Goal: Information Seeking & Learning: Learn about a topic

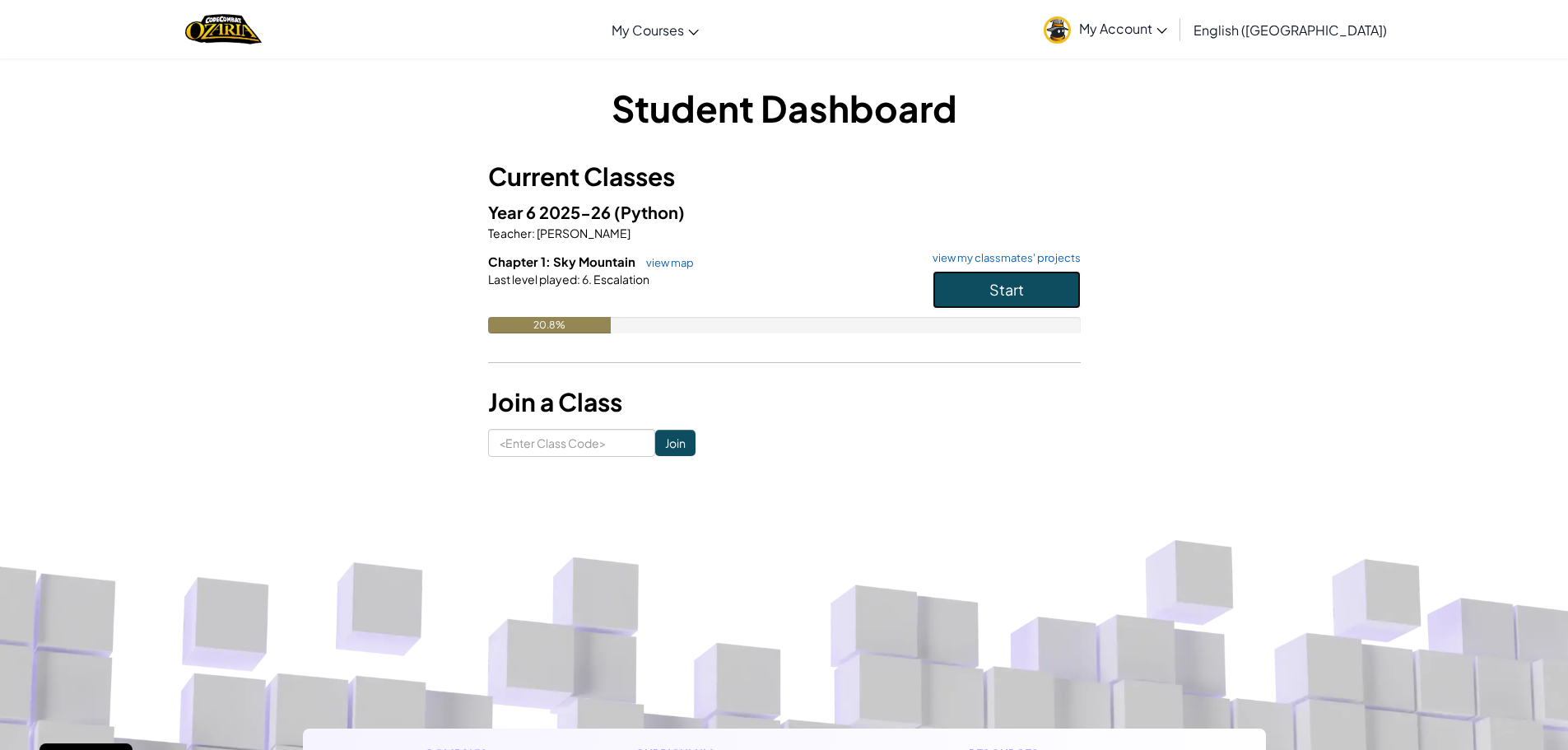
click at [992, 289] on span "Start" at bounding box center [1006, 289] width 35 height 19
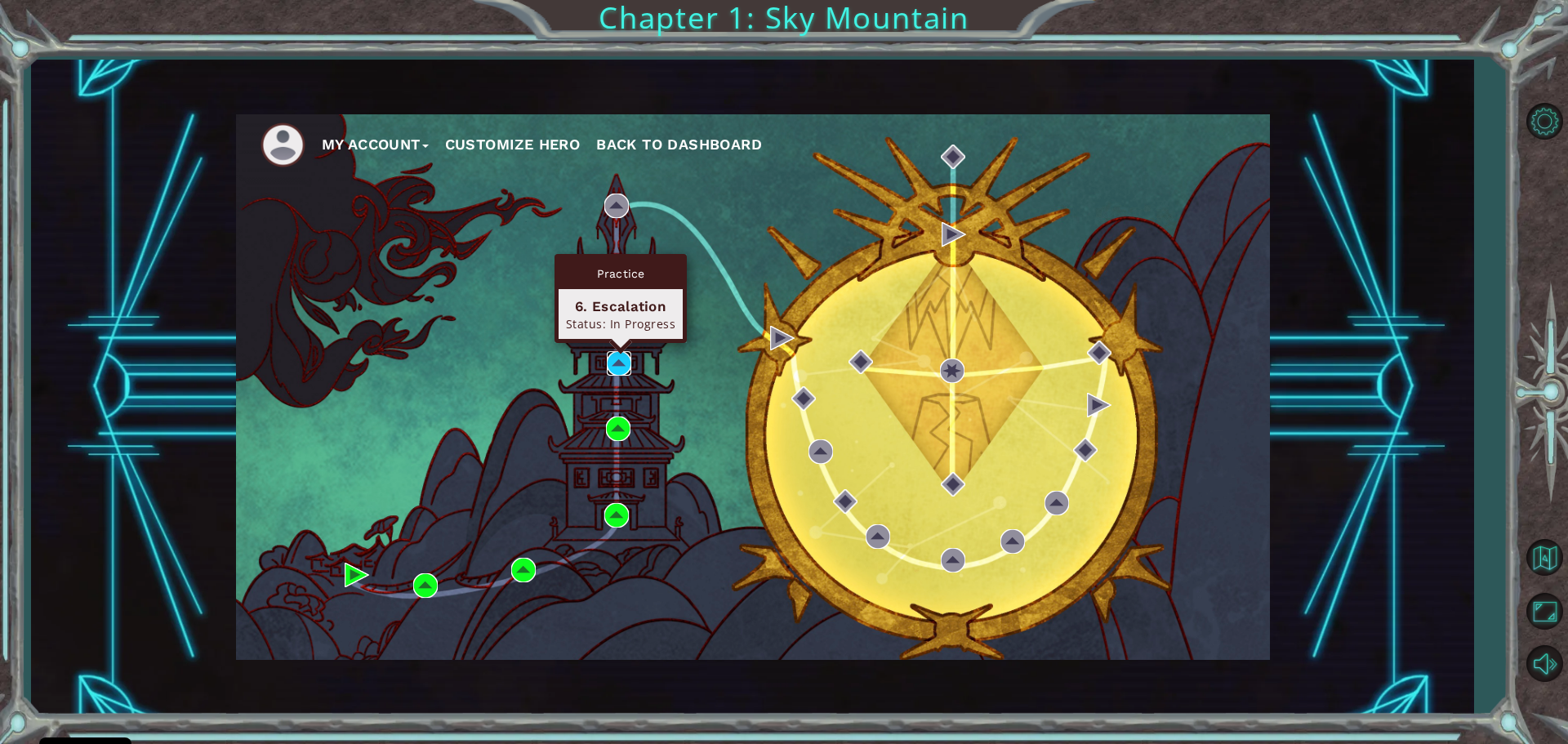
click at [619, 366] on img at bounding box center [619, 363] width 24 height 24
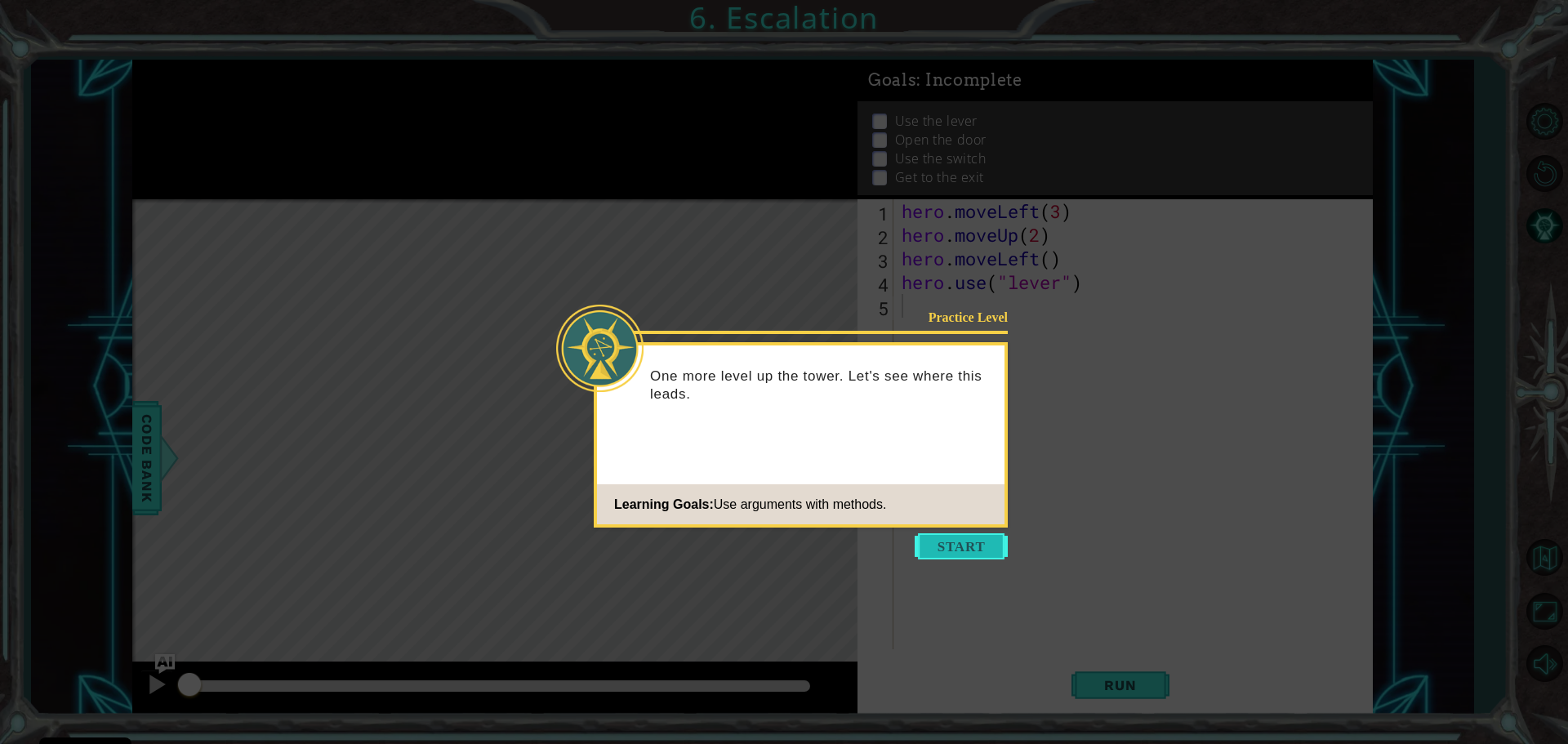
click at [949, 542] on button "Start" at bounding box center [961, 546] width 93 height 26
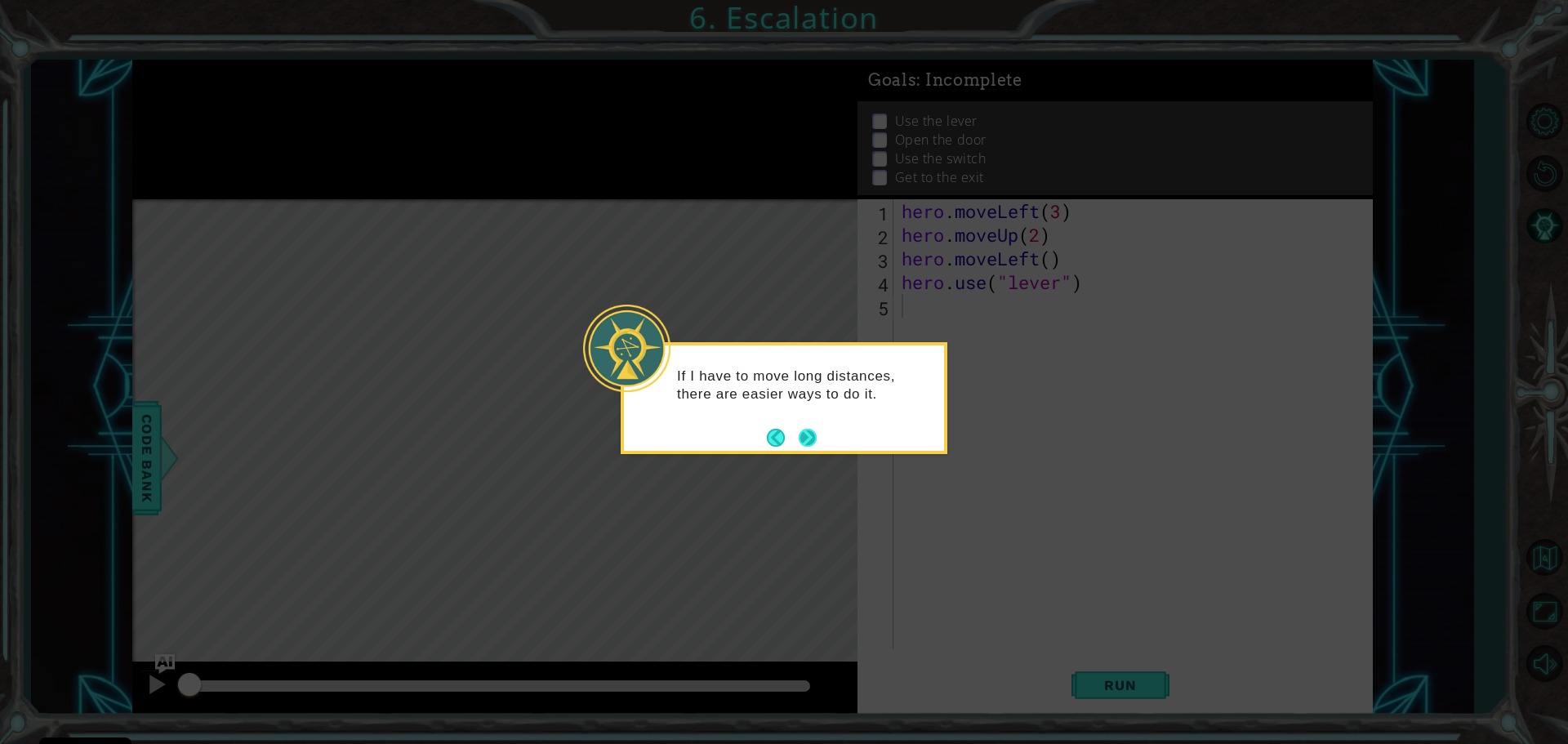
click at [808, 436] on button "Next" at bounding box center [807, 437] width 28 height 28
click at [808, 436] on icon at bounding box center [784, 372] width 1568 height 744
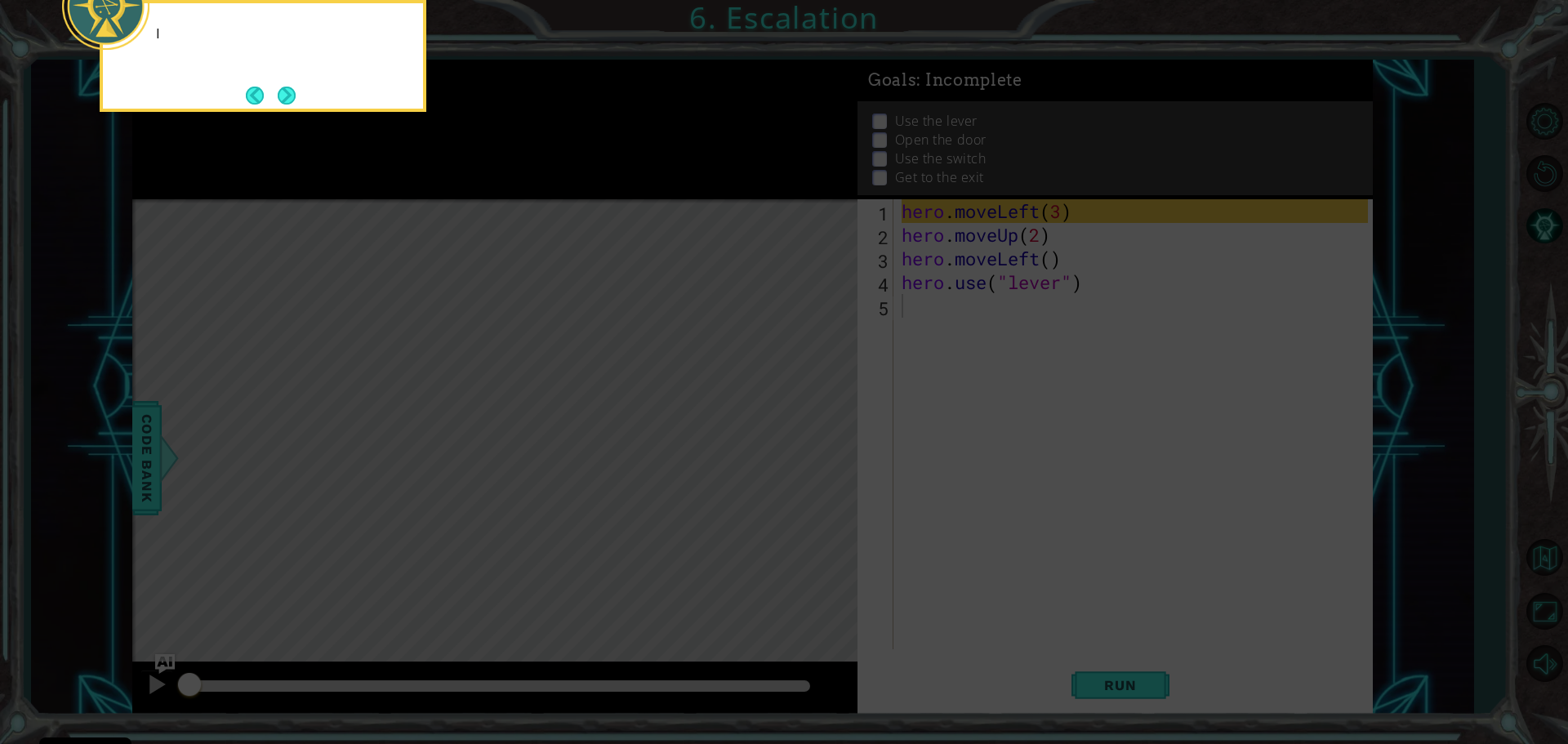
click at [808, 436] on icon at bounding box center [784, 111] width 1568 height 1265
click at [292, 94] on button "Next" at bounding box center [287, 95] width 18 height 18
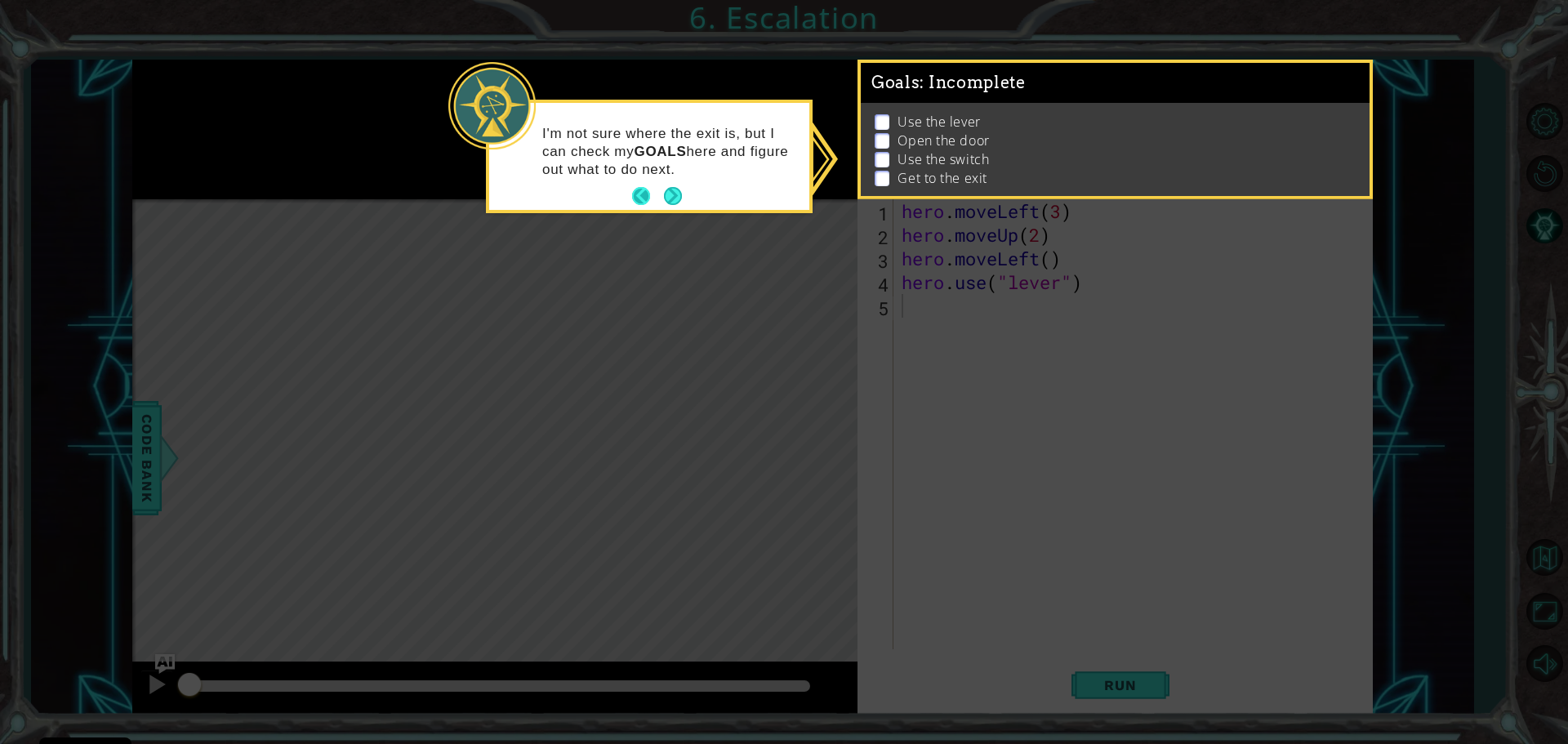
click at [649, 198] on button "Back" at bounding box center [648, 195] width 32 height 18
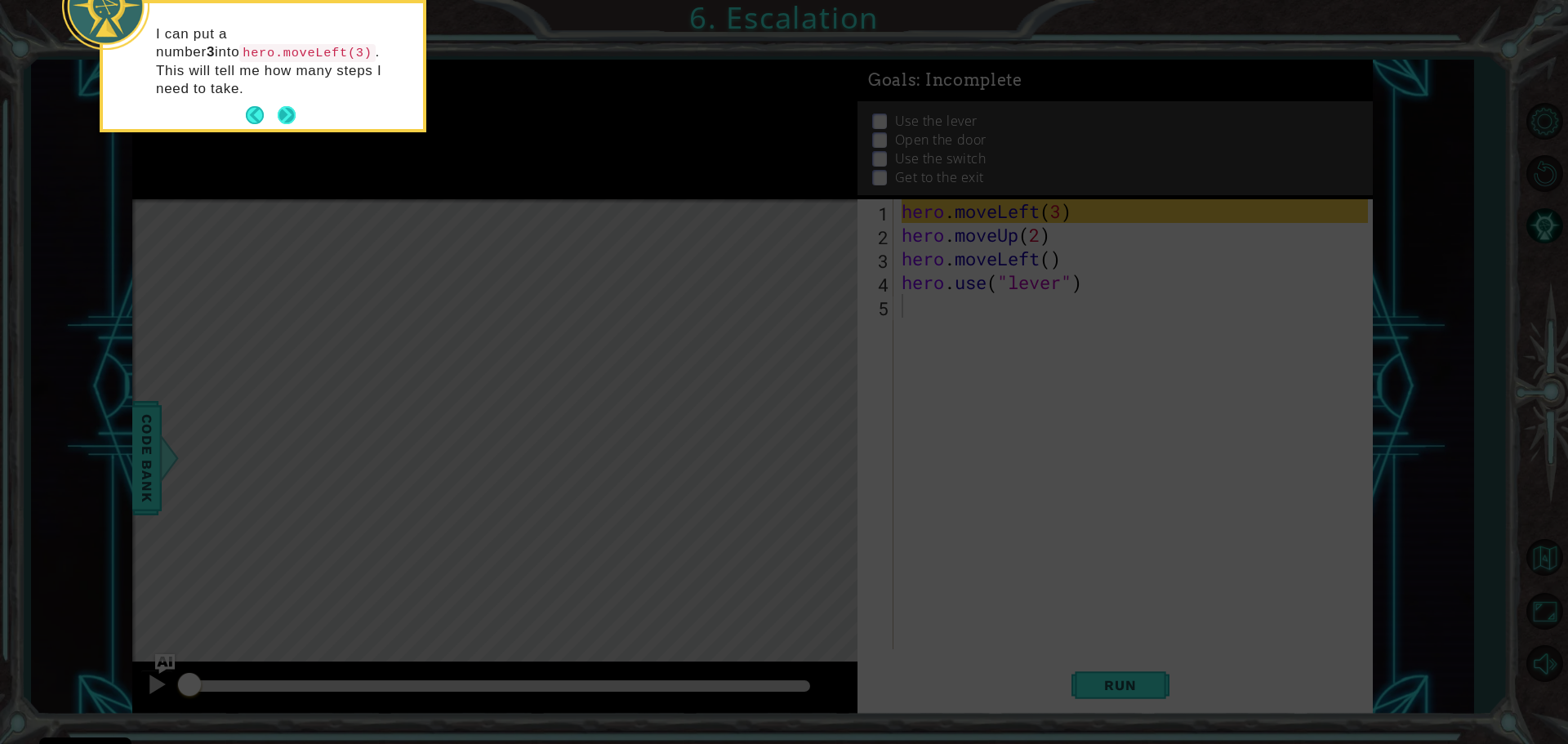
click at [277, 106] on button "Next" at bounding box center [286, 115] width 18 height 18
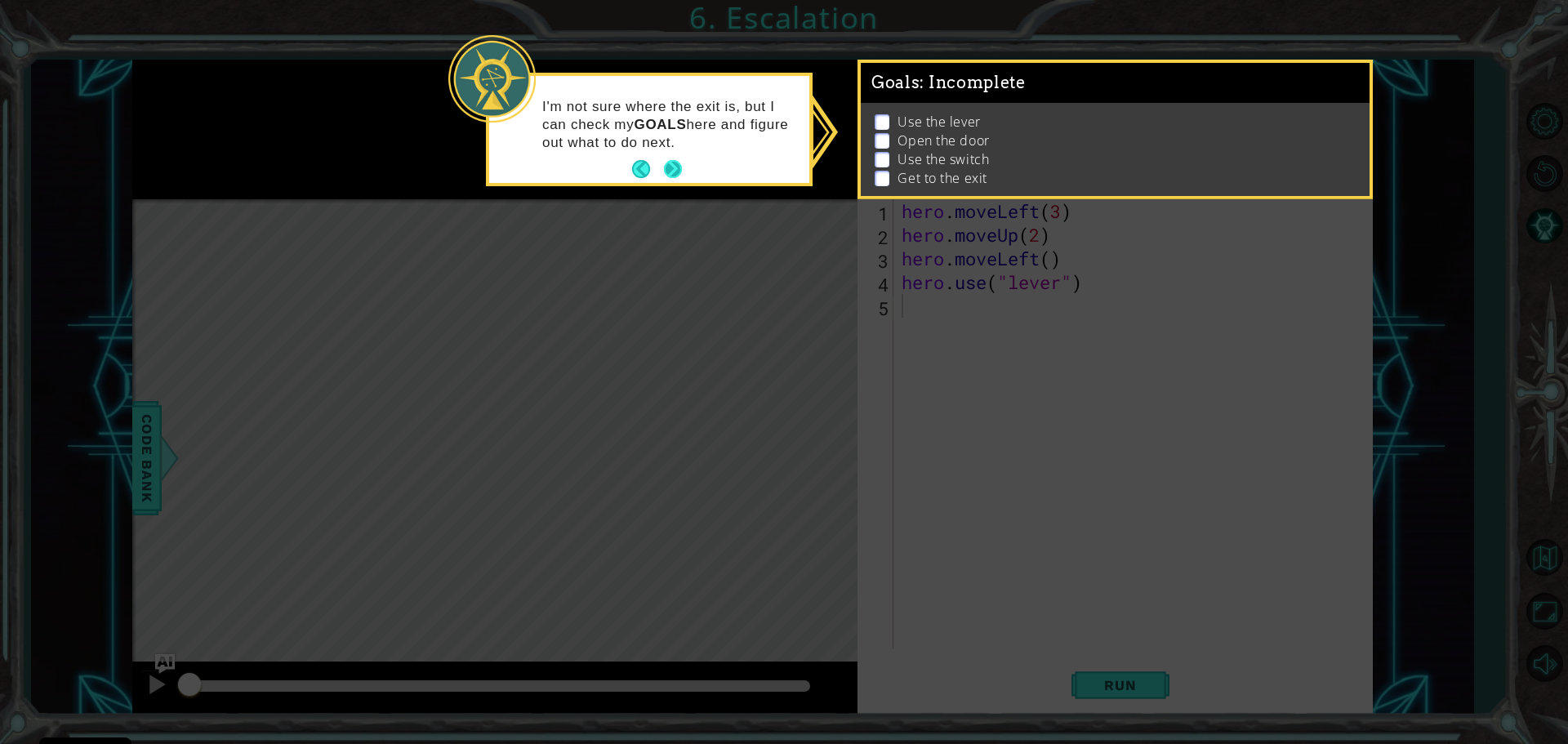
click at [676, 163] on button "Next" at bounding box center [672, 169] width 30 height 30
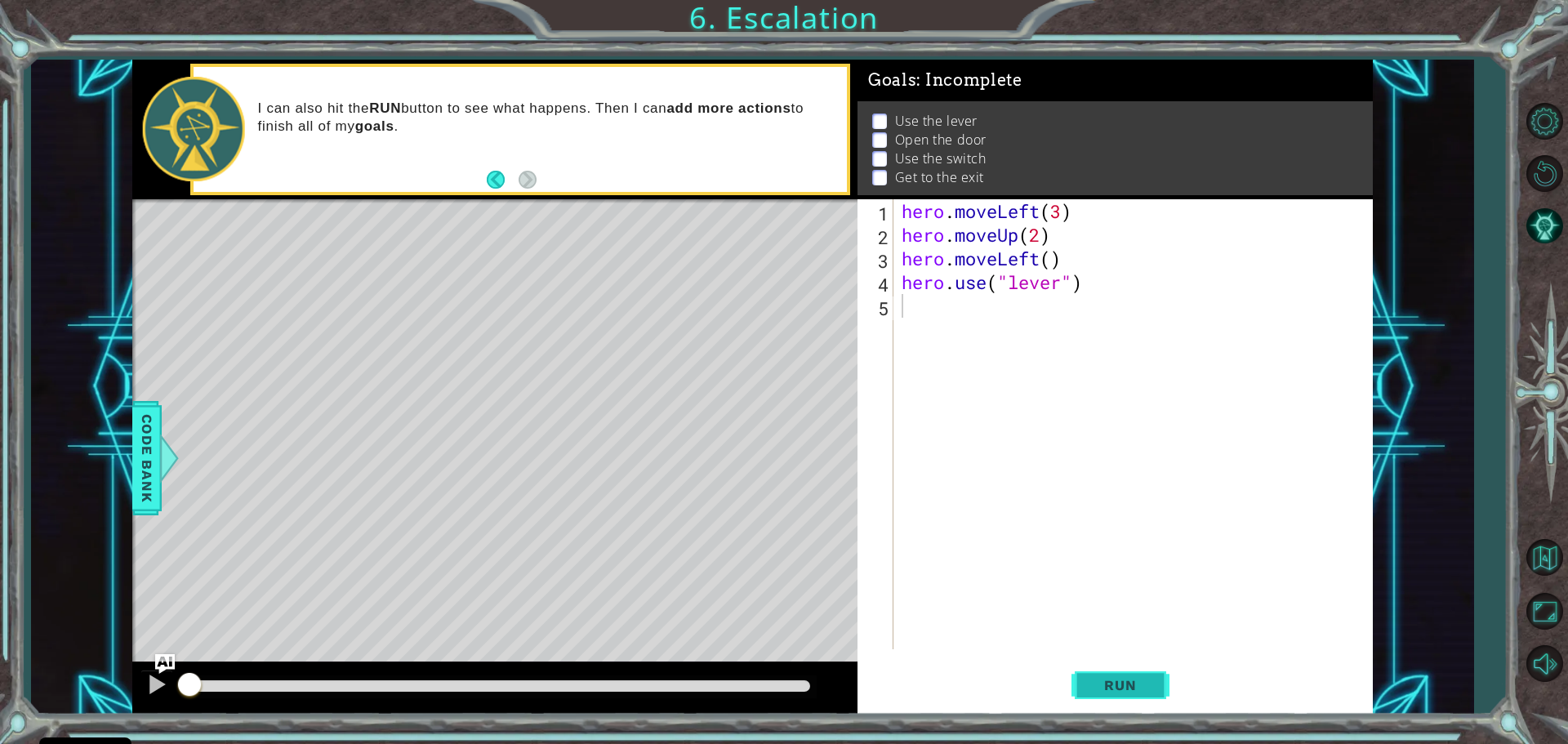
click at [1127, 671] on button "Run" at bounding box center [1120, 684] width 98 height 51
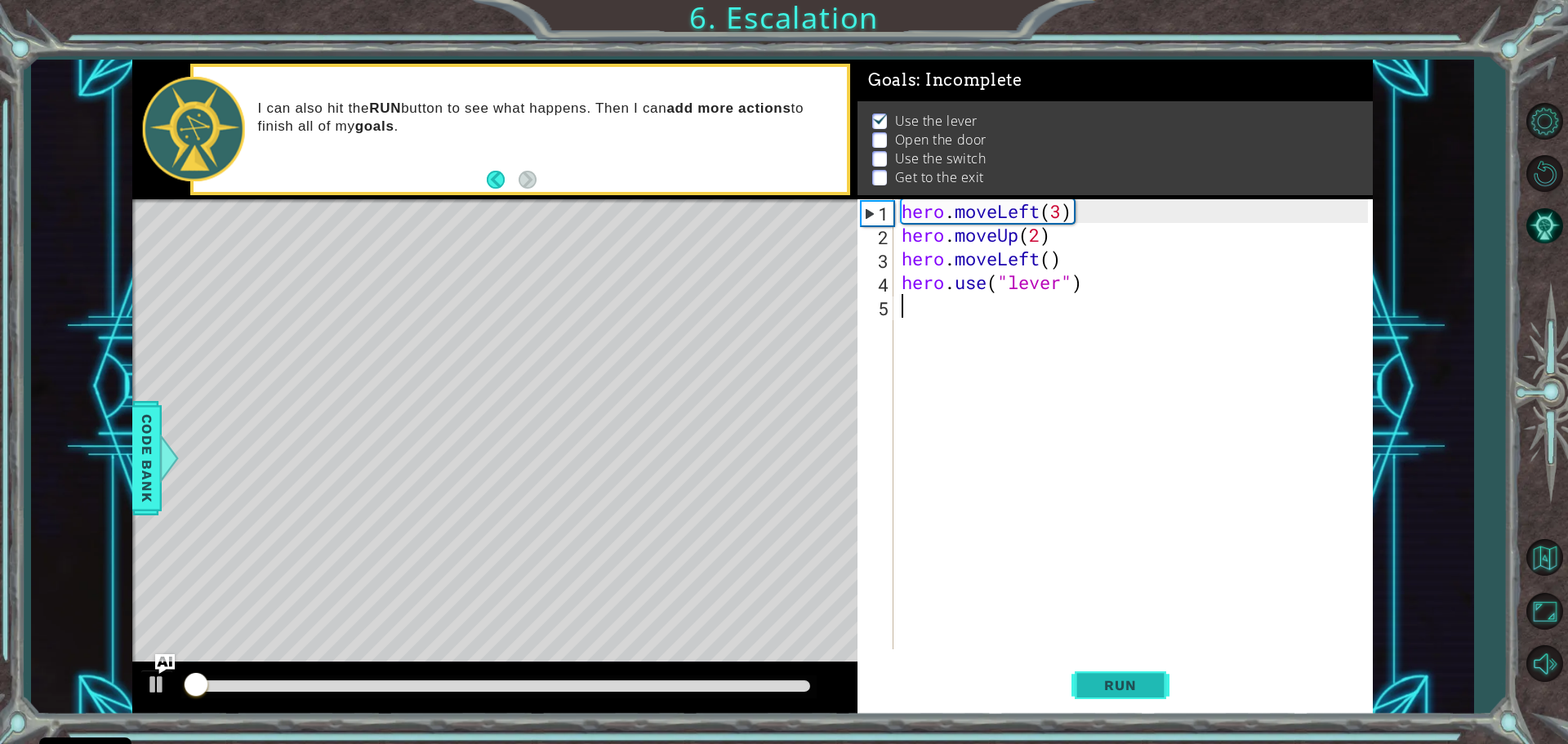
scroll to position [8, 0]
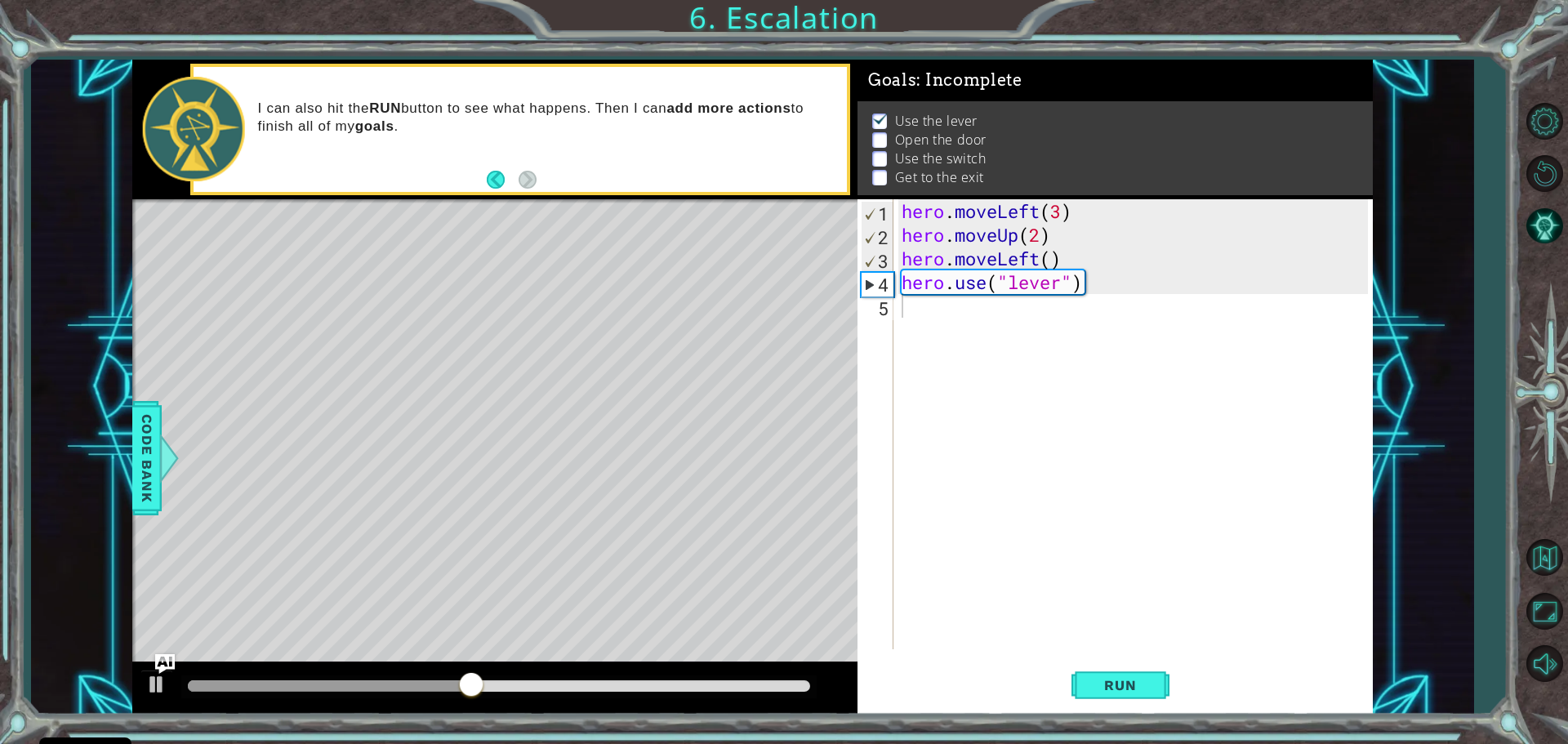
click at [907, 307] on div "hero . moveLeft ( 3 ) hero . moveUp ( 2 ) hero . moveLeft ( ) hero . use ( "lev…" at bounding box center [1137, 448] width 478 height 497
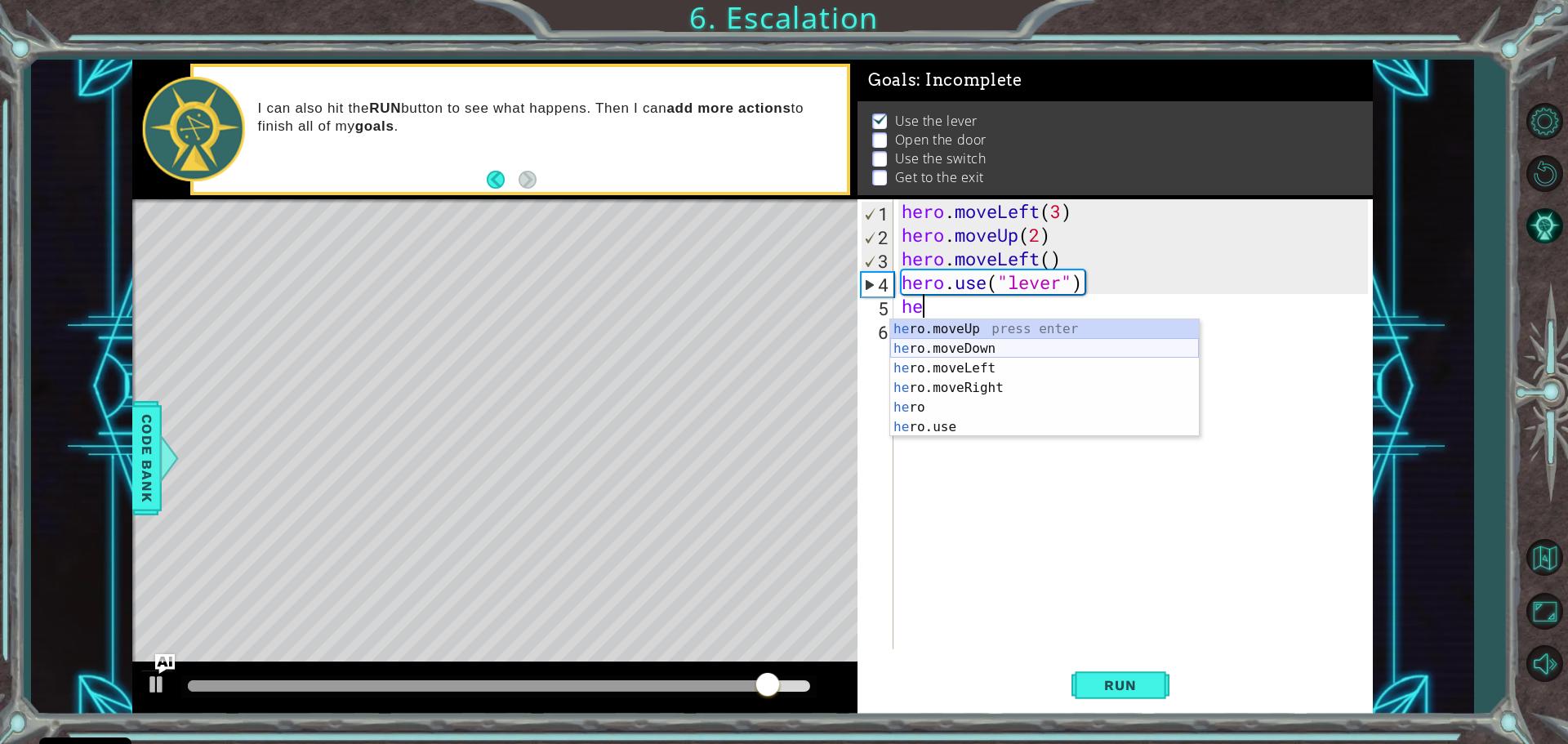
click at [997, 356] on div "he ro.moveUp press enter he ro.moveDown press enter he ro.moveLeft press enter …" at bounding box center [1044, 397] width 309 height 156
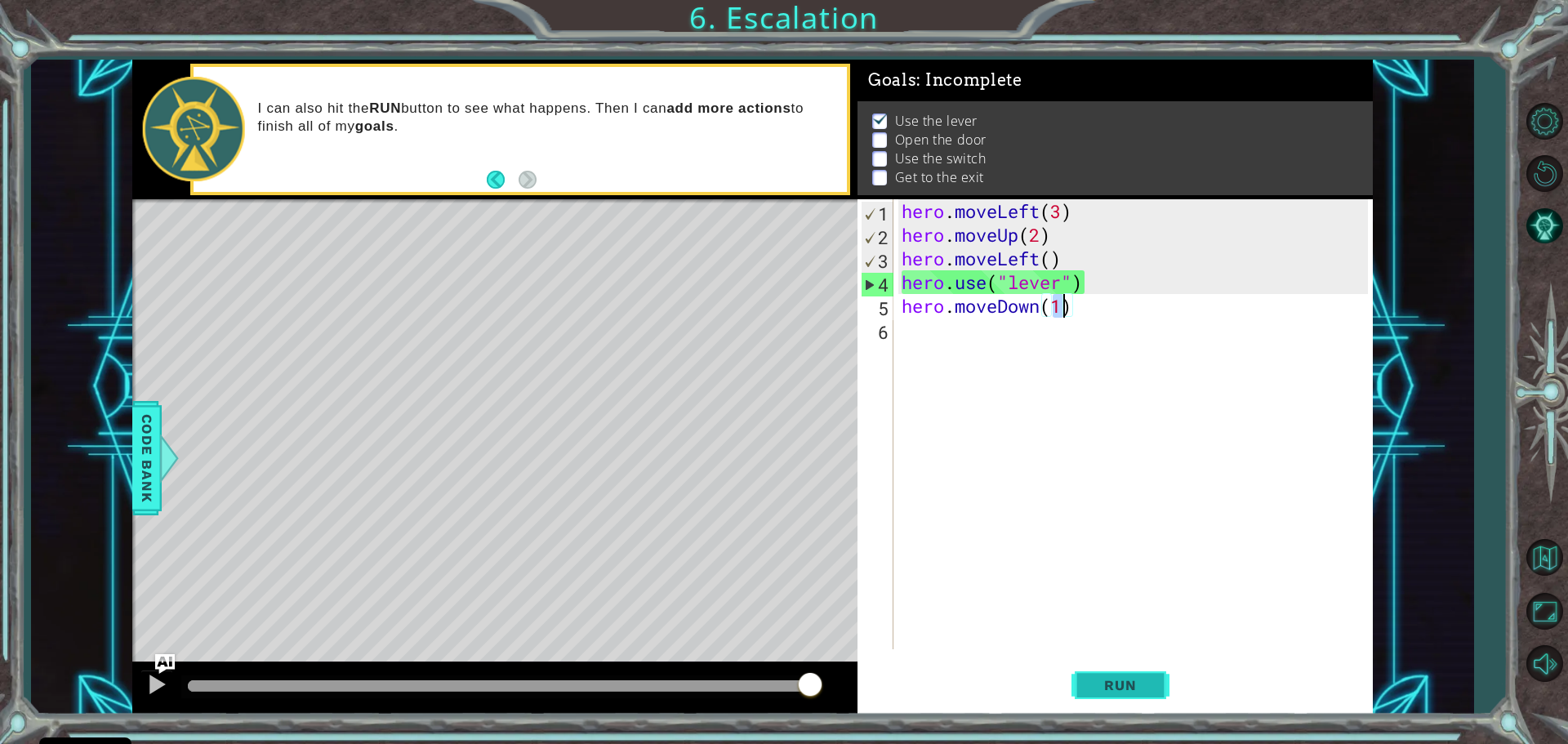
type textarea "hero.moveDown(1)"
click at [1101, 677] on span "Run" at bounding box center [1120, 685] width 64 height 17
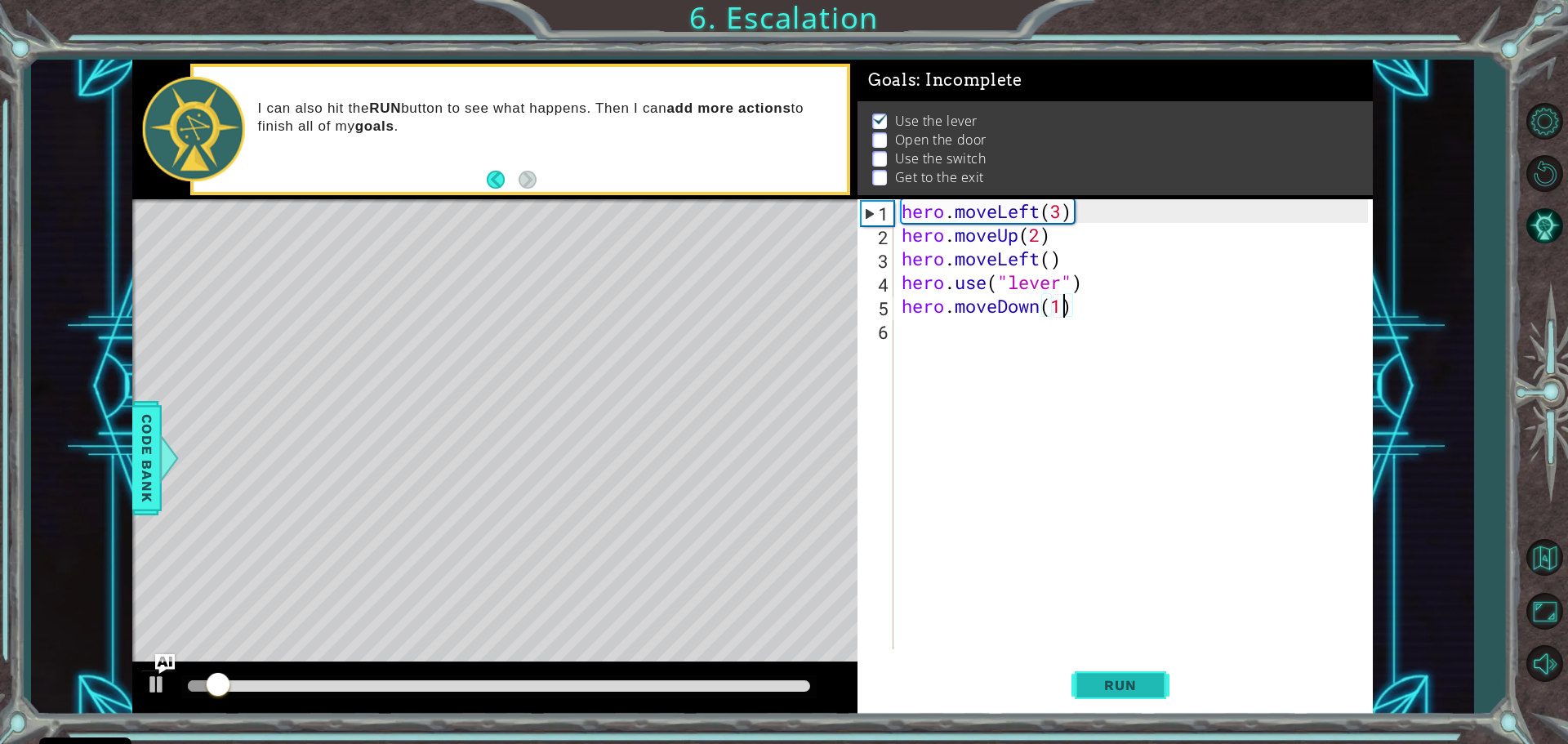
click at [1101, 677] on span "Run" at bounding box center [1120, 685] width 64 height 17
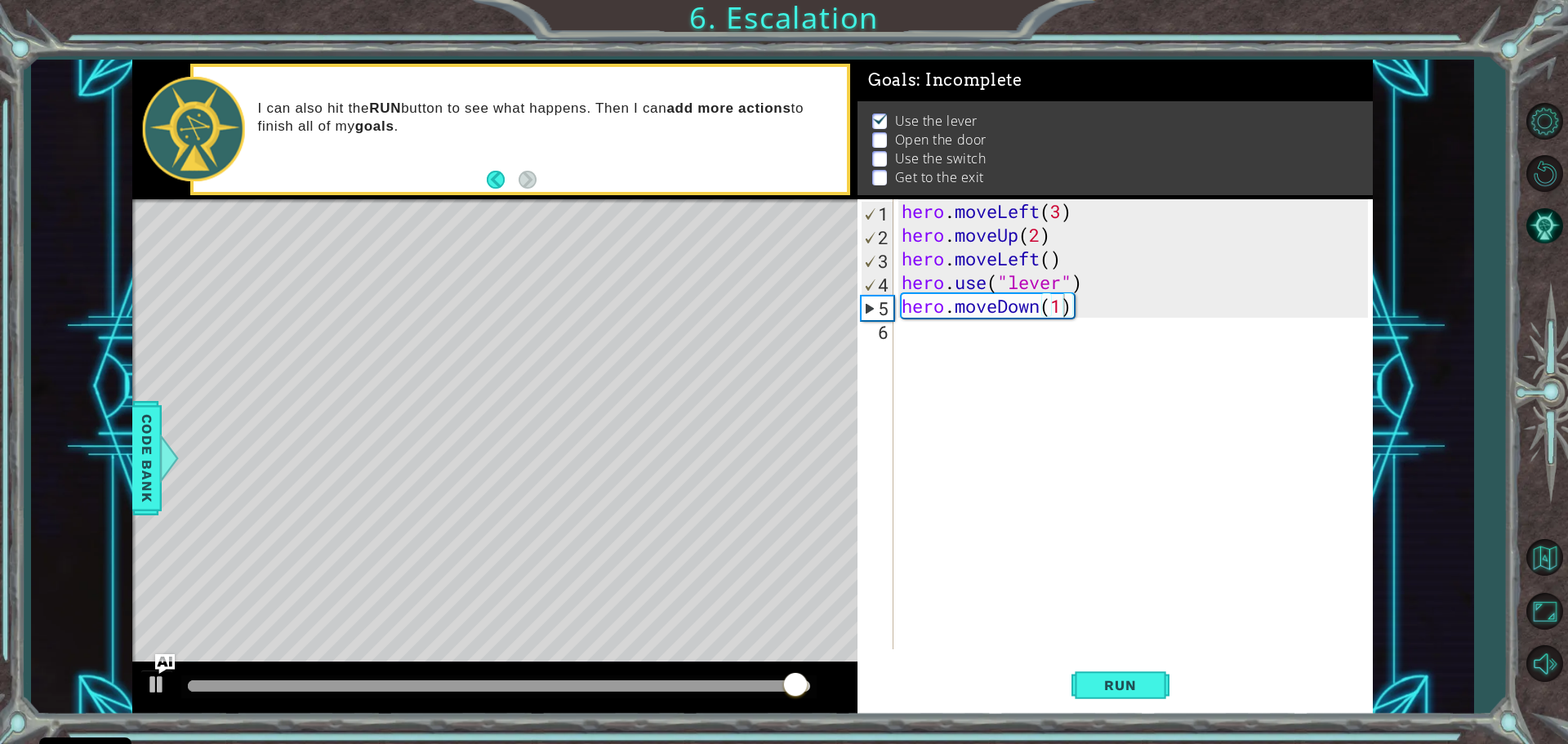
click at [538, 178] on div "I can also hit the RUN button to see what happens. Then I can add more actions …" at bounding box center [520, 129] width 654 height 125
click at [585, 56] on div "1 ההההההההההההההההההההההההההההההההההההההההההההההההההההההההההההההההההההההההההההה…" at bounding box center [784, 372] width 1568 height 744
click at [610, 156] on div "I can also hit the RUN button to see what happens. Then I can add more actions …" at bounding box center [548, 129] width 601 height 76
click at [636, 154] on div "I can also hit the RUN button to see what happens. Then I can add more actions …" at bounding box center [548, 129] width 601 height 76
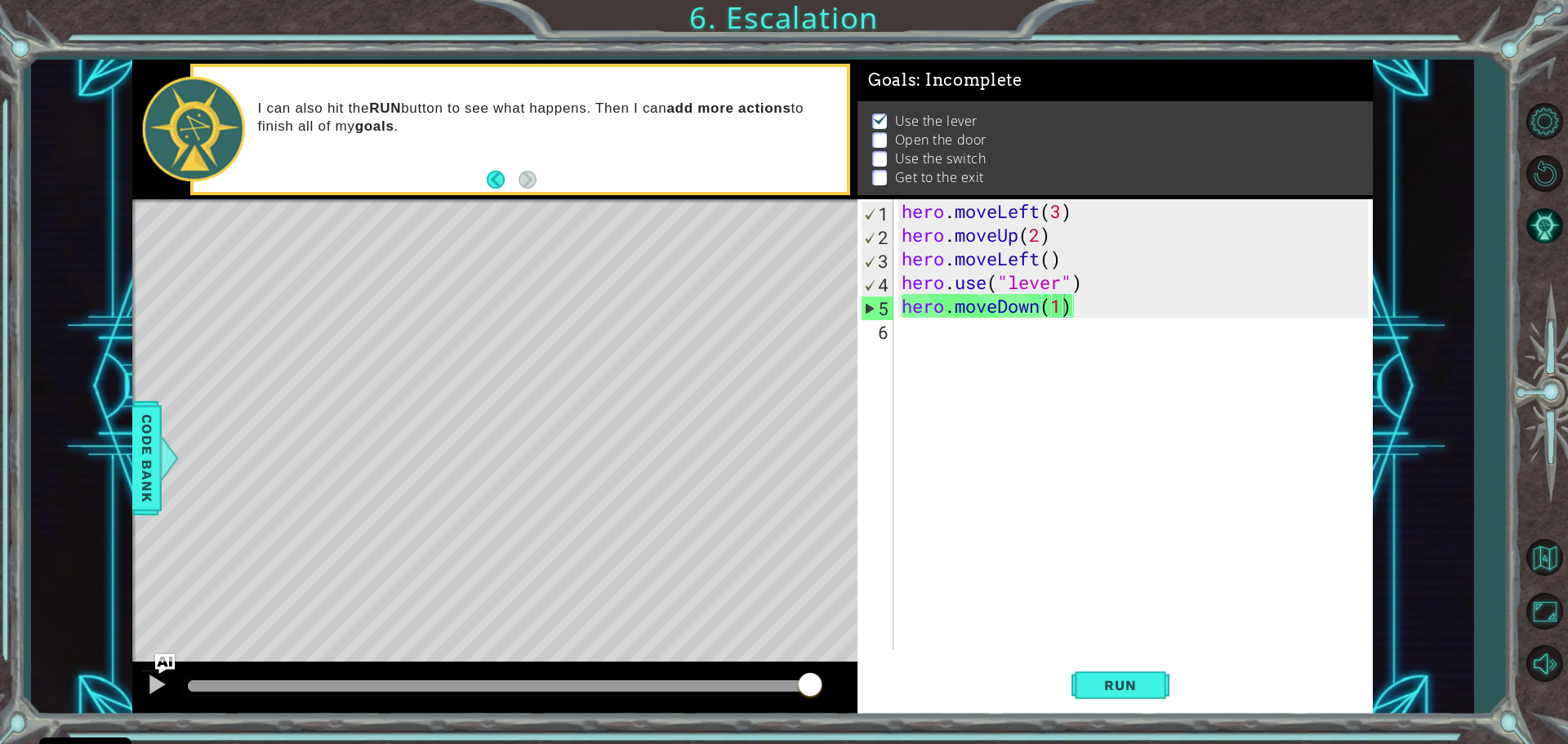
click at [637, 154] on div "I can also hit the RUN button to see what happens. Then I can add more actions …" at bounding box center [548, 129] width 601 height 76
click at [913, 342] on div "hero . moveLeft ( 3 ) hero . moveUp ( 2 ) hero . moveLeft ( ) hero . use ( "lev…" at bounding box center [1137, 448] width 478 height 497
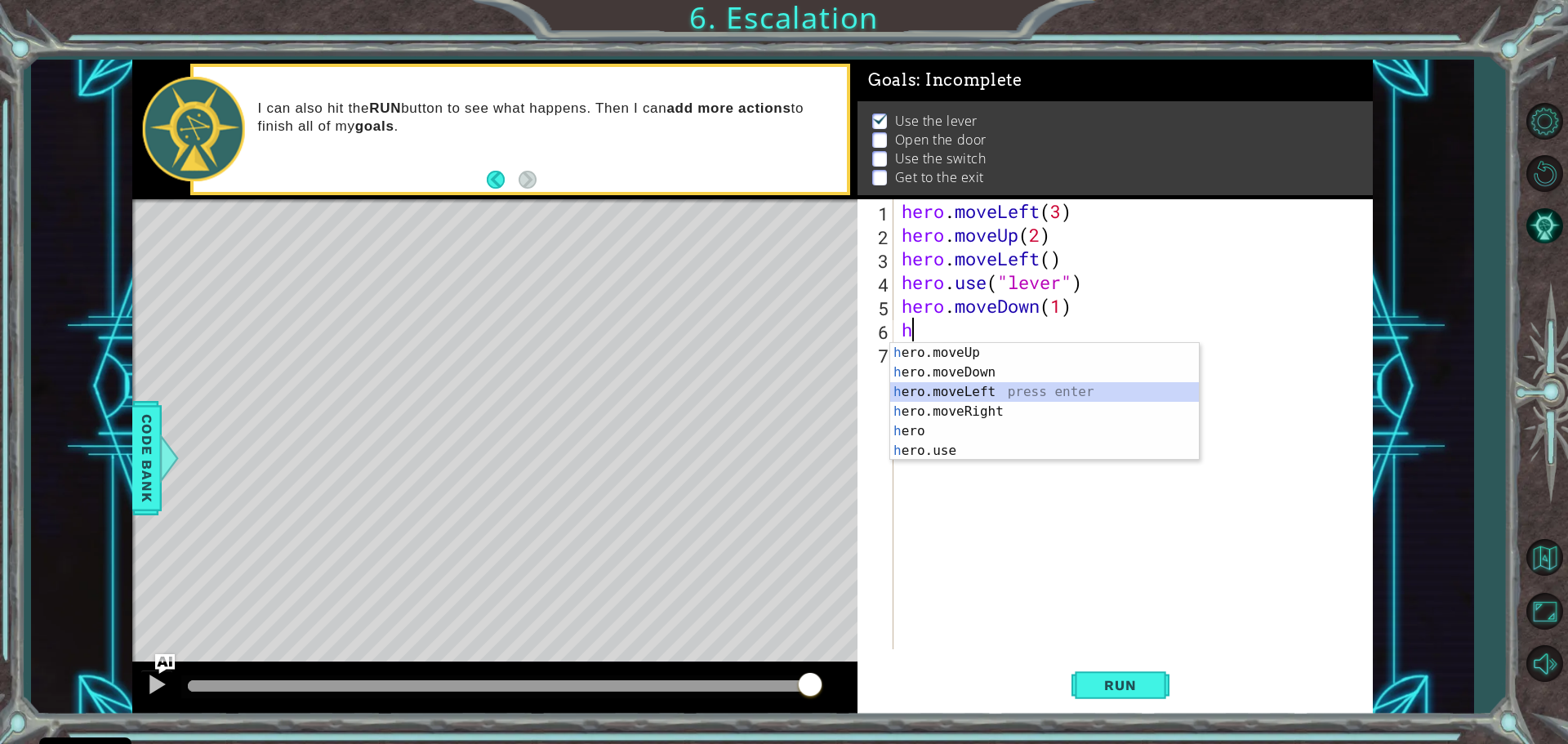
click at [1054, 389] on div "h ero.moveUp press enter h ero.moveDown press enter h ero.moveLeft press enter …" at bounding box center [1044, 421] width 309 height 156
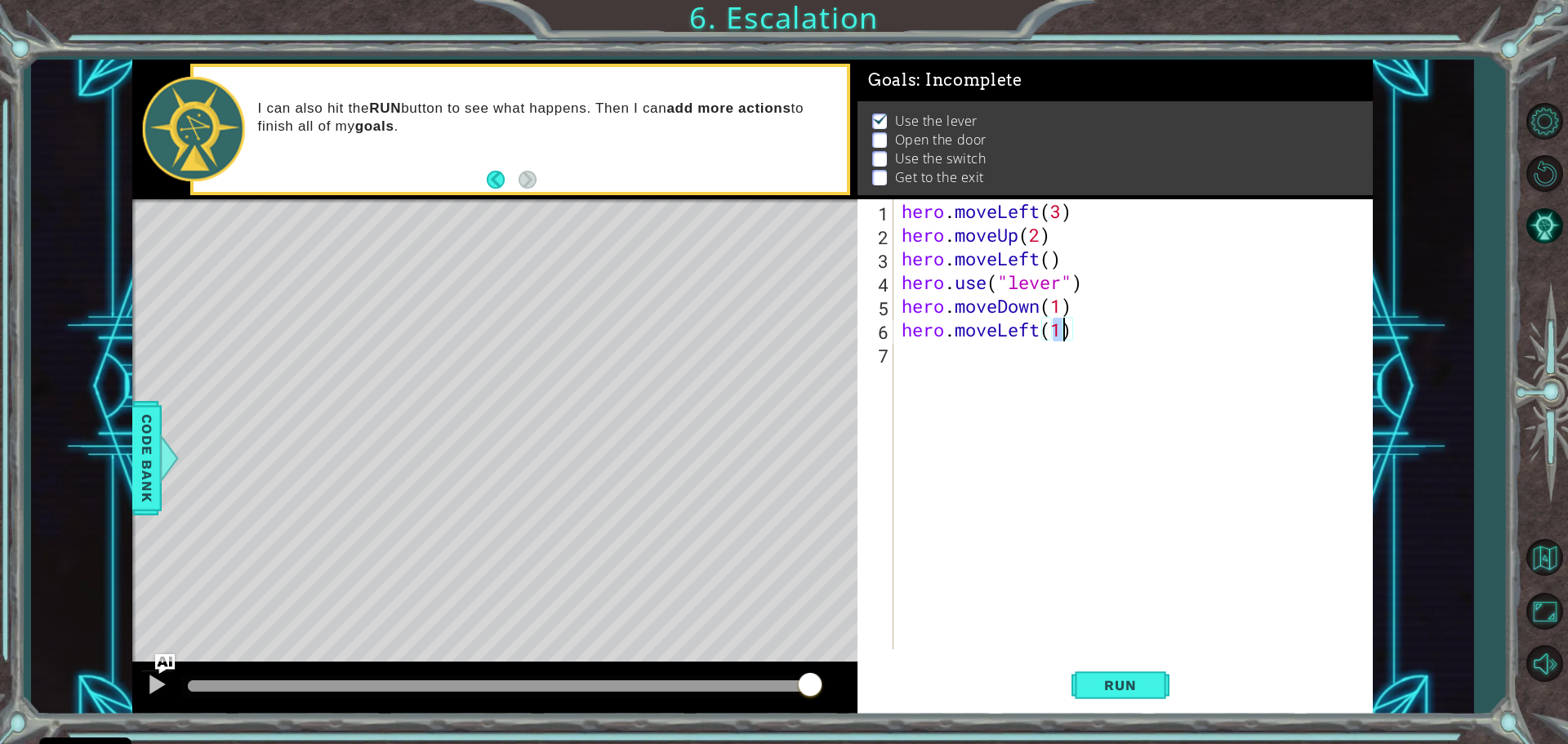
type textarea "hero.moveLeft(1)"
click at [894, 349] on div "hero.moveLeft(1) 1 2 3 4 5 6 7 hero . moveLeft ( 3 ) hero . moveUp ( 2 ) hero .…" at bounding box center [1113, 424] width 511 height 450
click at [902, 349] on div "hero . moveLeft ( 3 ) hero . moveUp ( 2 ) hero . moveLeft ( ) hero . use ( "lev…" at bounding box center [1137, 448] width 478 height 497
type textarea "hero.moveUp(1)"
drag, startPoint x: 1126, startPoint y: 677, endPoint x: 1134, endPoint y: 673, distance: 8.9
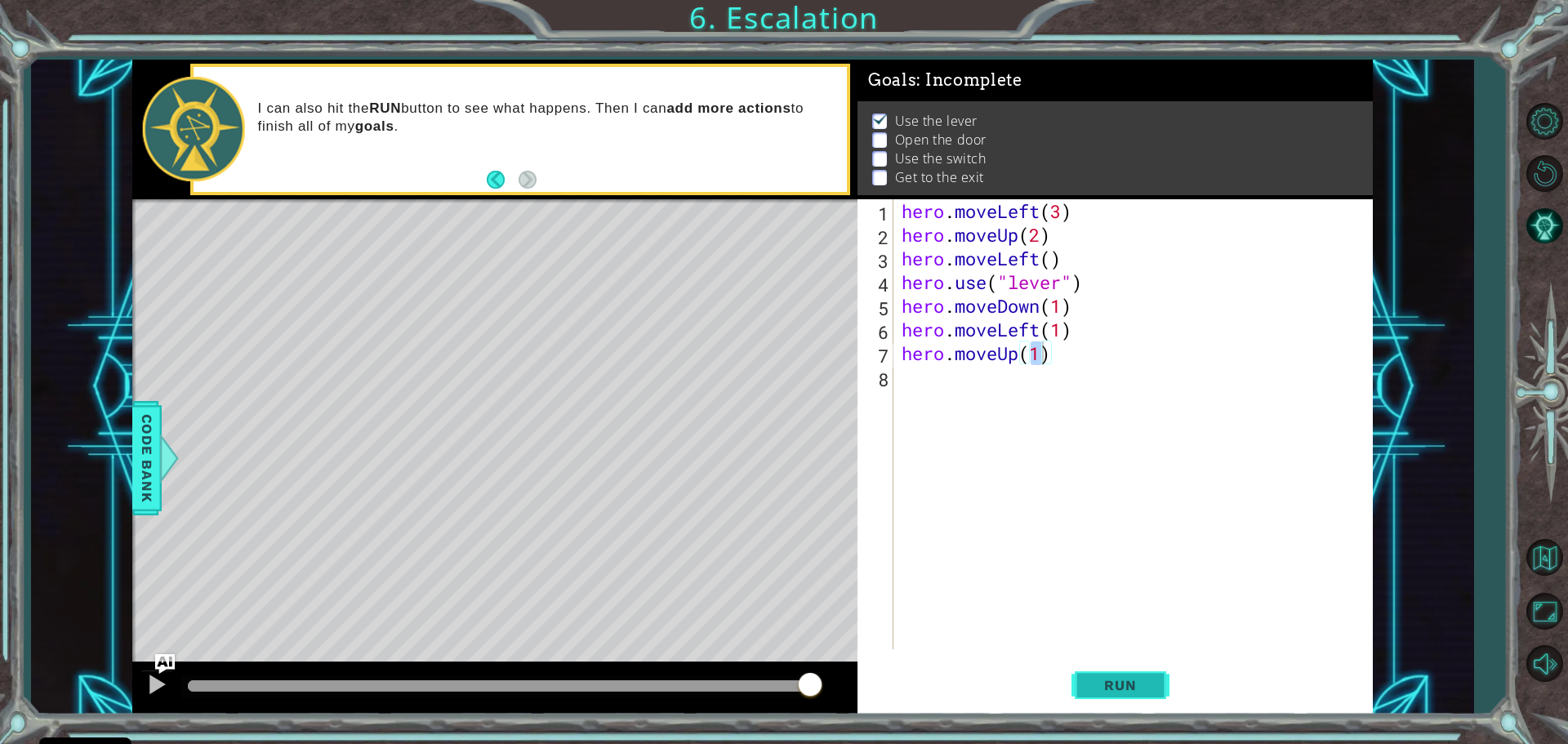
click at [1133, 674] on button "Run" at bounding box center [1120, 684] width 98 height 51
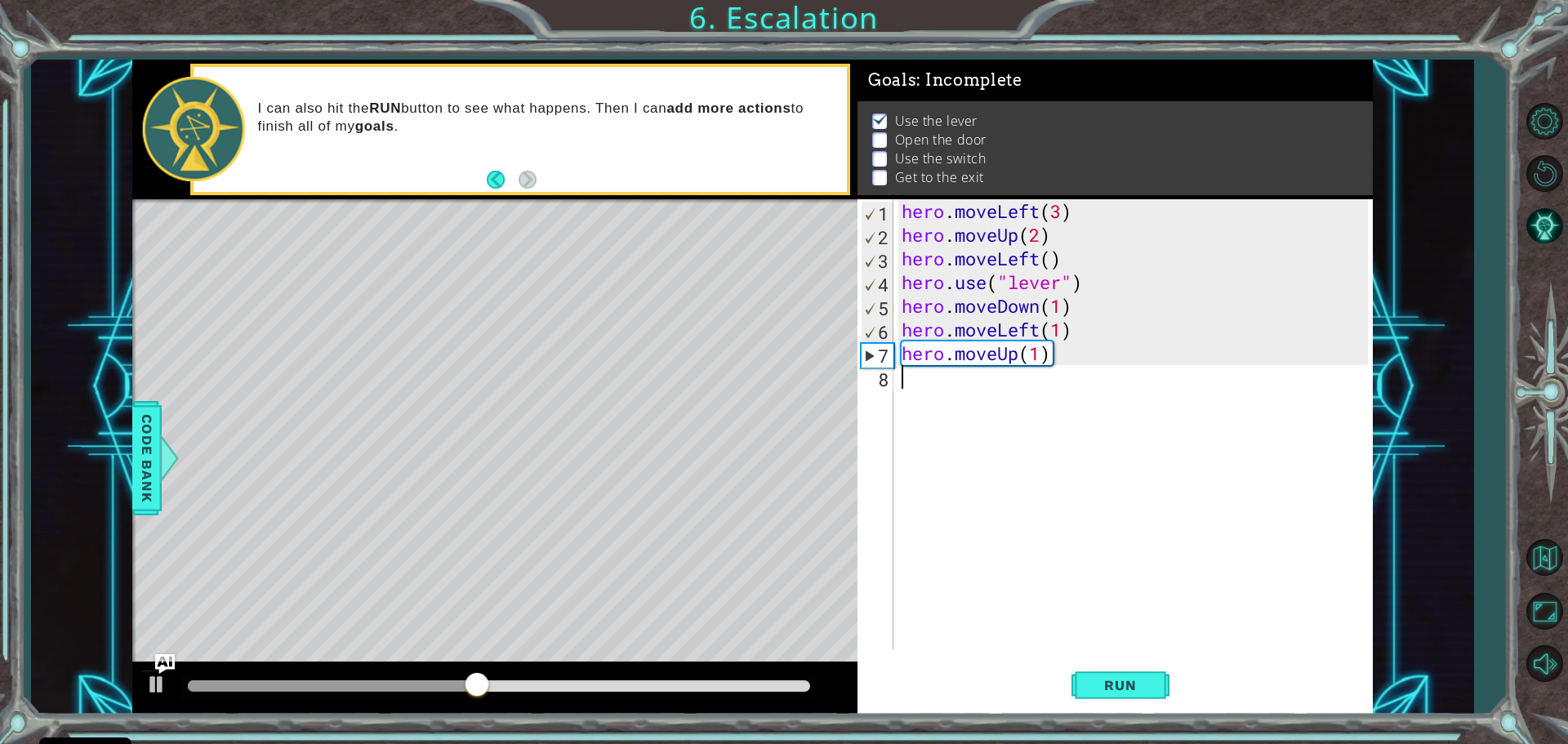
click at [913, 377] on div "hero . moveLeft ( 3 ) hero . moveUp ( 2 ) hero . moveLeft ( ) hero . use ( "lev…" at bounding box center [1137, 448] width 478 height 497
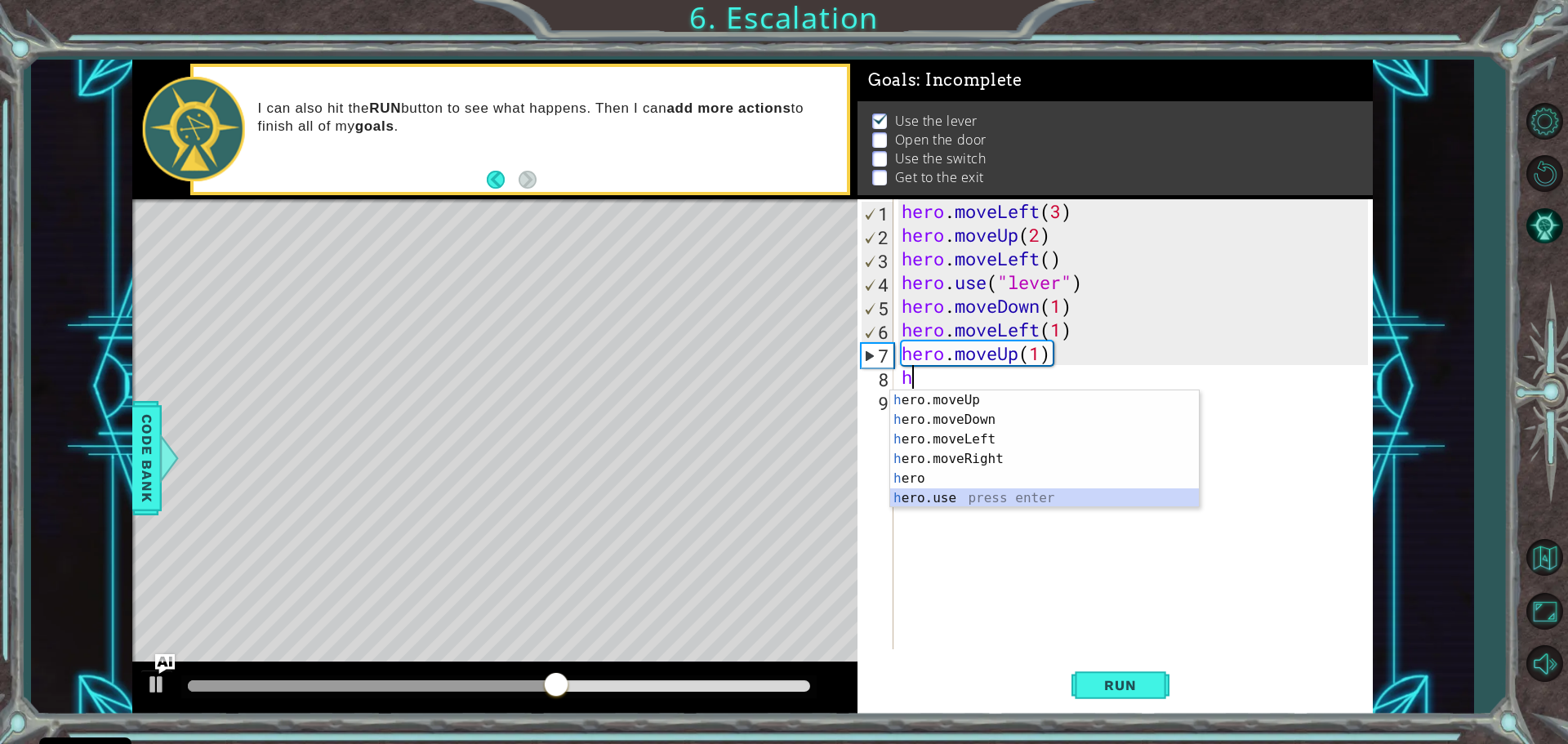
click at [946, 495] on div "h ero.moveUp press enter h ero.moveDown press enter h ero.moveLeft press enter …" at bounding box center [1044, 468] width 309 height 156
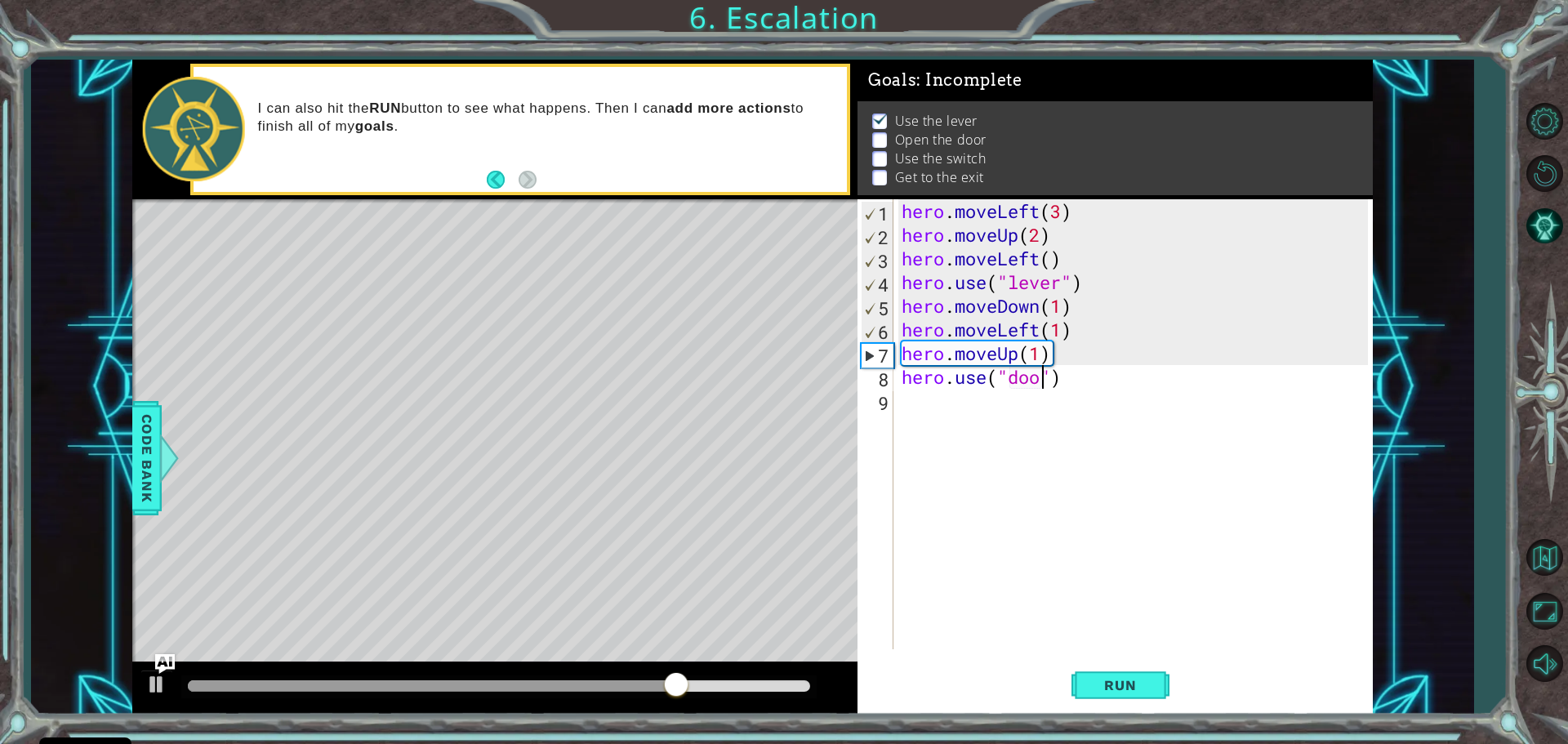
type textarea "hero.use("door")"
click at [1118, 568] on div "hero . moveLeft ( 3 ) hero . moveUp ( 2 ) hero . moveLeft ( ) hero . use ( "lev…" at bounding box center [1137, 448] width 478 height 497
click at [1140, 677] on span "Run" at bounding box center [1120, 685] width 64 height 17
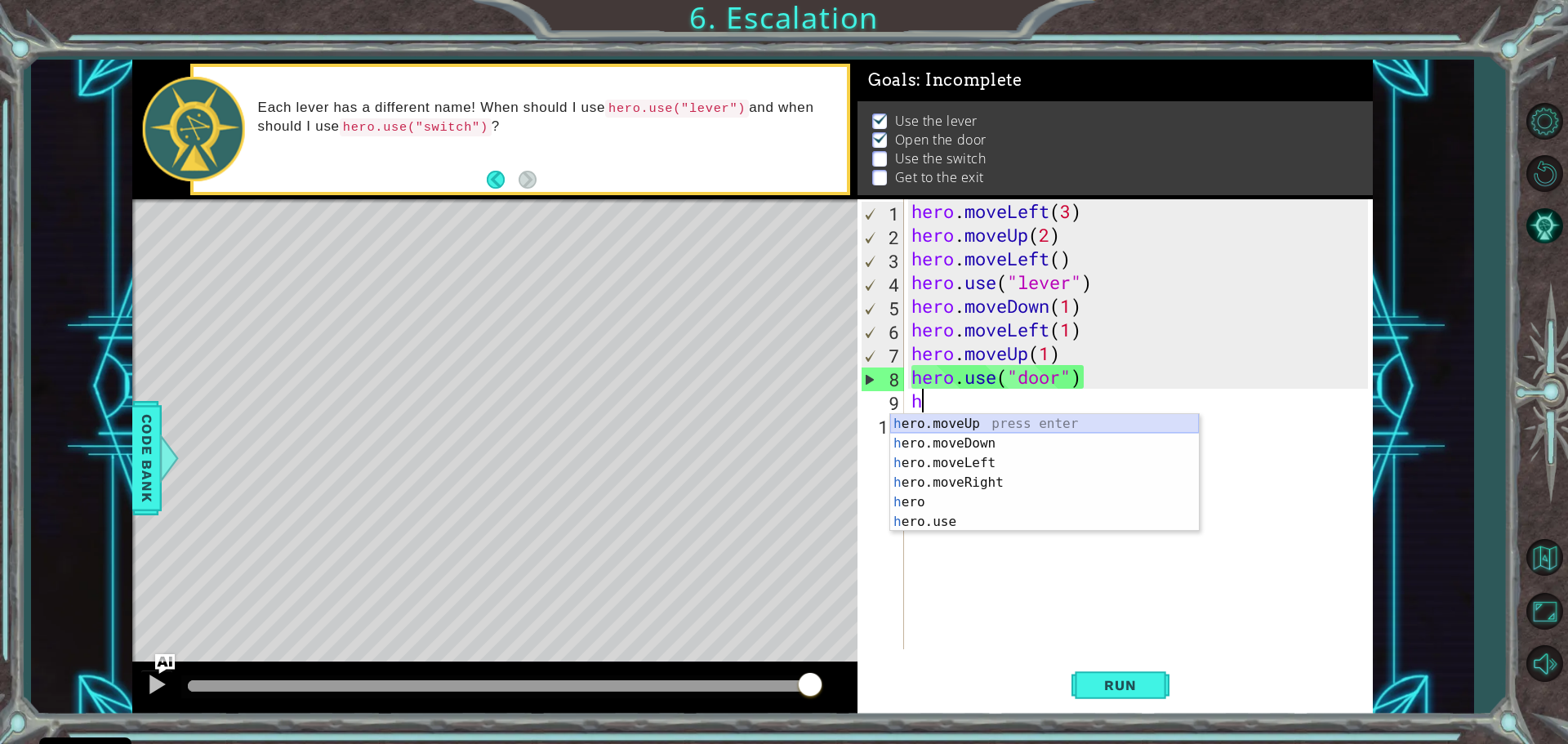
click at [988, 423] on div "h ero.moveUp press enter h ero.moveDown press enter h ero.moveLeft press enter …" at bounding box center [1044, 492] width 309 height 156
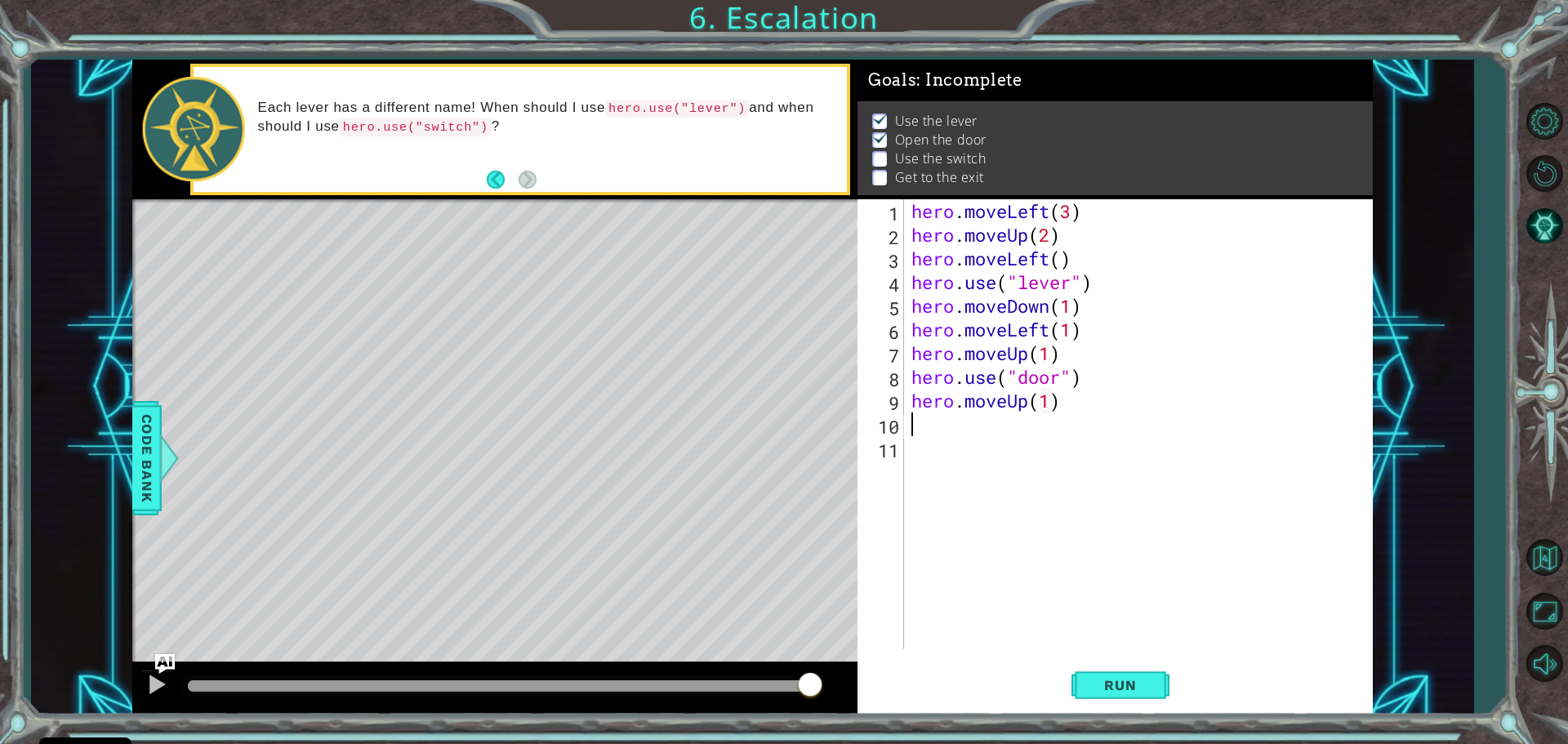
click at [1043, 393] on div "hero . moveLeft ( 3 ) hero . moveUp ( 2 ) hero . moveLeft ( ) hero . use ( "lev…" at bounding box center [1142, 448] width 468 height 497
click at [1050, 393] on div "hero . moveLeft ( 3 ) hero . moveUp ( 2 ) hero . moveLeft ( ) hero . use ( "lev…" at bounding box center [1142, 448] width 468 height 497
type textarea "hero.moveUp(2)"
click at [1107, 680] on span "Run" at bounding box center [1120, 685] width 64 height 17
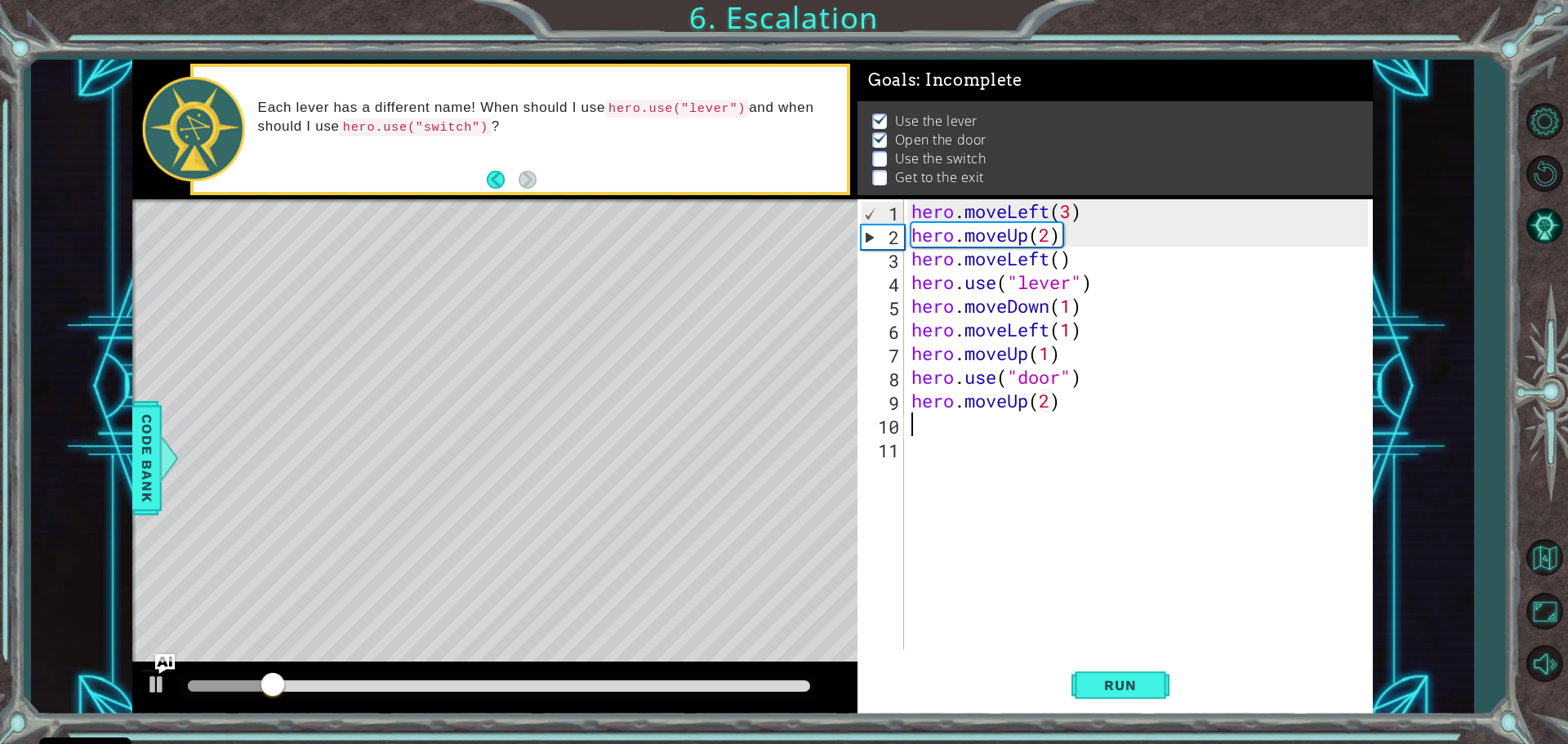
click at [920, 428] on div "hero . moveLeft ( 3 ) hero . moveUp ( 2 ) hero . moveLeft ( ) hero . use ( "lev…" at bounding box center [1142, 448] width 468 height 497
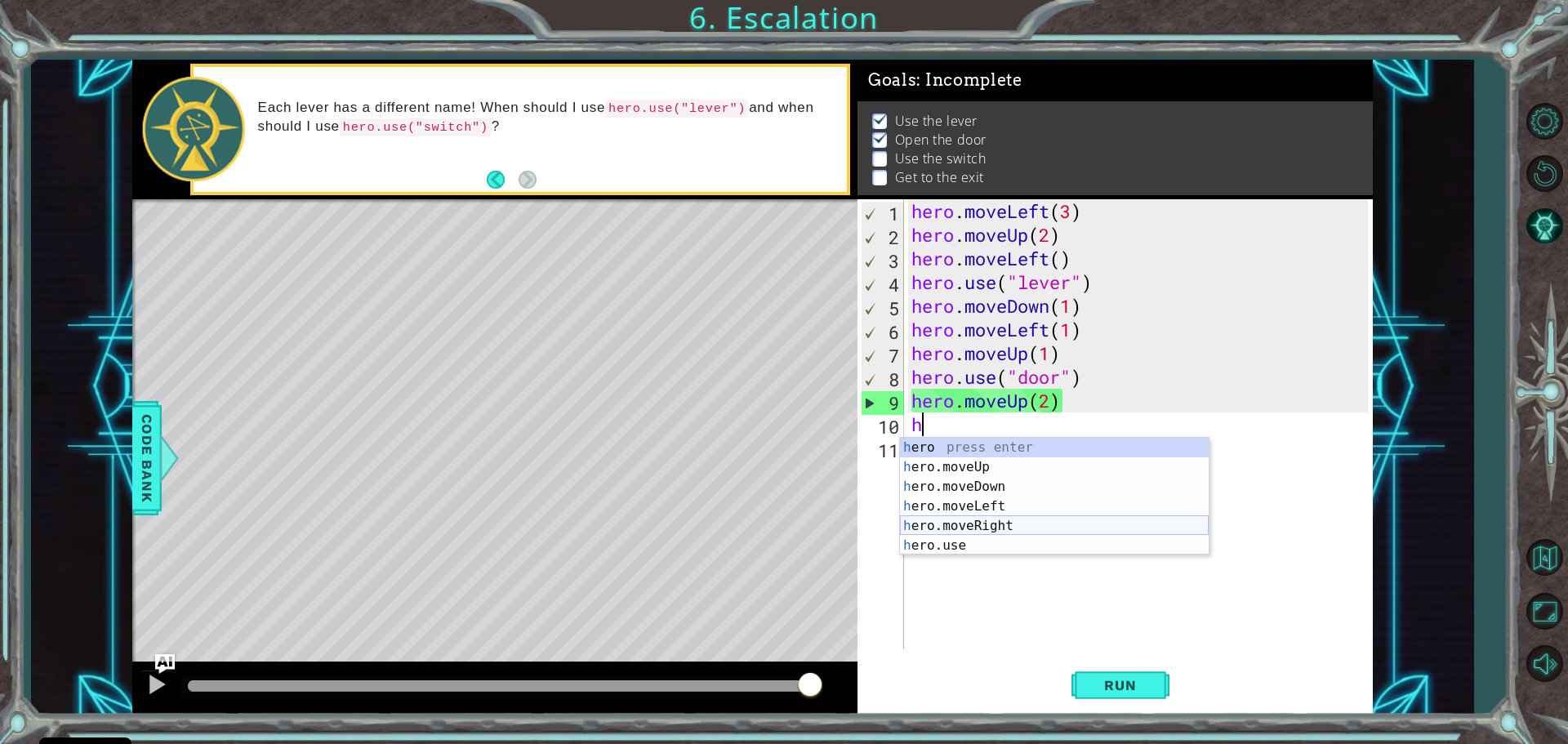
click at [1009, 530] on div "h ero press enter h ero.moveUp press enter h ero.moveDown press enter h ero.mov…" at bounding box center [1054, 516] width 309 height 156
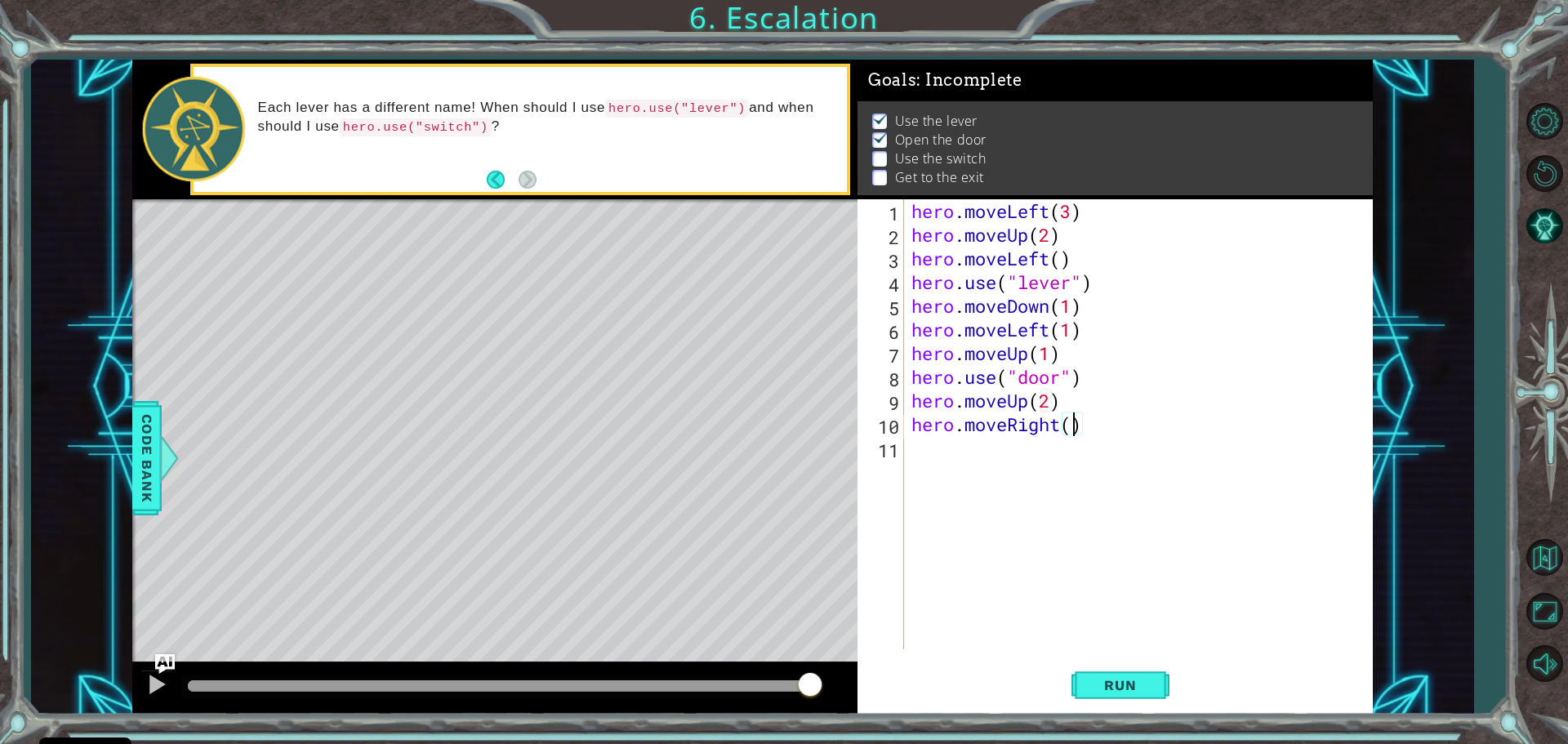
scroll to position [0, 8]
type textarea "hero.moveRight(2)"
click at [1116, 678] on span "Run" at bounding box center [1120, 685] width 64 height 17
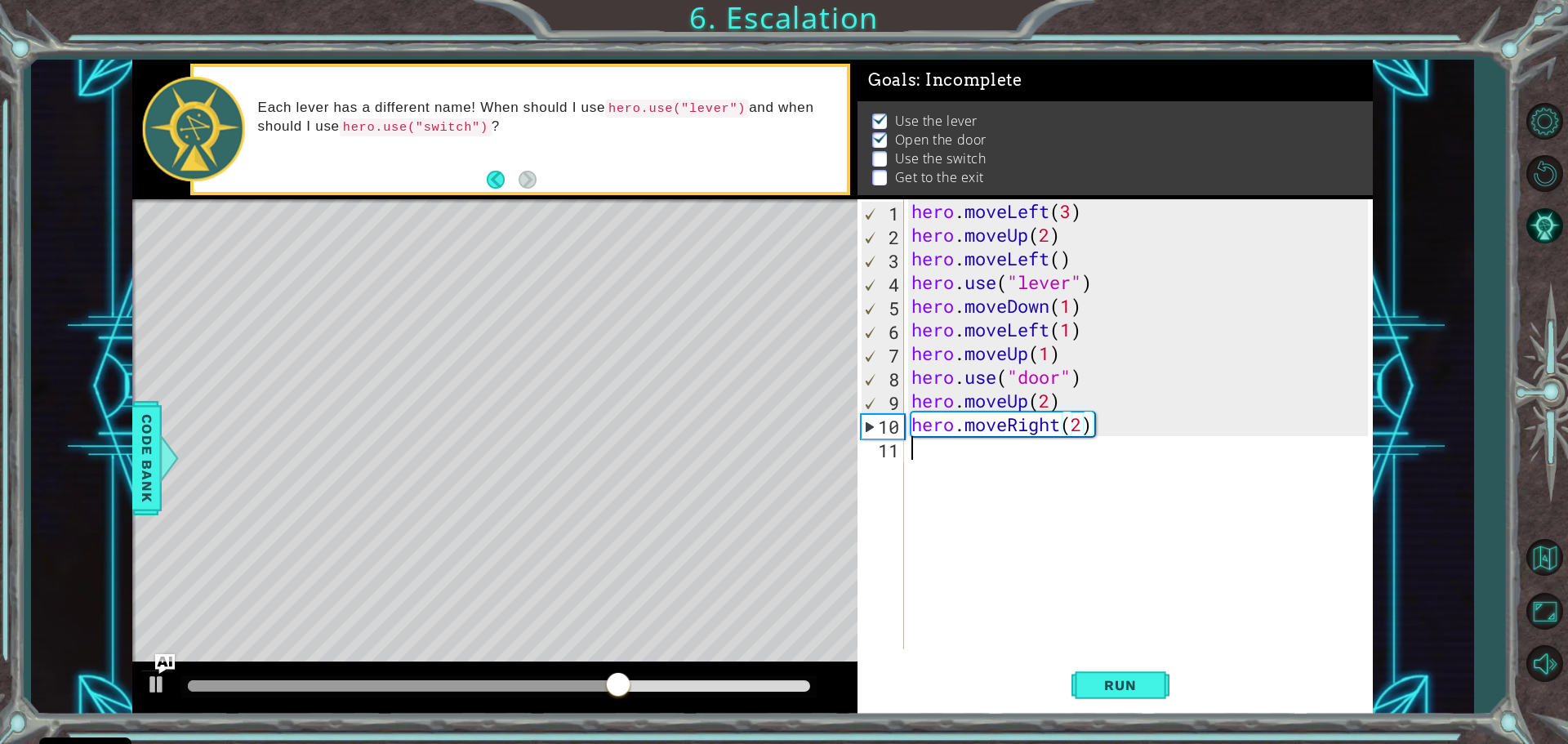
click at [1126, 549] on div "hero . moveLeft ( 3 ) hero . moveUp ( 2 ) hero . moveLeft ( ) hero . use ( "lev…" at bounding box center [1142, 448] width 468 height 497
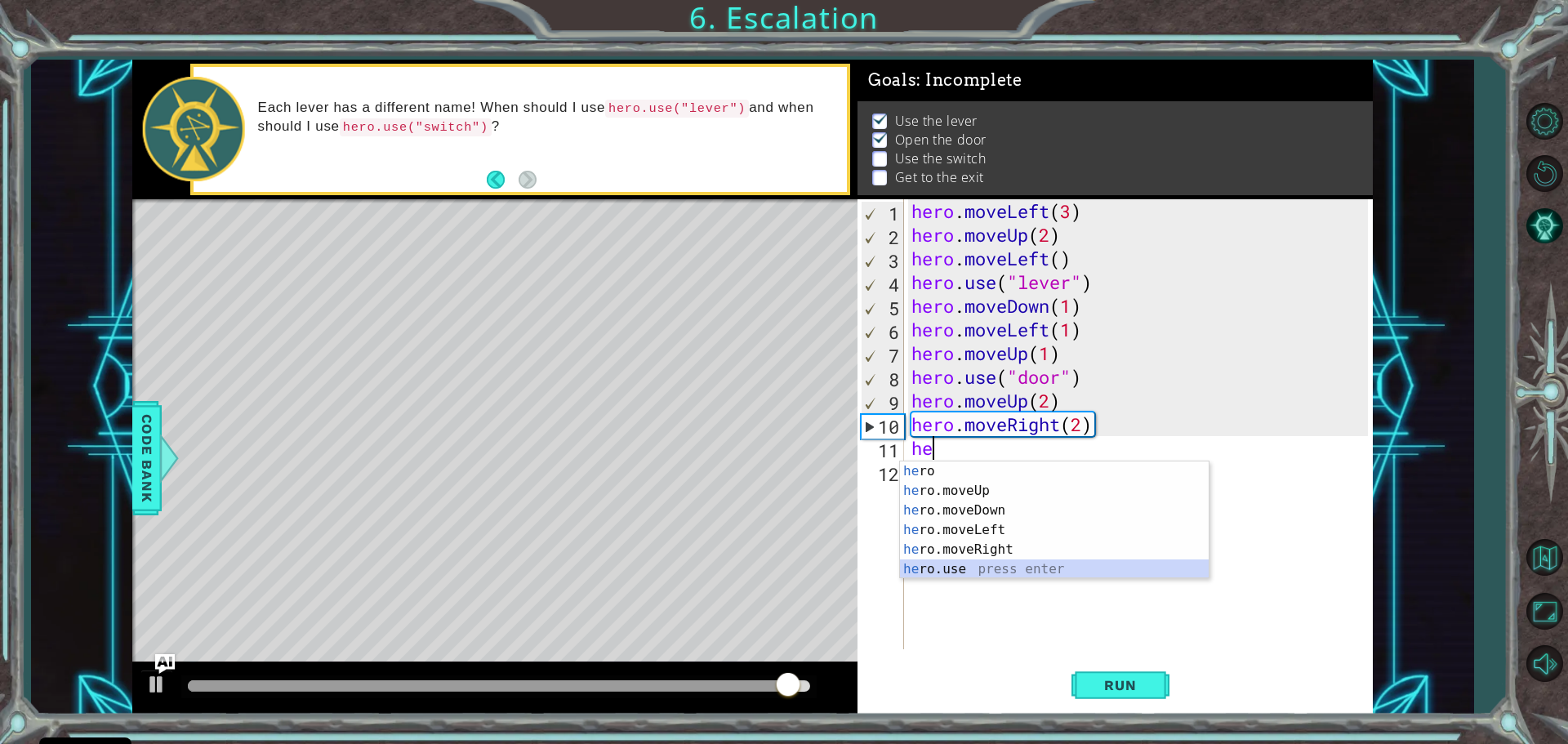
click at [953, 564] on div "he ro press enter he ro.moveUp press enter he ro.moveDown press enter he ro.mov…" at bounding box center [1054, 539] width 309 height 156
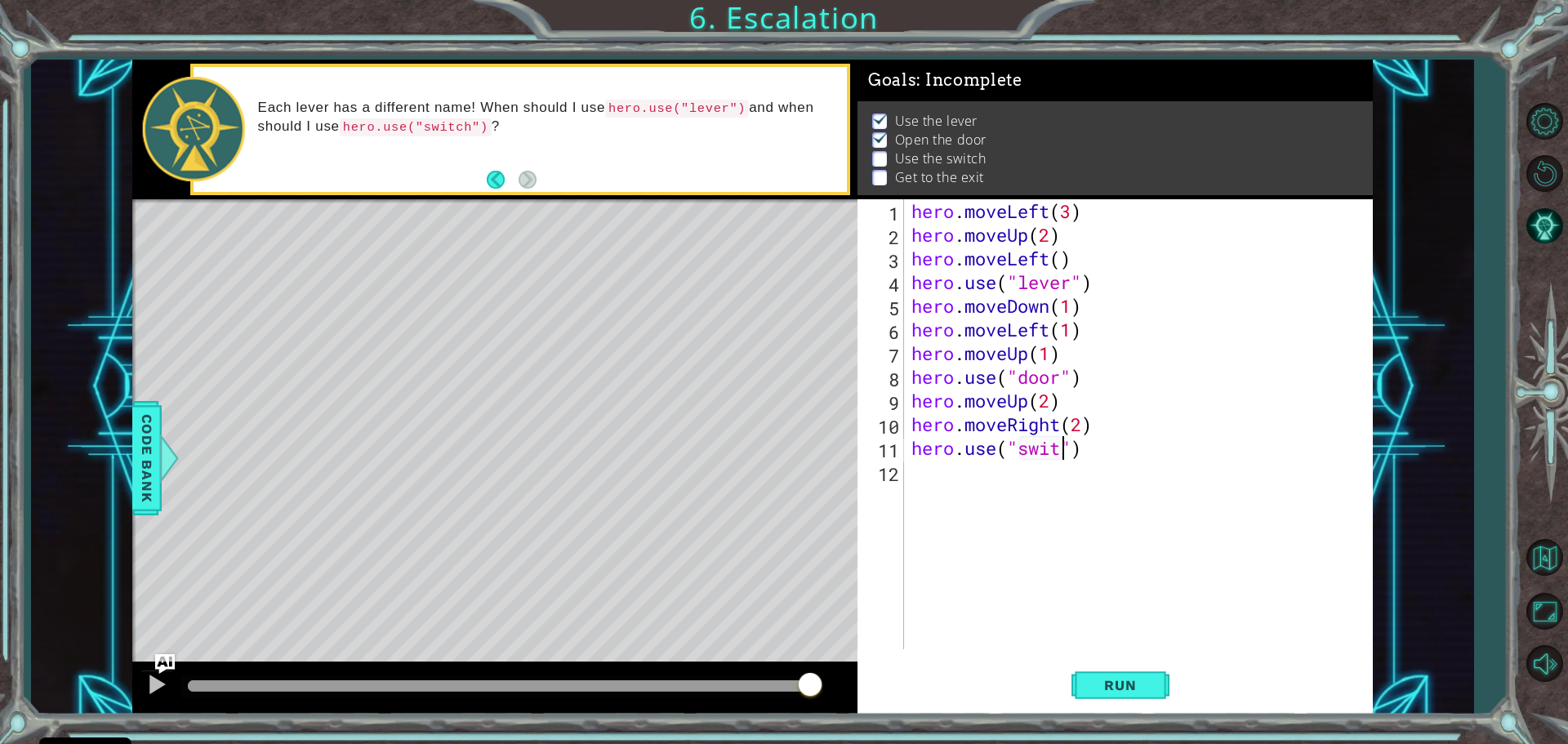
scroll to position [0, 8]
type textarea "hero.use("switch")"
click at [1125, 682] on span "Run" at bounding box center [1120, 685] width 64 height 17
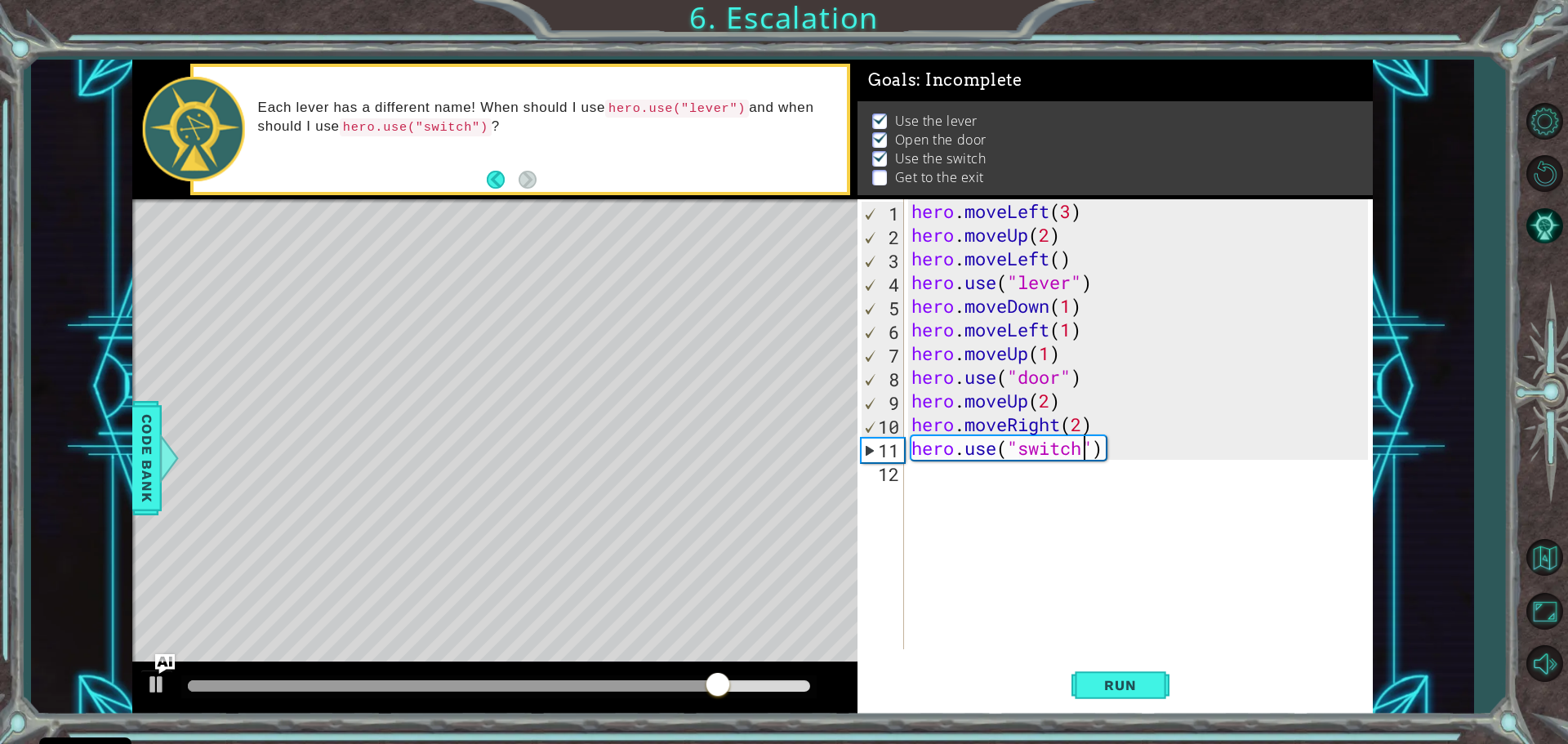
click at [914, 475] on div "hero . moveLeft ( 3 ) hero . moveUp ( 2 ) hero . moveLeft ( ) hero . use ( "lev…" at bounding box center [1142, 448] width 468 height 497
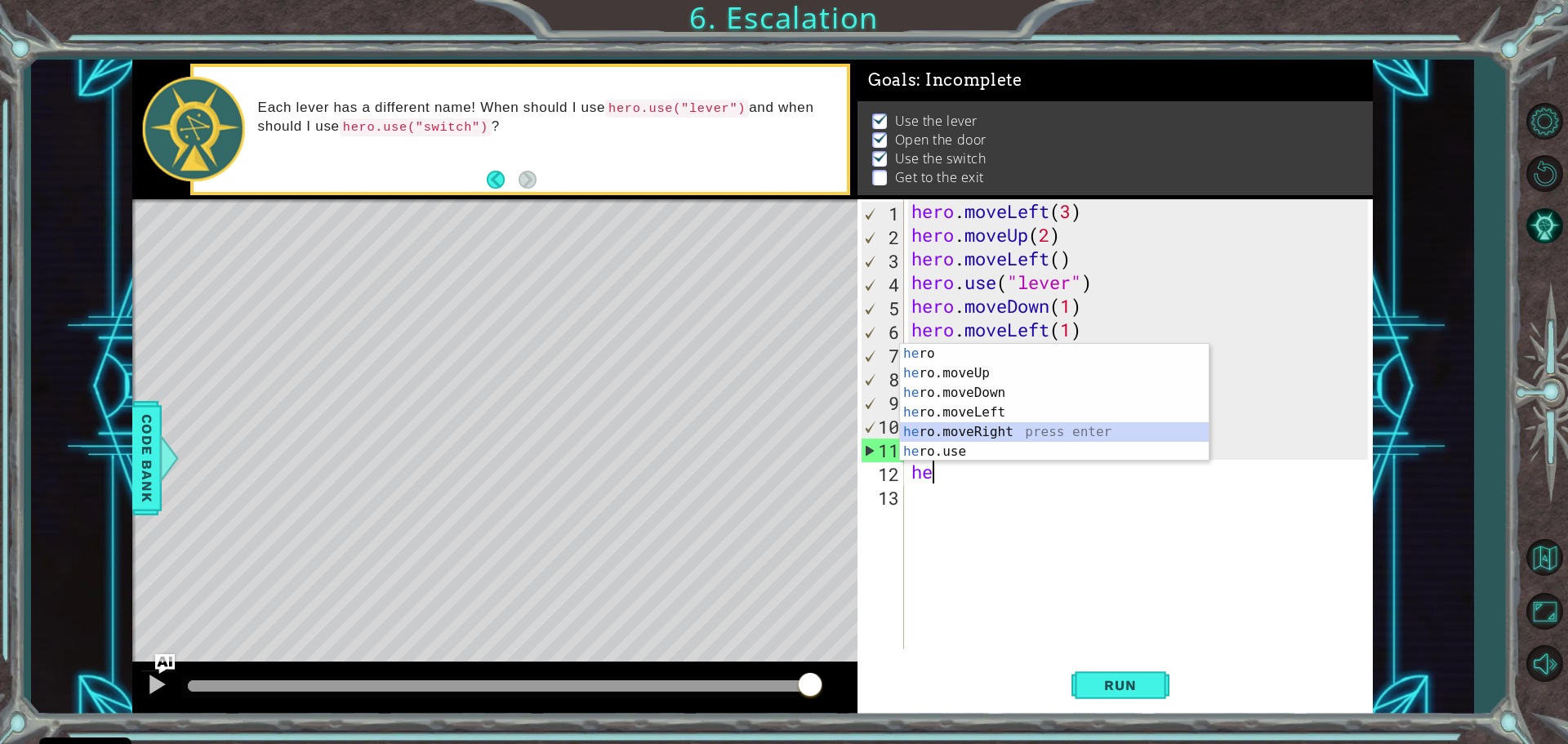
click at [980, 430] on div "he ro press enter he ro.moveUp press enter he ro.moveDown press enter he ro.mov…" at bounding box center [1054, 422] width 309 height 156
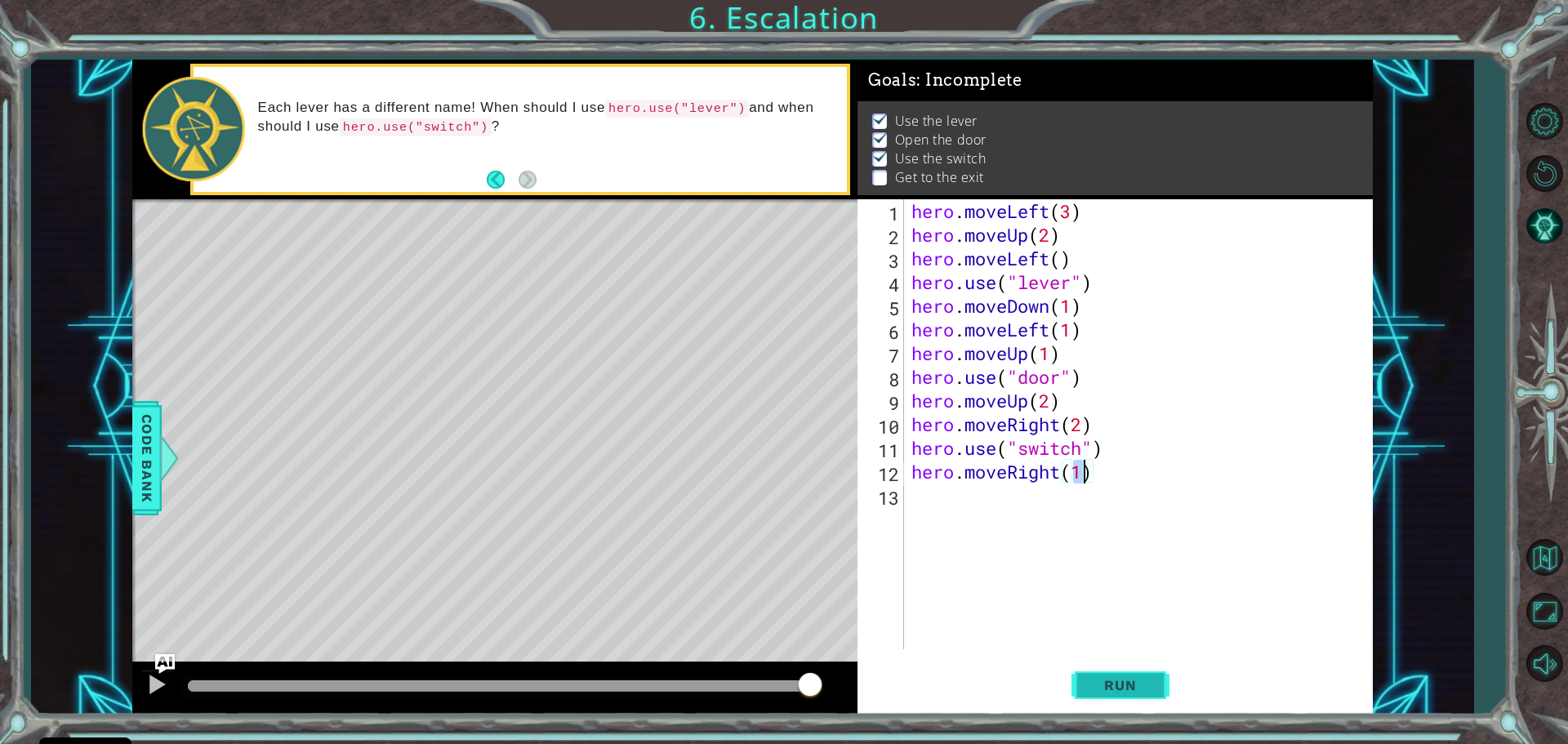
type textarea "hero.moveRight(1)"
click at [1128, 675] on button "Run" at bounding box center [1120, 684] width 98 height 51
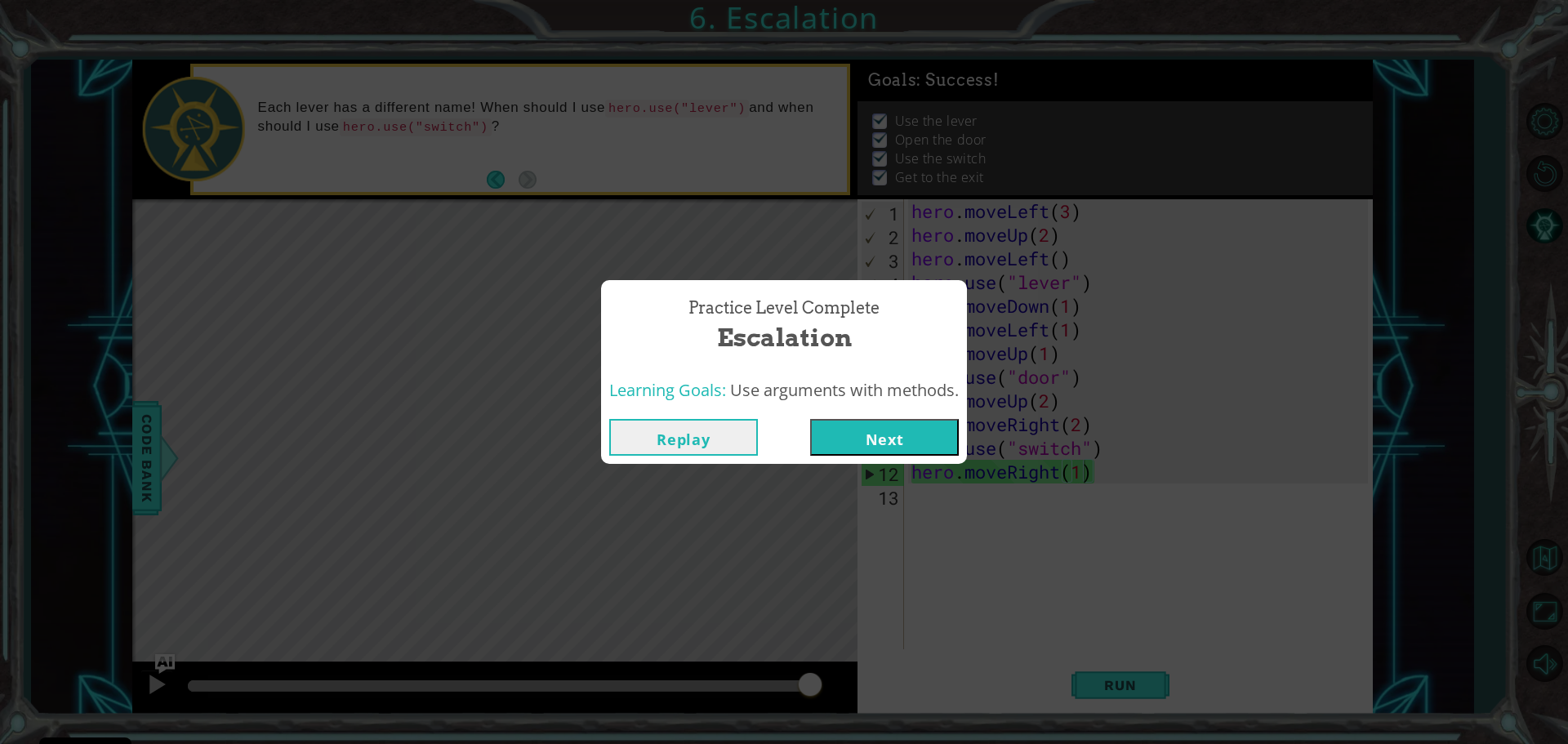
click at [876, 438] on button "Next" at bounding box center [885, 438] width 149 height 37
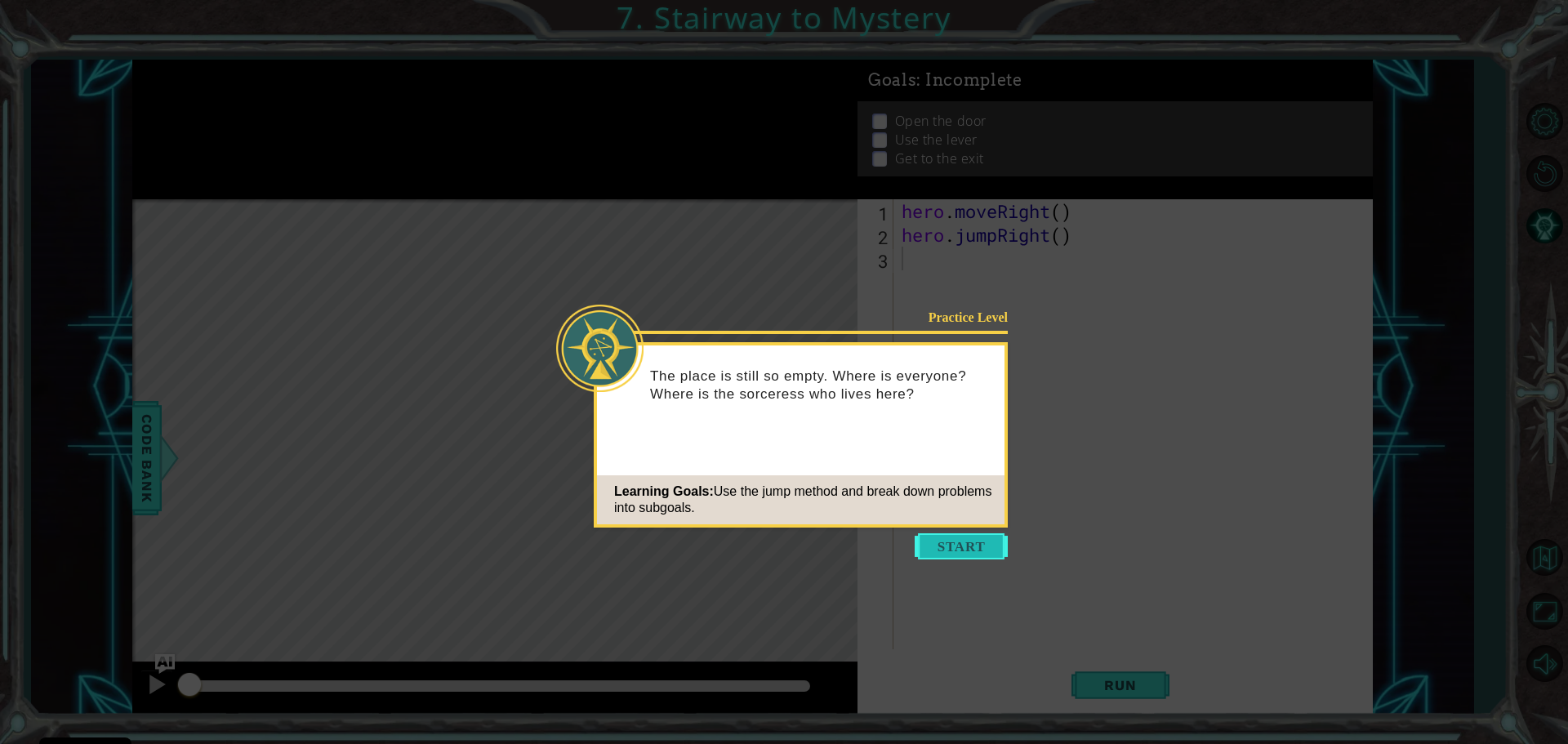
click at [955, 537] on button "Start" at bounding box center [961, 546] width 93 height 26
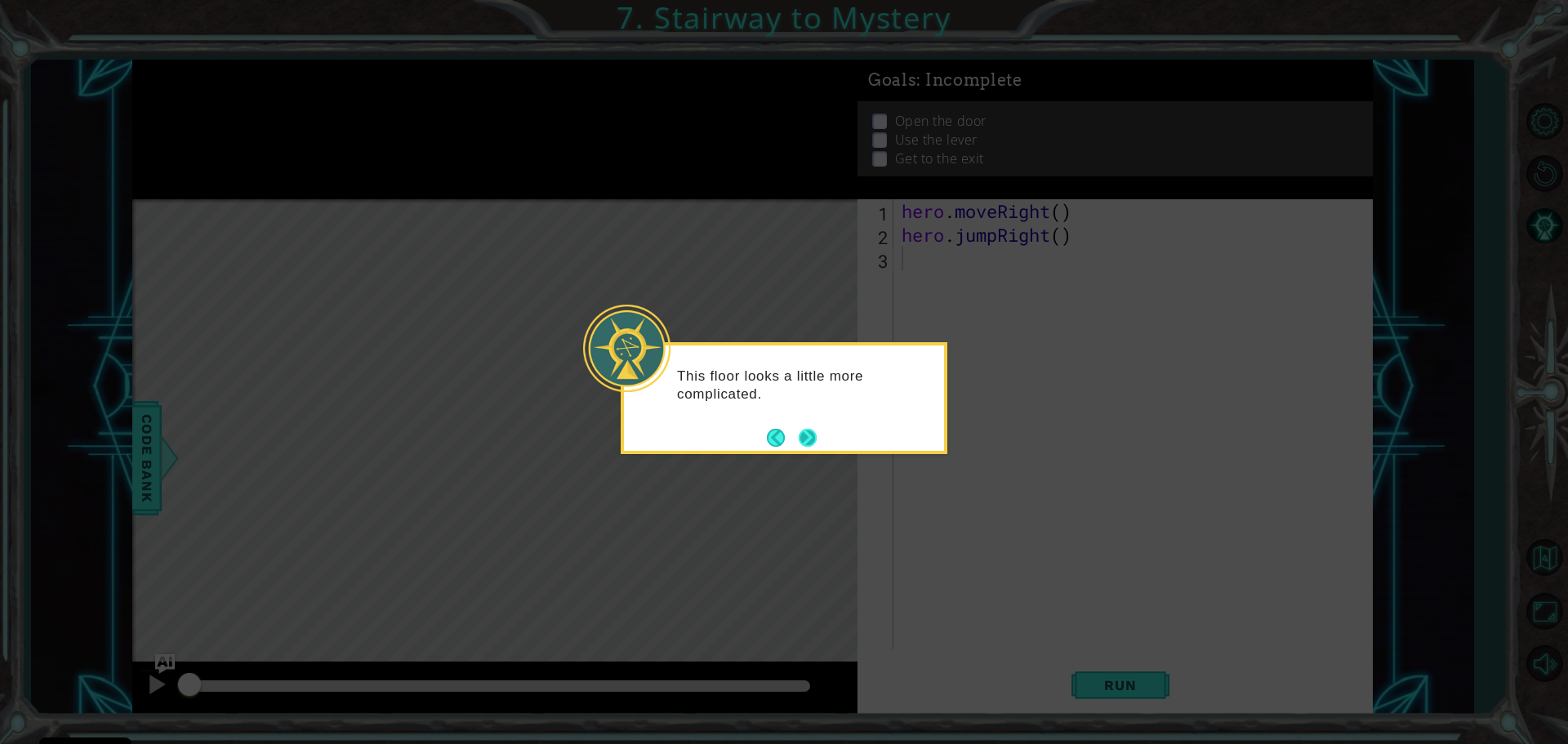
click at [799, 431] on button "Next" at bounding box center [807, 437] width 19 height 19
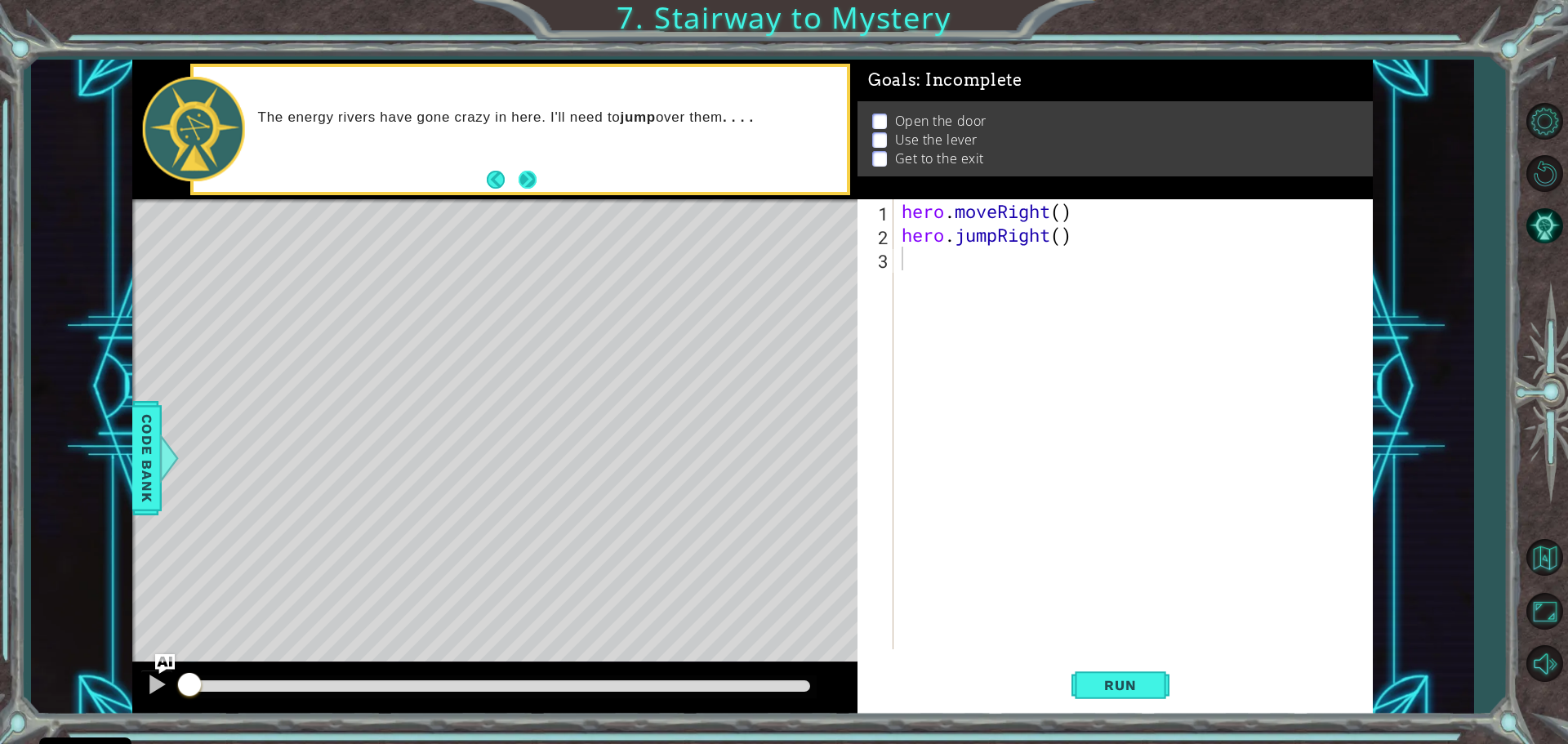
click at [527, 170] on button "Next" at bounding box center [528, 180] width 25 height 25
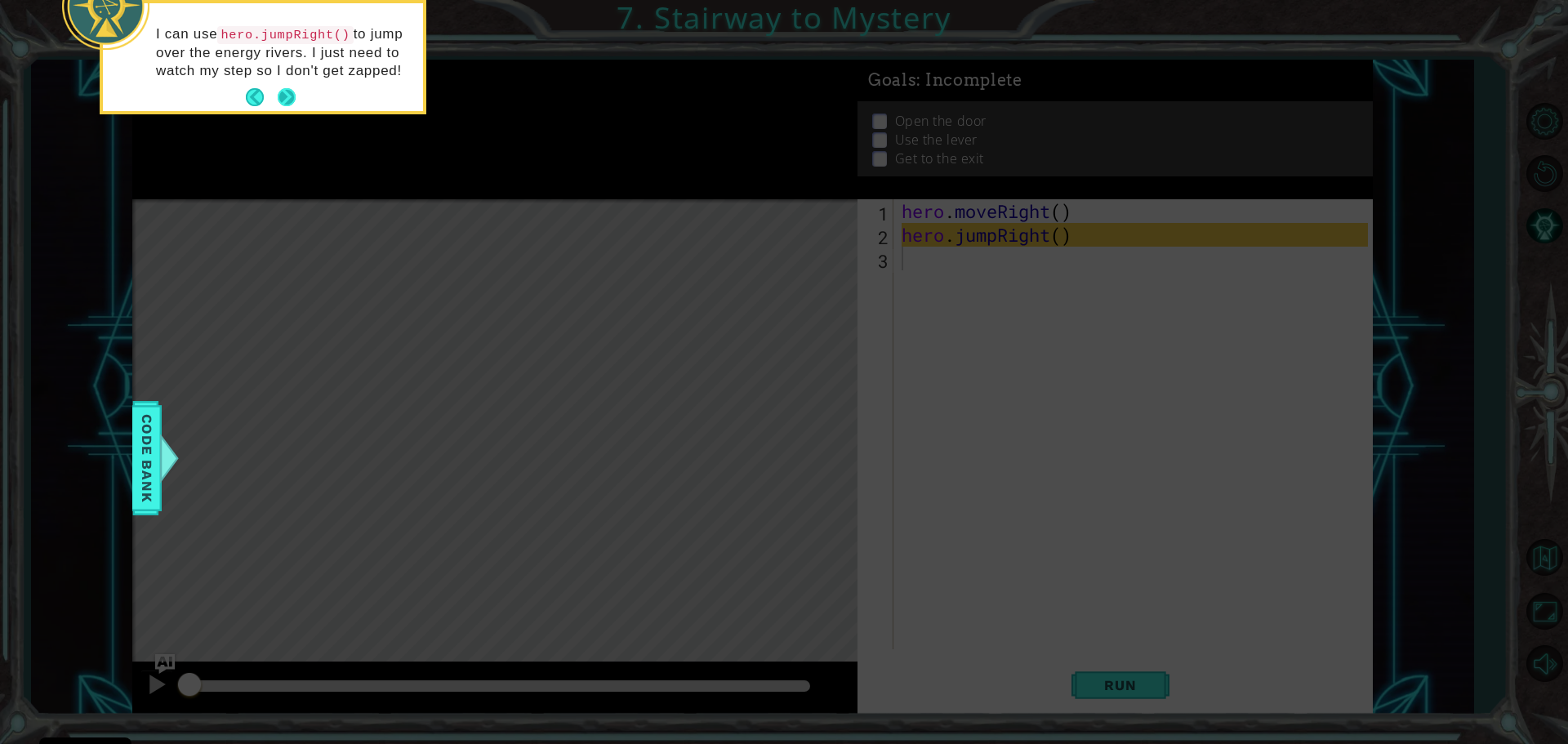
click at [294, 91] on button "Next" at bounding box center [287, 98] width 30 height 30
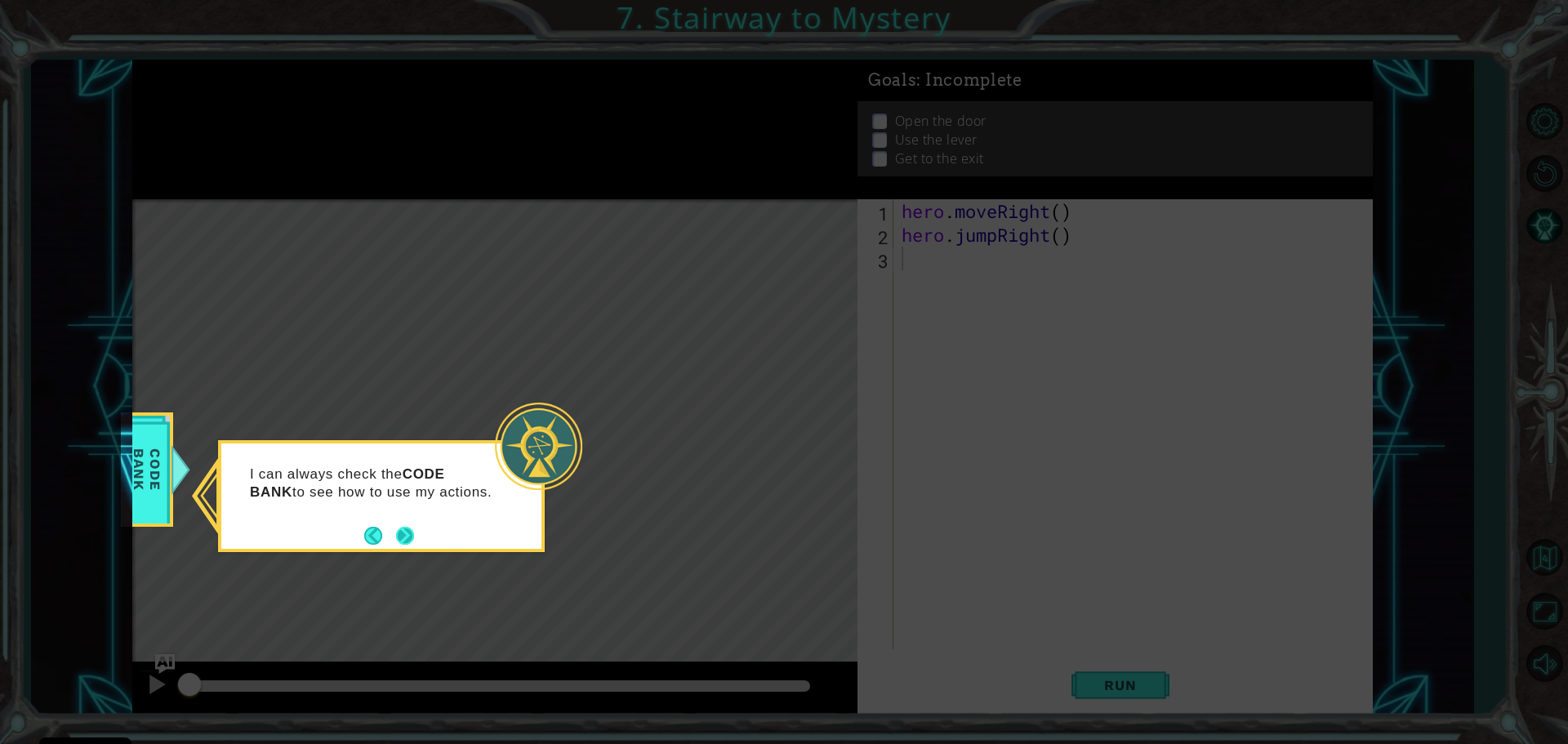
click at [406, 532] on button "Next" at bounding box center [405, 535] width 22 height 22
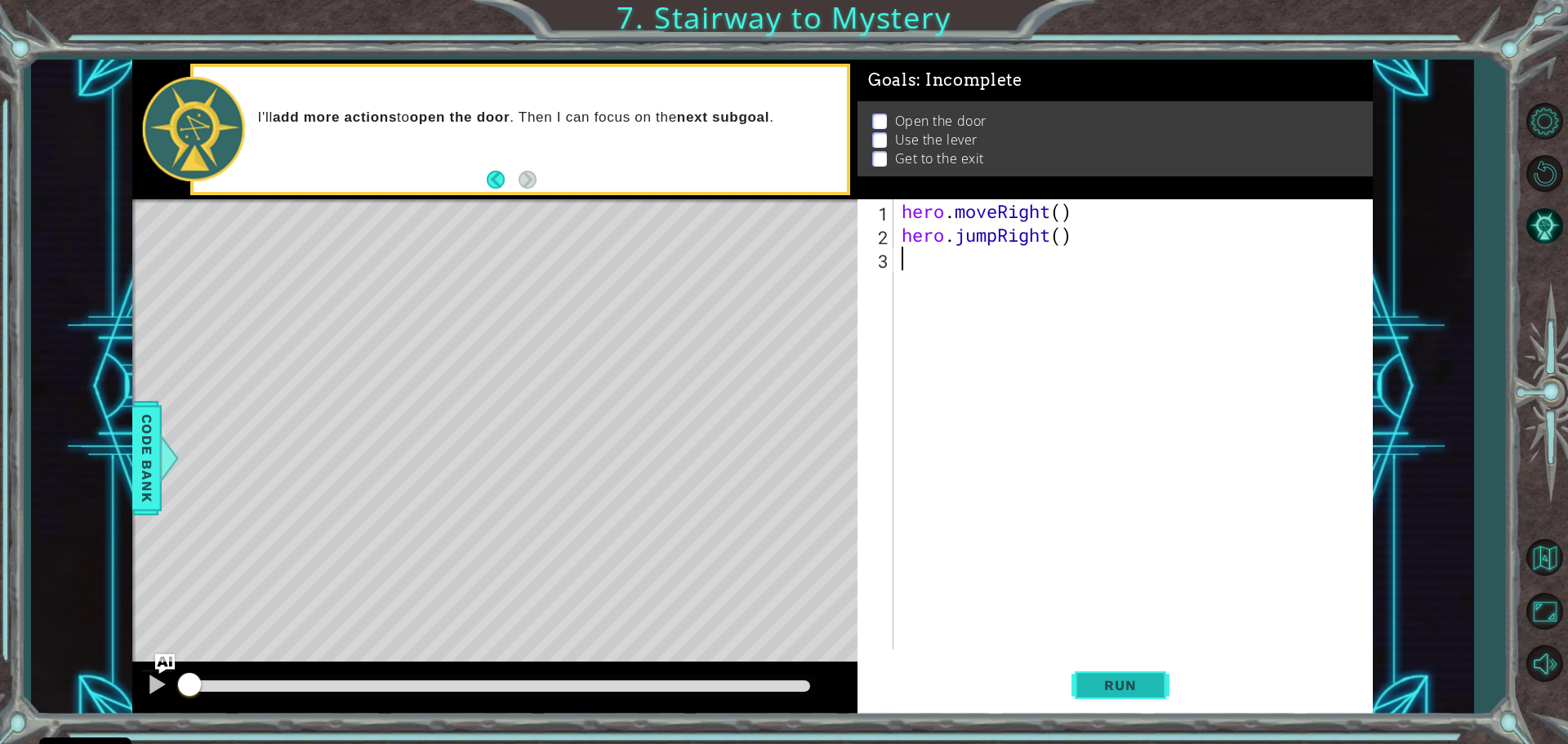
click at [1106, 676] on button "Run" at bounding box center [1120, 684] width 98 height 51
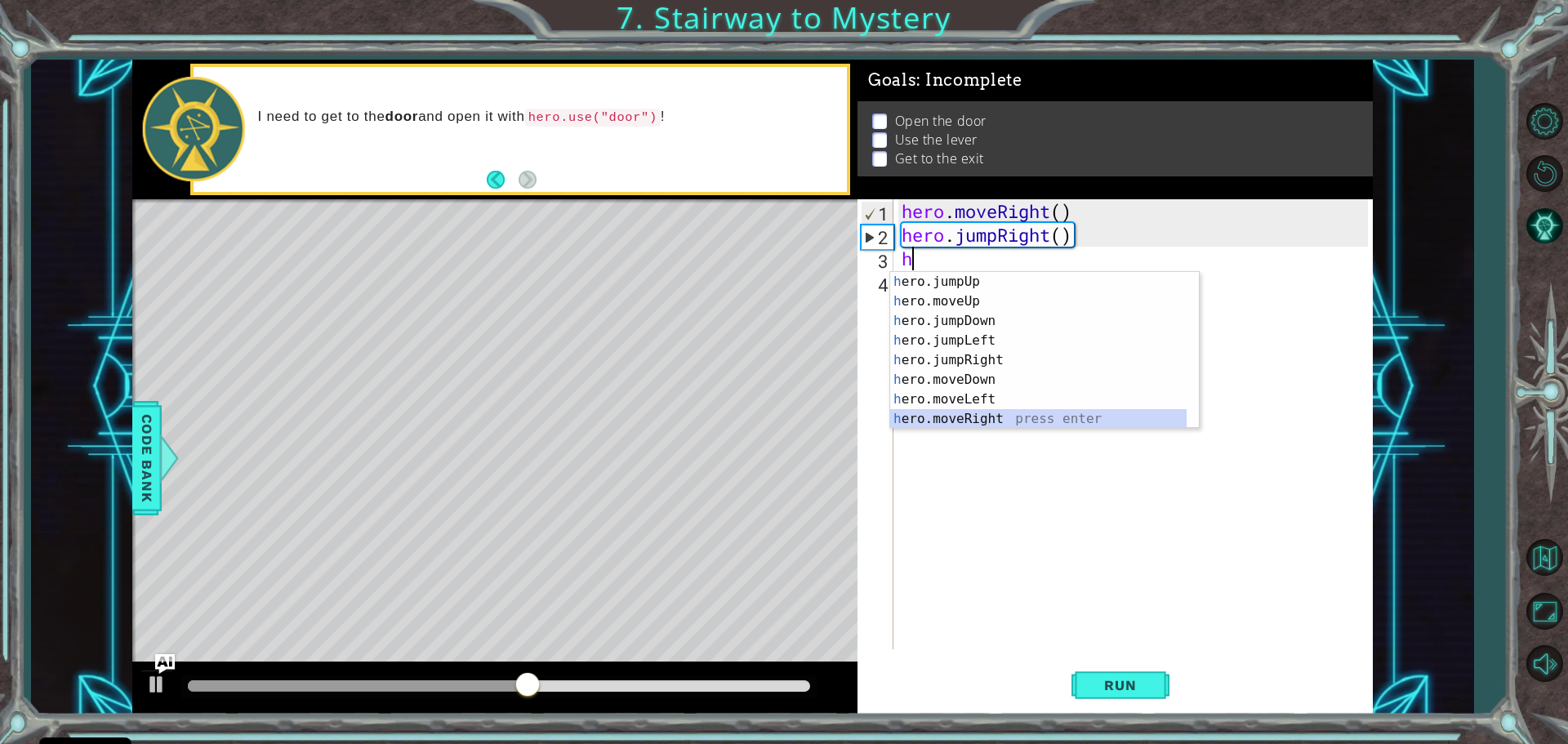
click at [967, 413] on div "h ero.jumpUp press enter h ero.moveUp press enter h ero.jumpDown press enter h …" at bounding box center [1038, 370] width 296 height 196
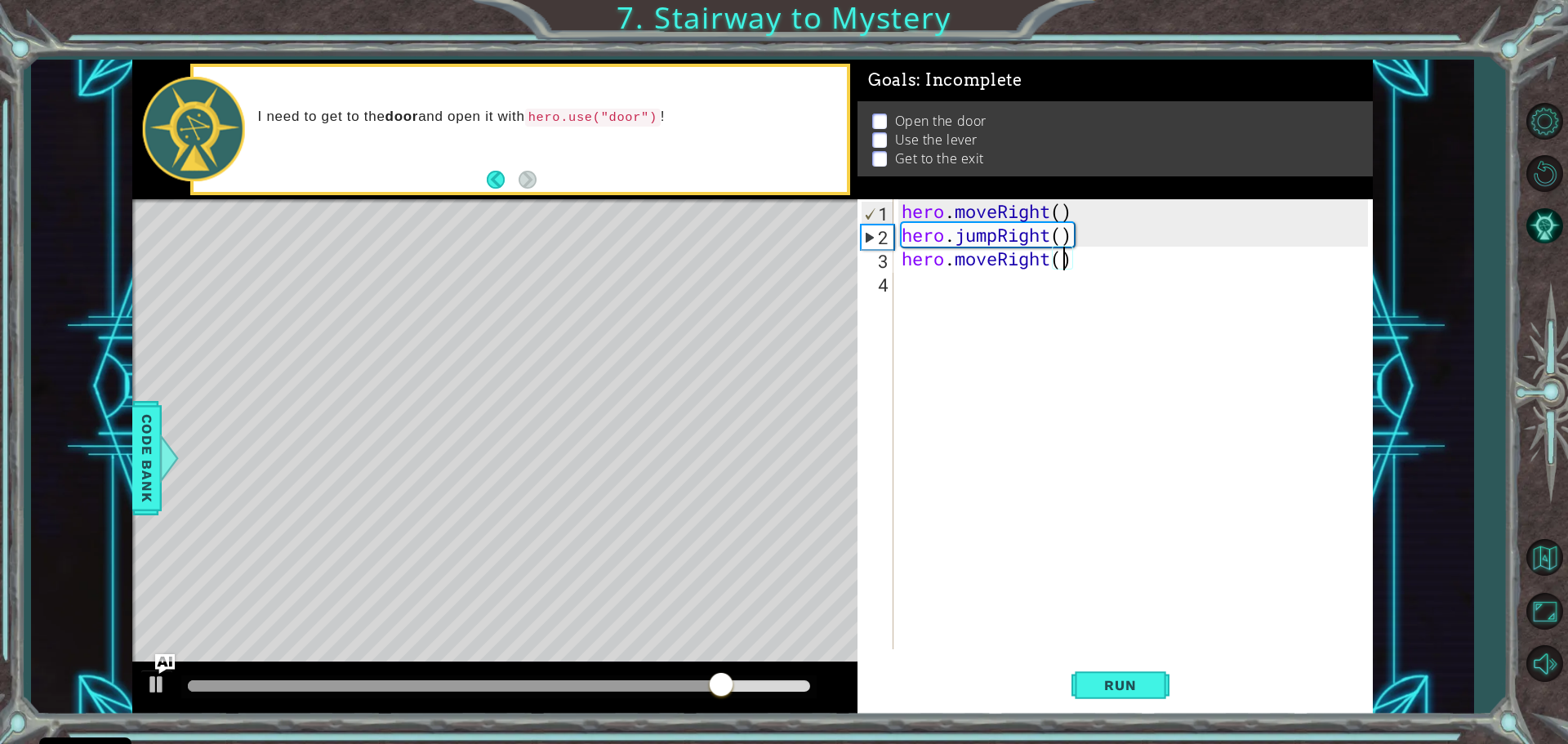
type textarea "hero.moveRight(2)"
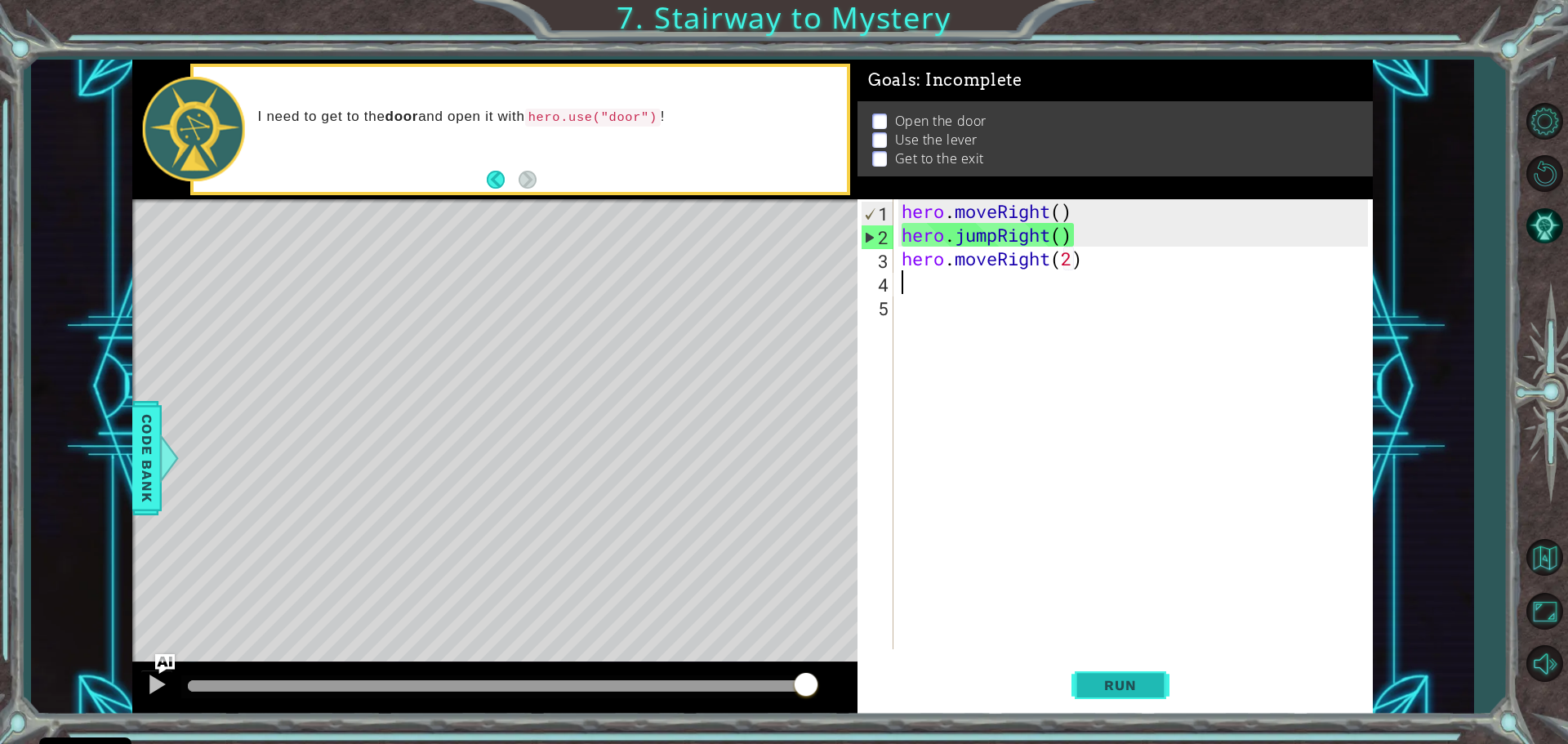
click at [1128, 673] on button "Run" at bounding box center [1120, 684] width 98 height 51
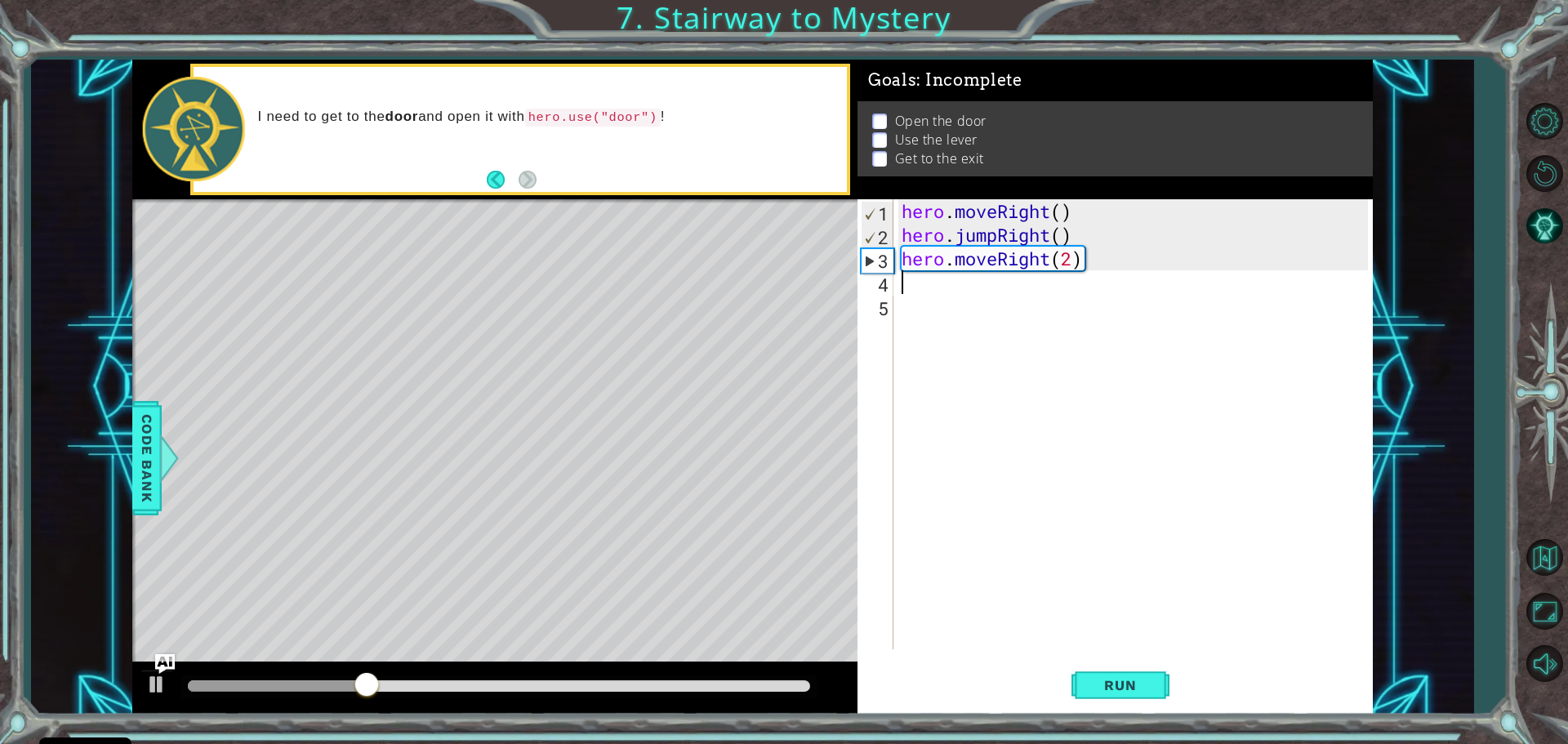
type textarea "j"
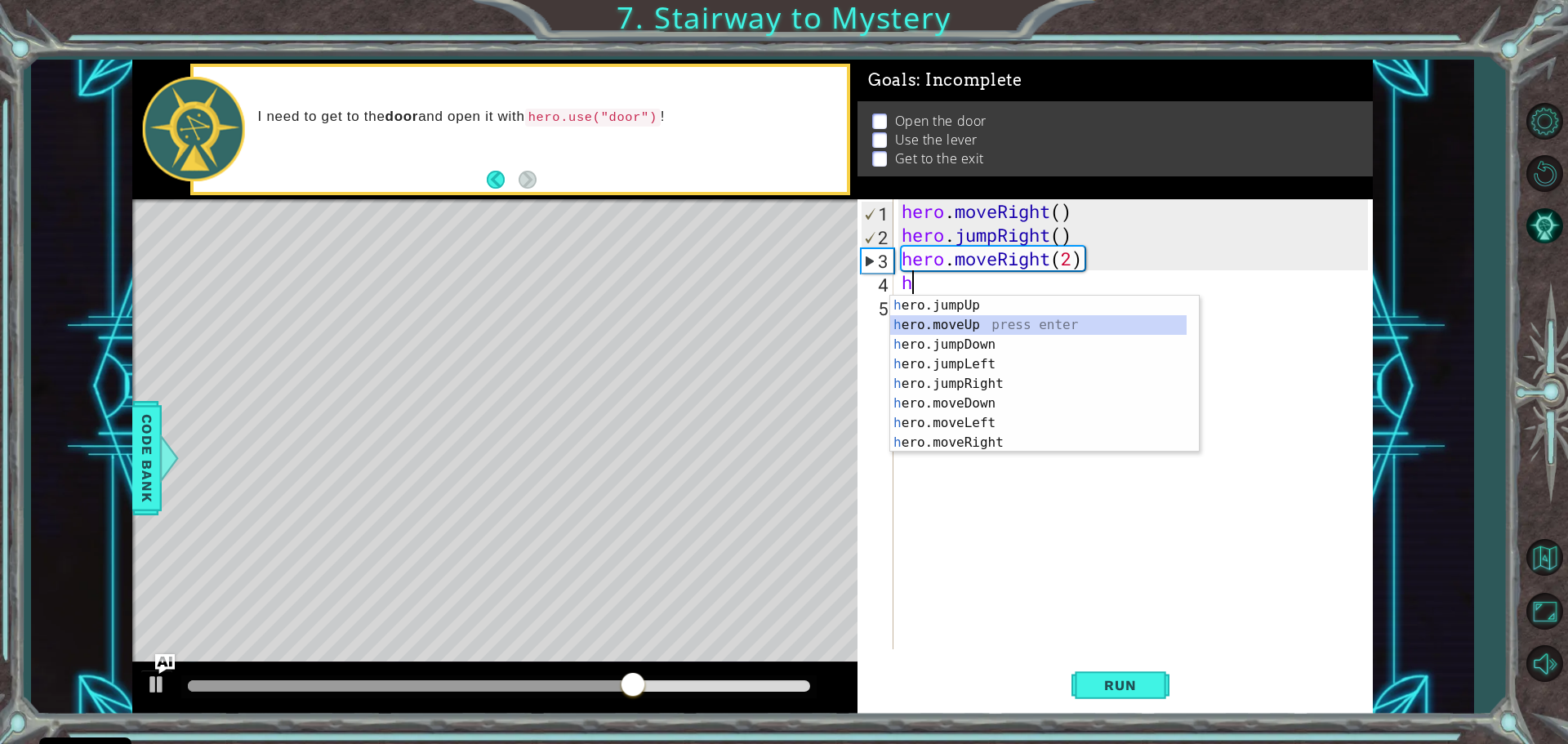
click at [956, 326] on div "h ero.jumpUp press enter h ero.moveUp press enter h ero.jumpDown press enter h …" at bounding box center [1038, 393] width 296 height 196
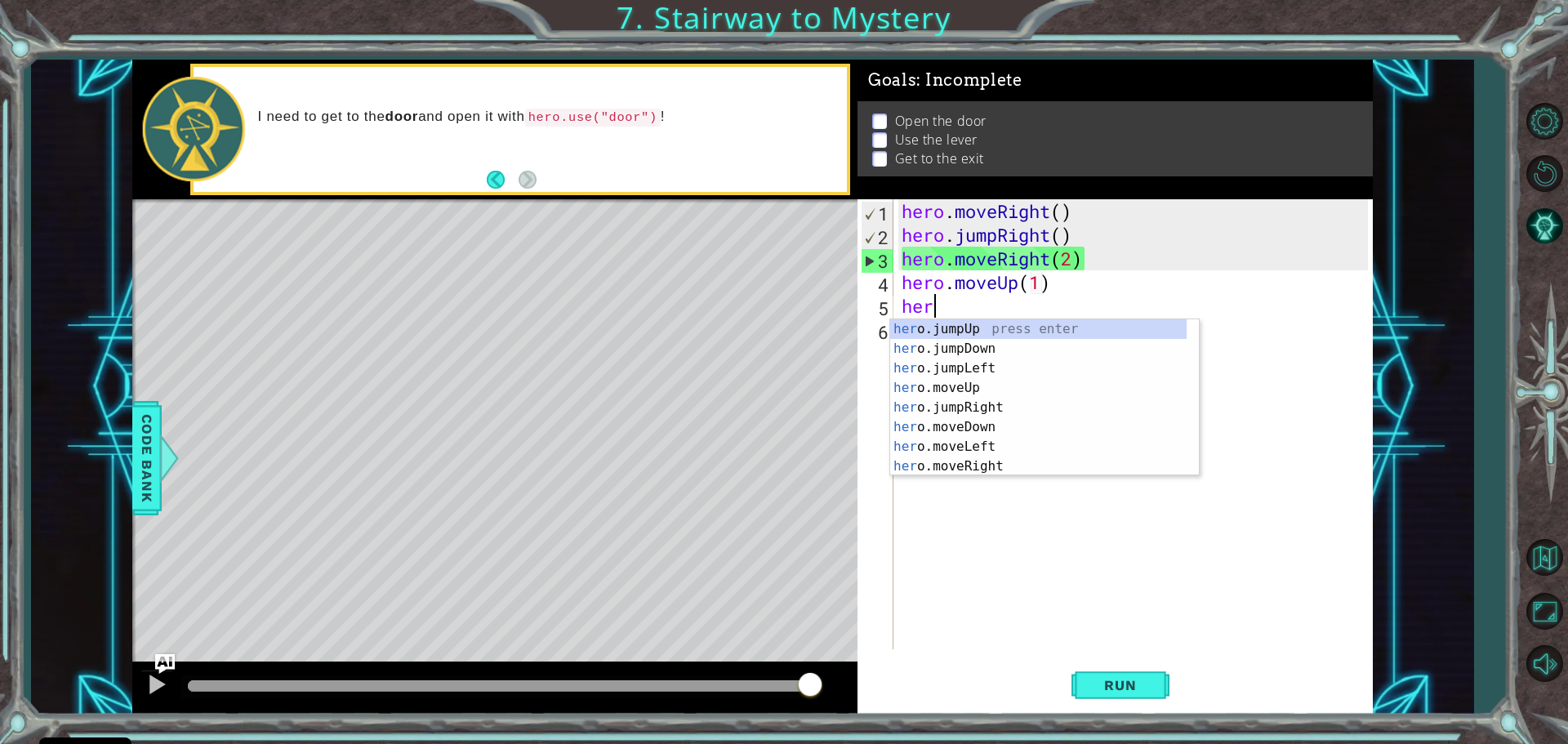
scroll to position [0, 8]
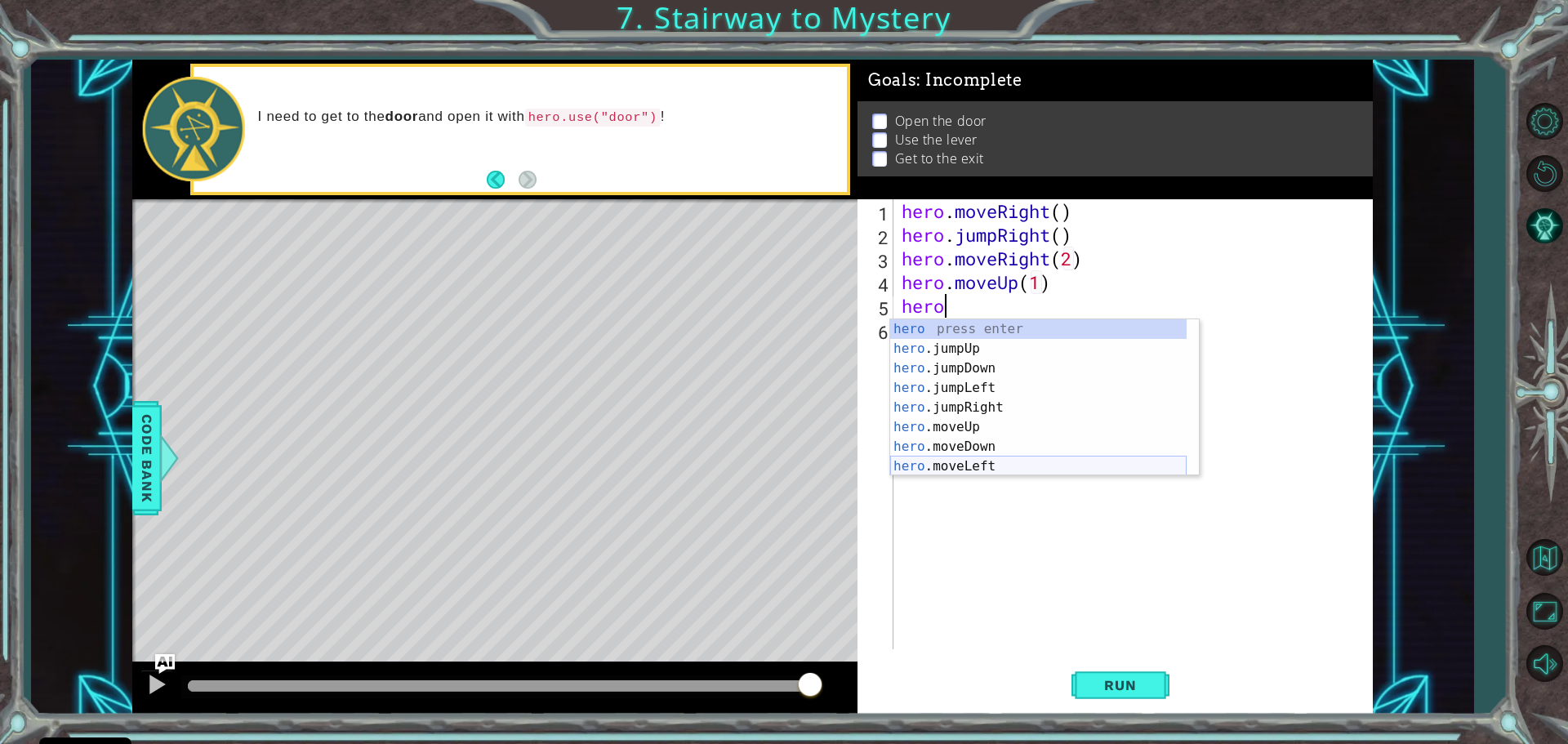
click at [995, 467] on div "hero press enter hero .jumpUp press enter hero .jumpDown press enter hero .jump…" at bounding box center [1038, 417] width 296 height 196
type textarea "hero.moveLeft(1)"
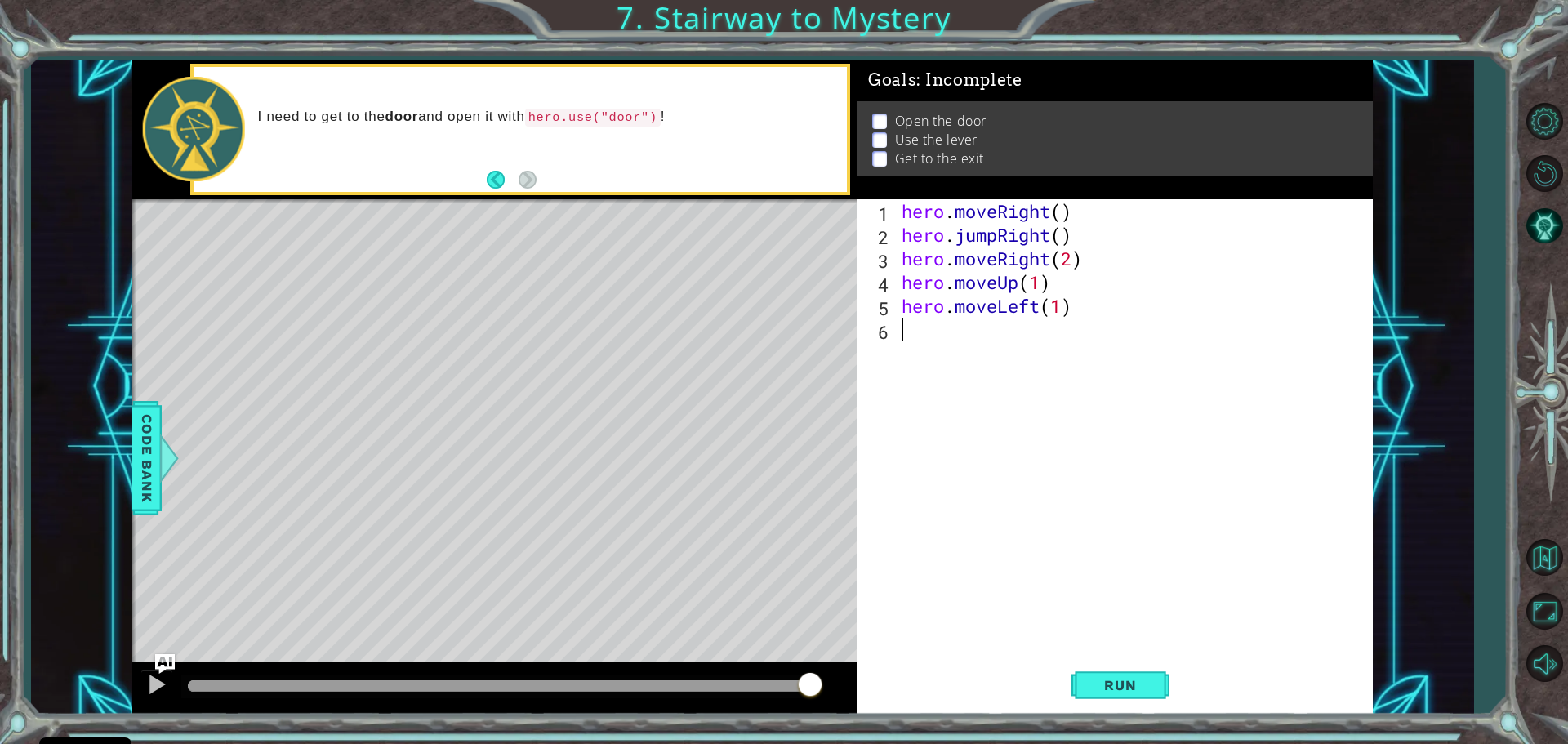
click at [907, 333] on div "hero . moveRight ( ) hero . jumpRight ( ) hero . moveRight ( 2 ) hero . moveUp …" at bounding box center [1137, 448] width 478 height 497
type textarea "hero.use("door")"
click at [1121, 680] on span "Run" at bounding box center [1120, 685] width 64 height 17
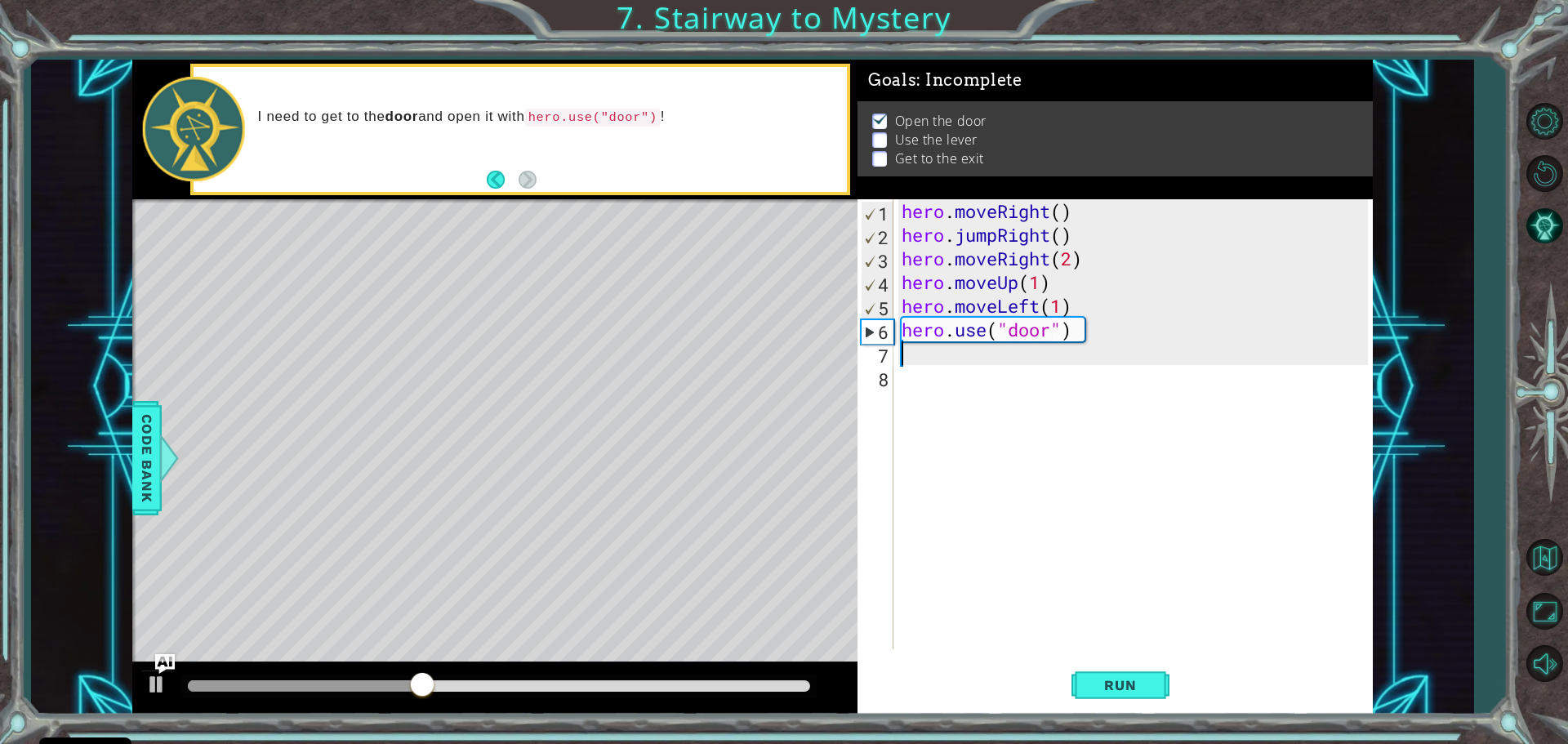
scroll to position [0, 0]
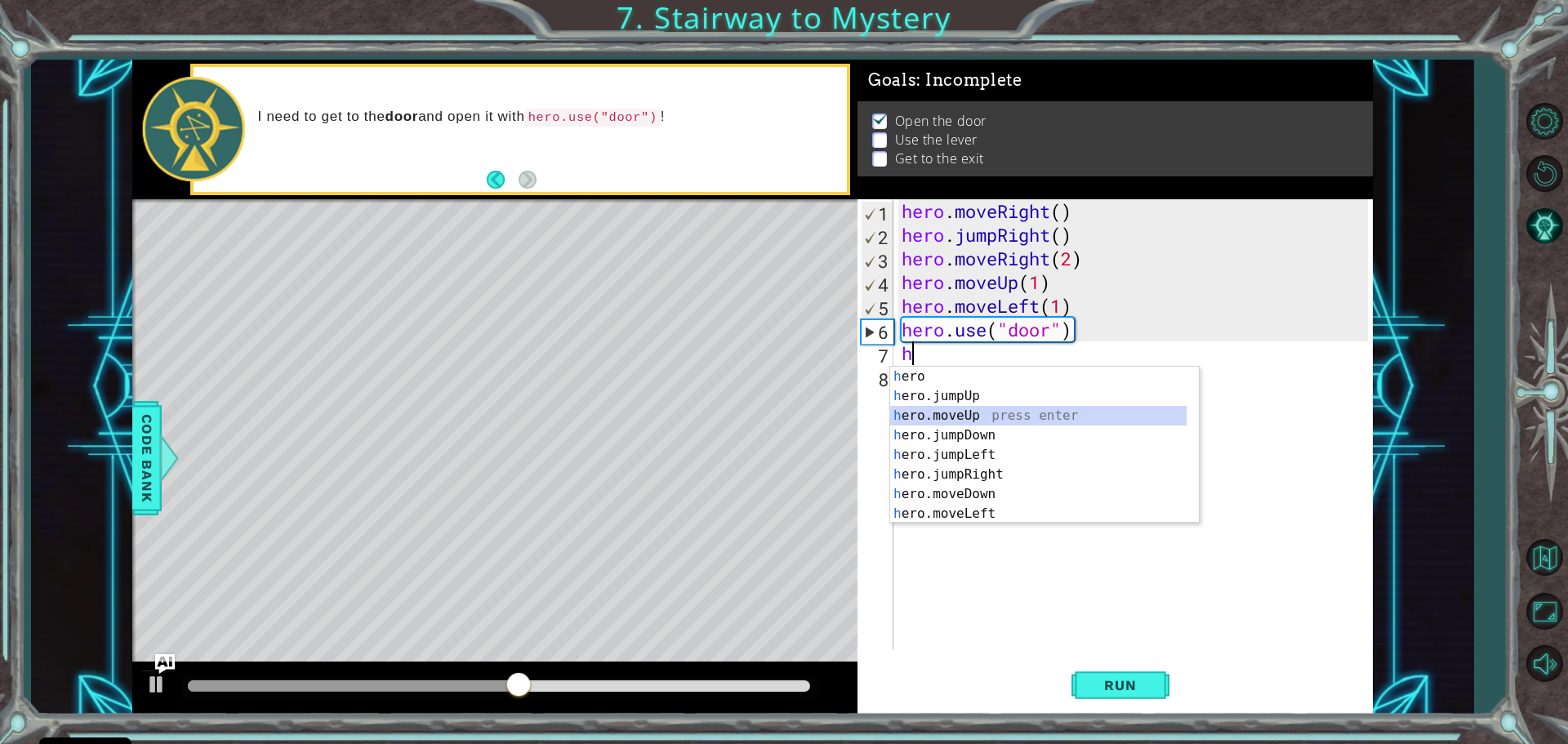
click at [1048, 418] on div "h ero press enter h ero.jumpUp press enter h ero.moveUp press enter h ero.jumpD…" at bounding box center [1044, 464] width 309 height 196
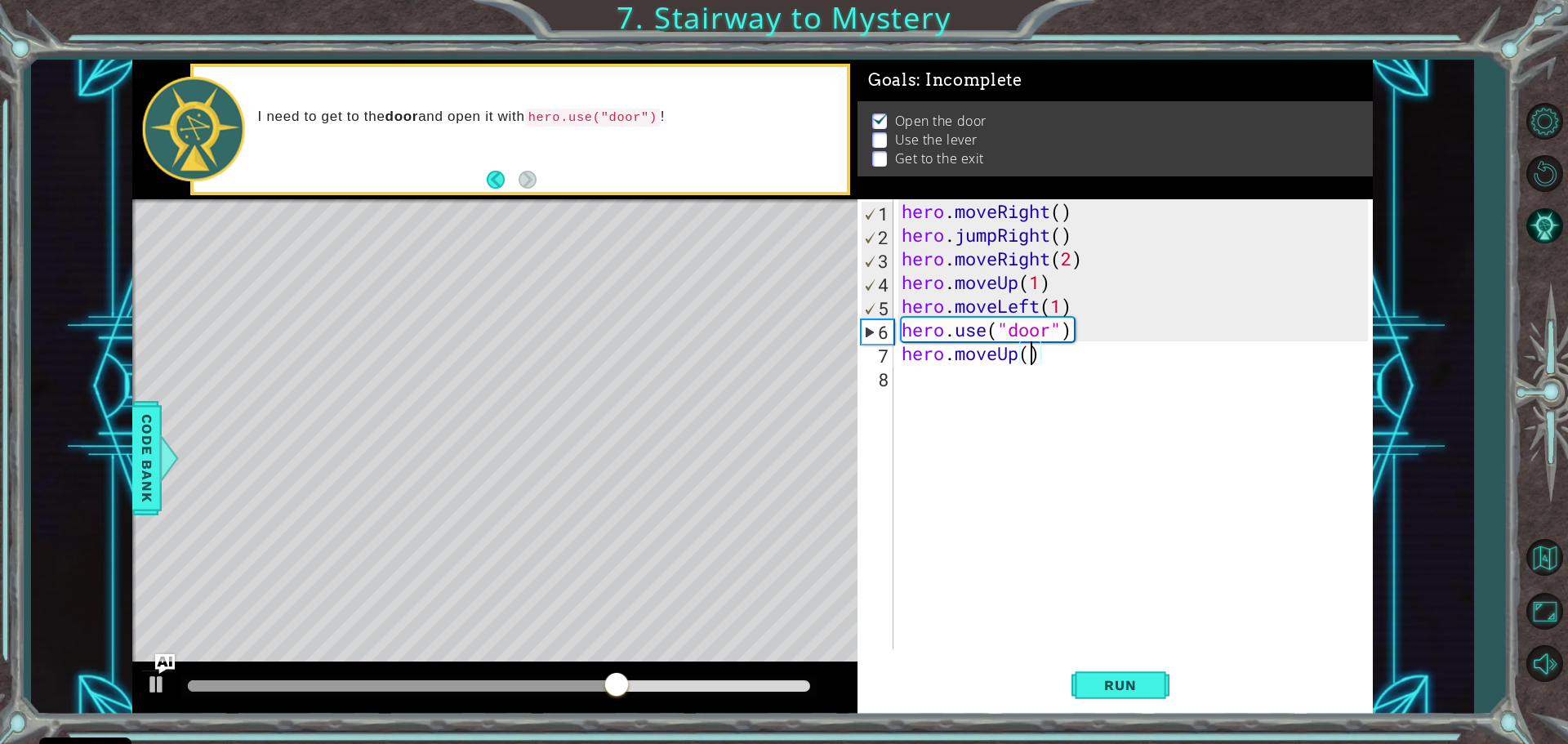
type textarea "hero.moveUp(2)"
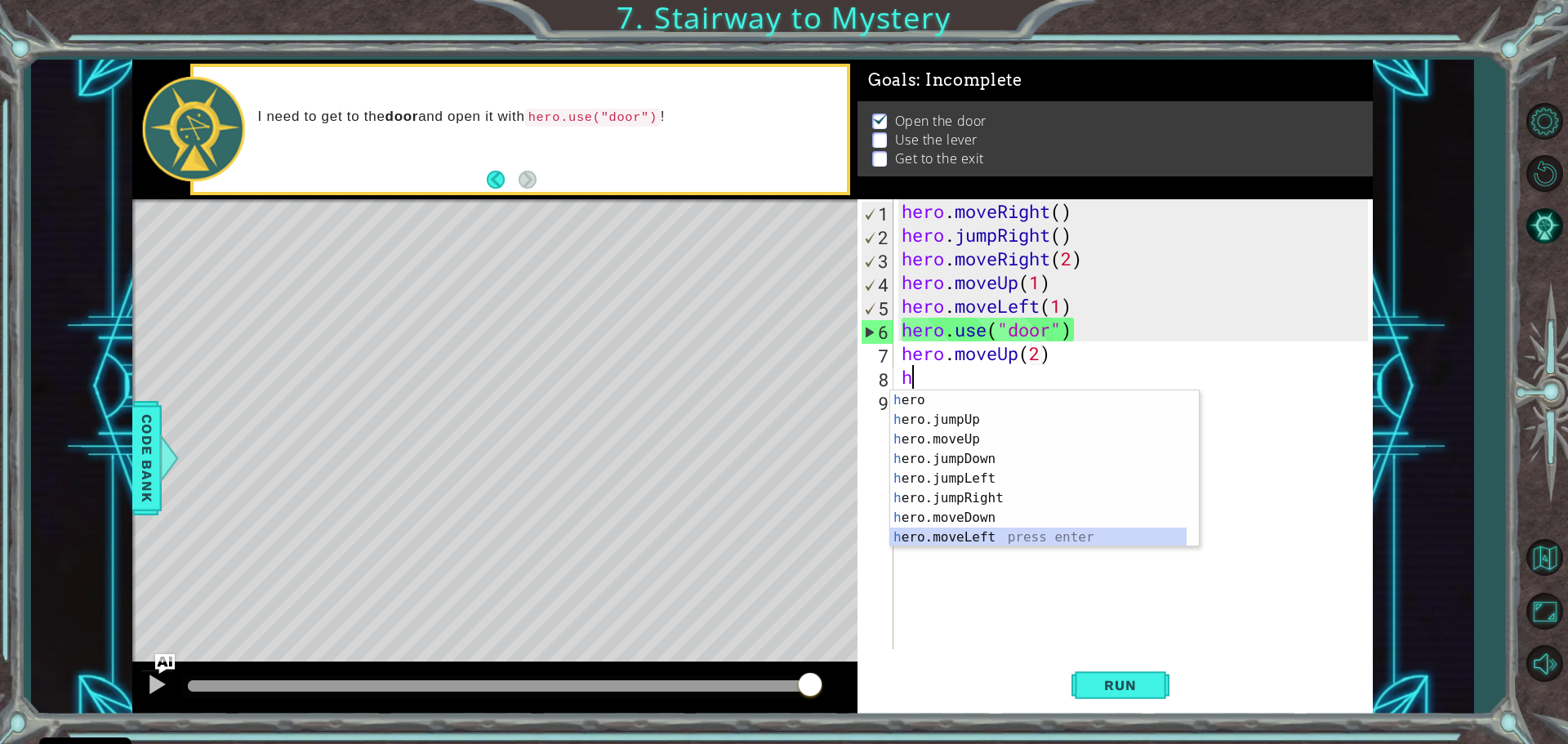
click at [954, 531] on div "h ero press enter h ero.jumpUp press enter h ero.moveUp press enter h ero.jumpD…" at bounding box center [1038, 488] width 296 height 196
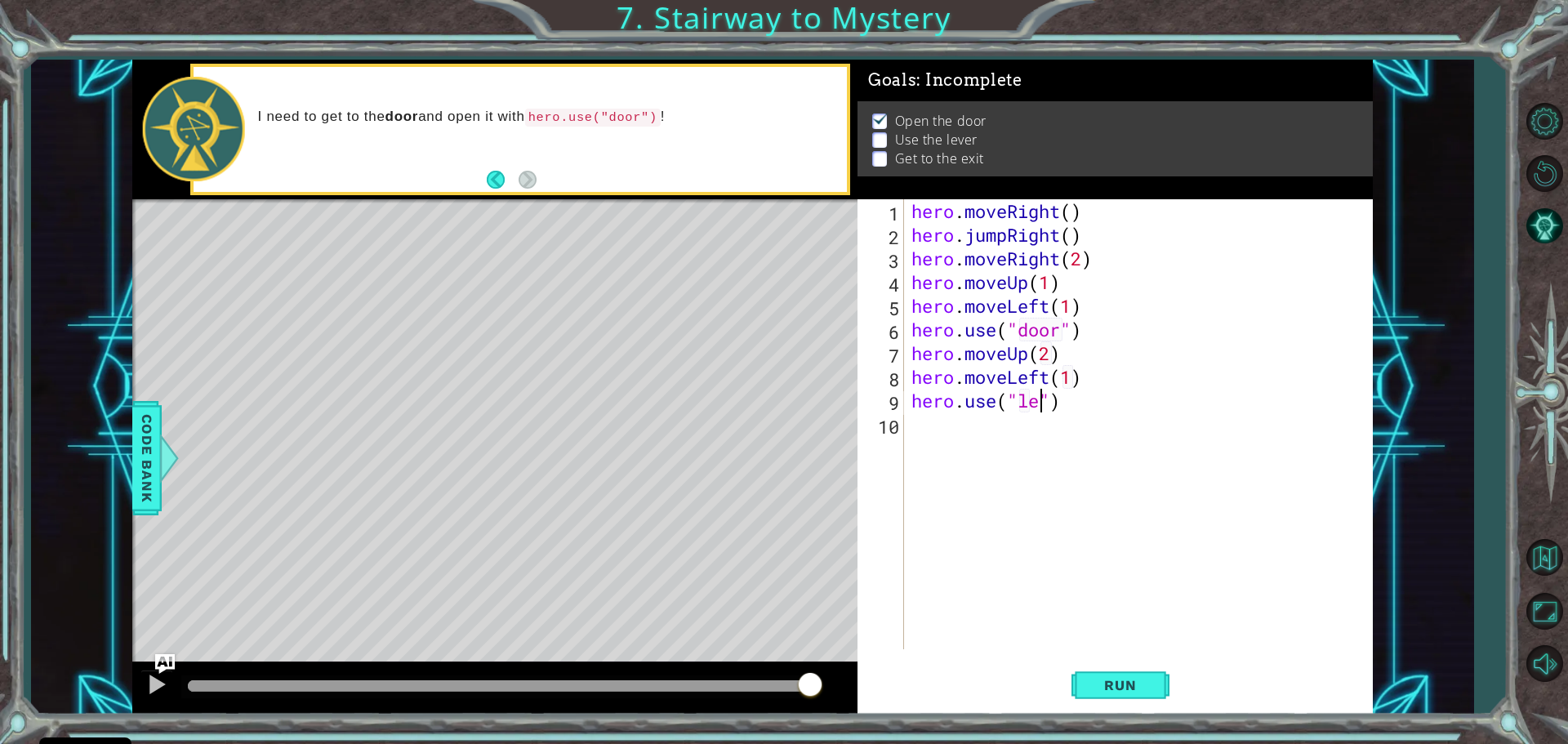
scroll to position [0, 6]
type textarea "hero.use("lever")"
click at [1137, 690] on span "Run" at bounding box center [1120, 685] width 64 height 17
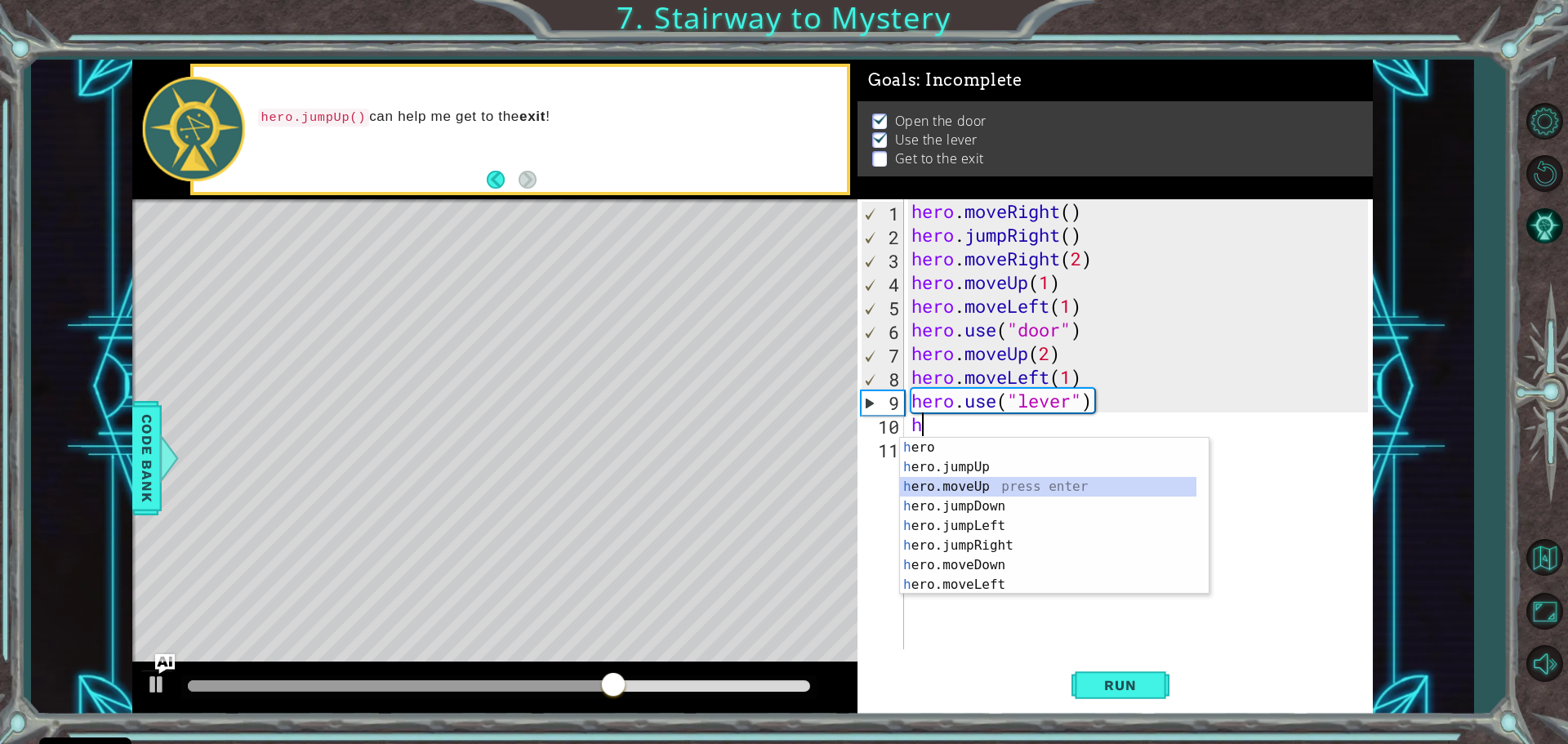
click at [930, 491] on div "h ero press enter h ero.jumpUp press enter h ero.moveUp press enter h ero.jumpD…" at bounding box center [1054, 536] width 309 height 196
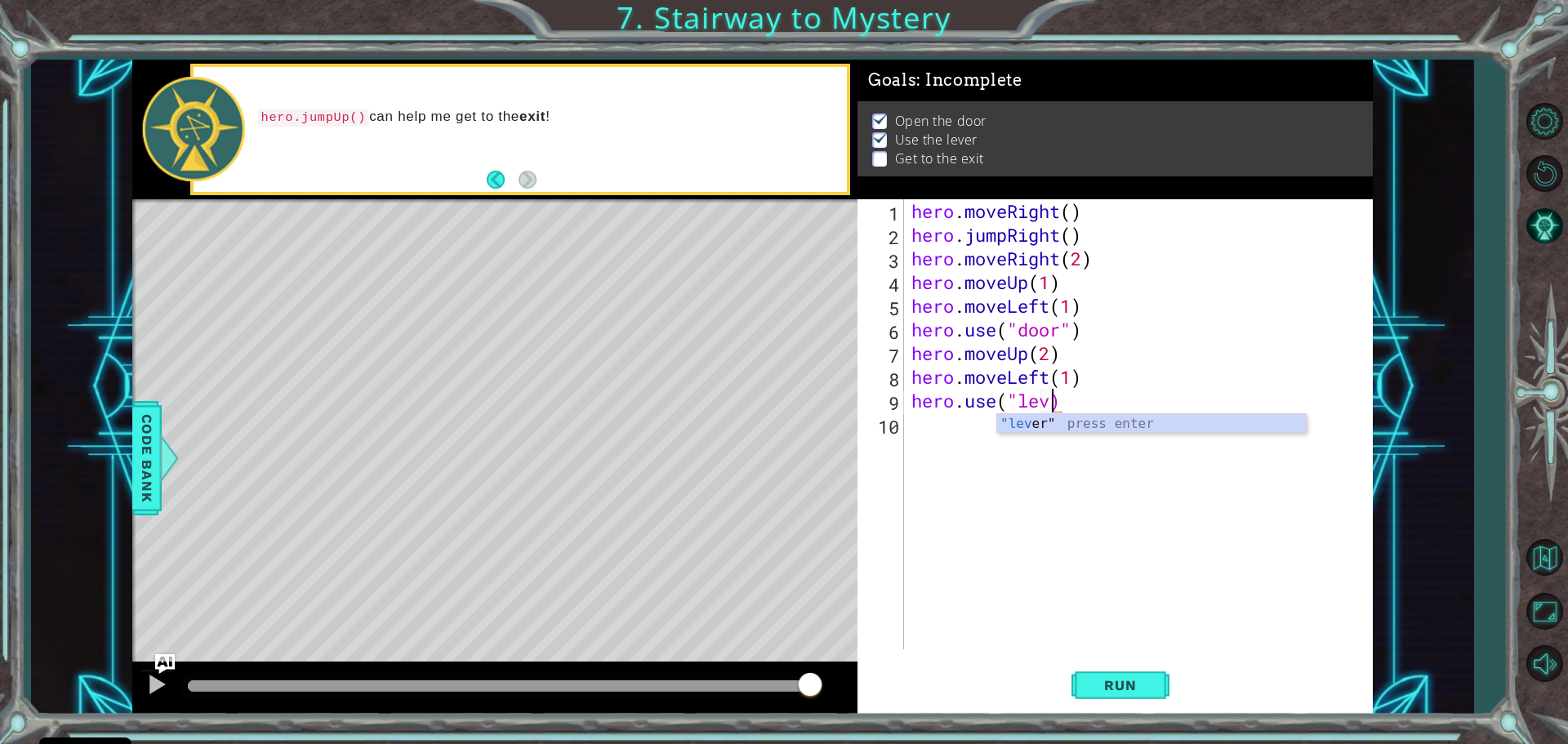
scroll to position [0, 7]
type textarea "hero.use("lever")"
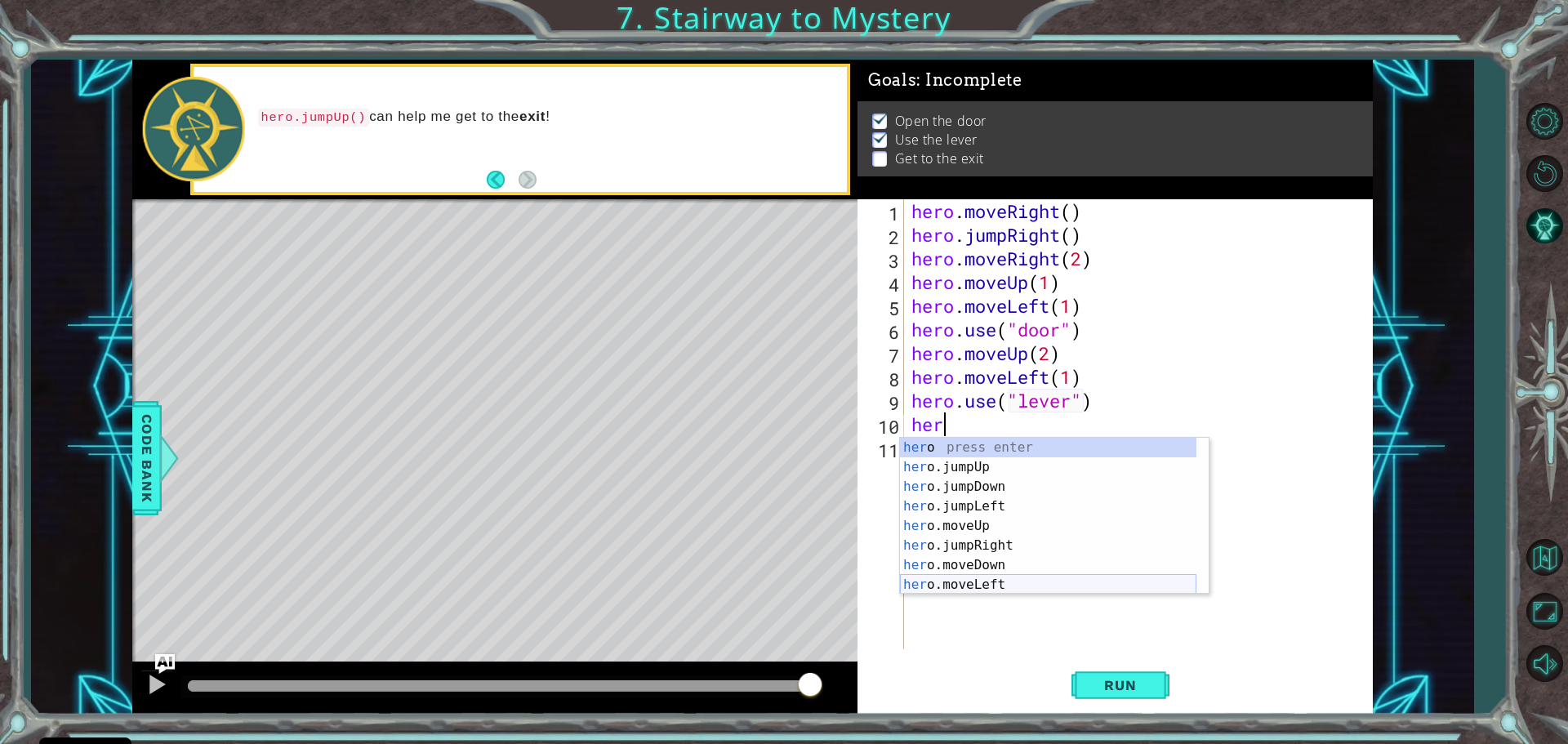
click at [924, 591] on div "her o press enter her o.jumpUp press enter her o.jumpDown press enter her o.jum…" at bounding box center [1048, 536] width 296 height 196
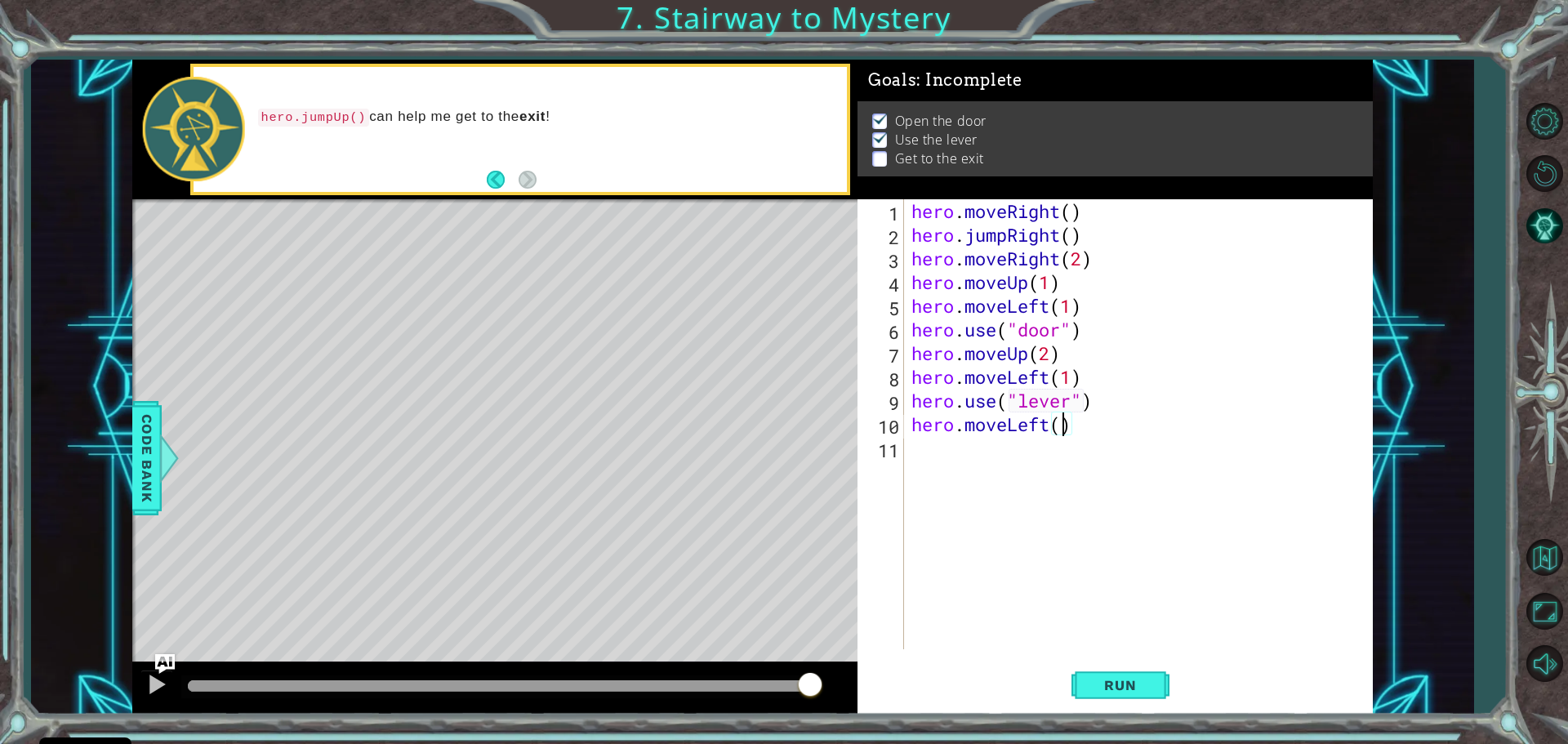
type textarea "hero.moveLeft(2)"
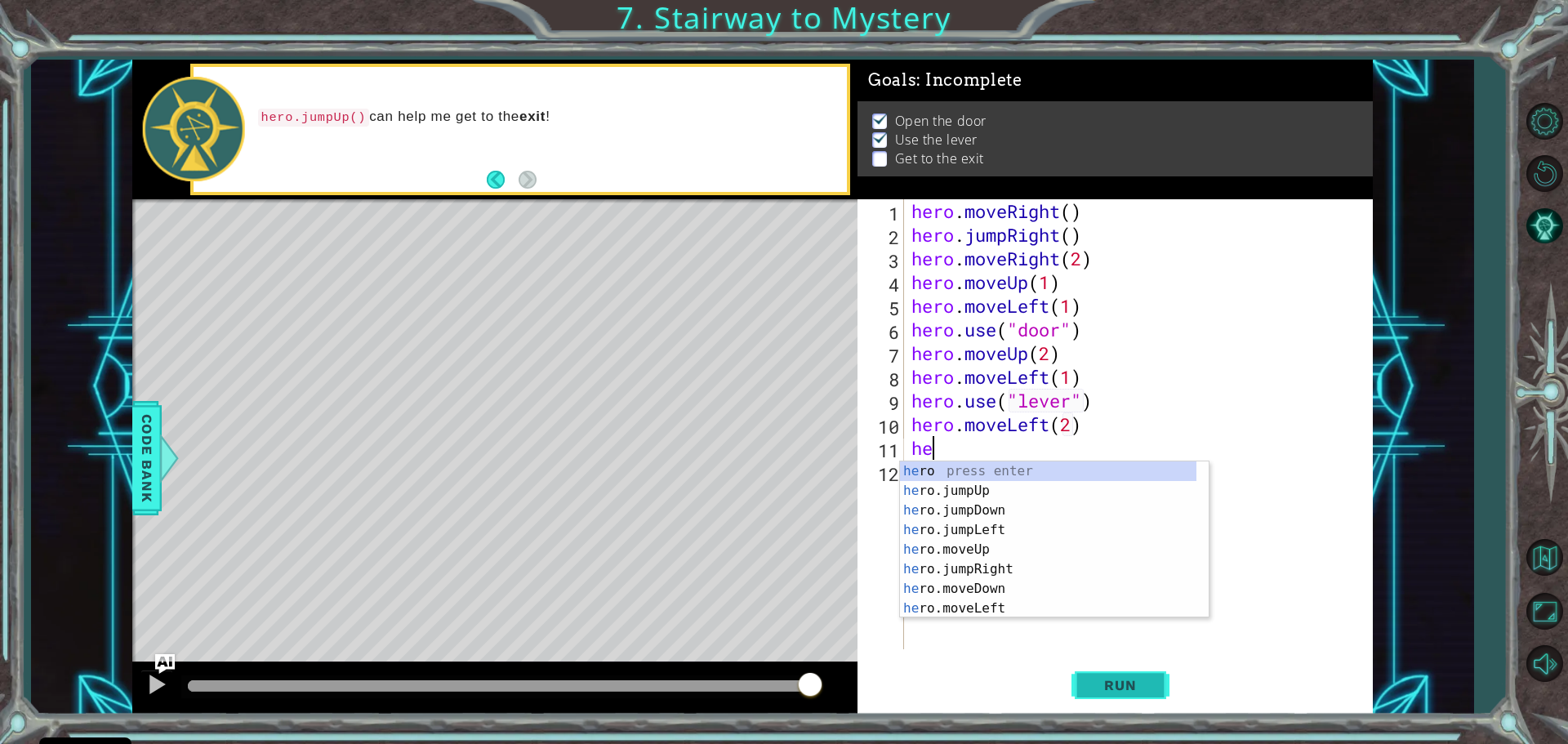
type textarea "her"
click at [964, 495] on div "her o press enter her o.jumpUp press enter her o.jumpDown press enter her o.jum…" at bounding box center [1048, 559] width 296 height 196
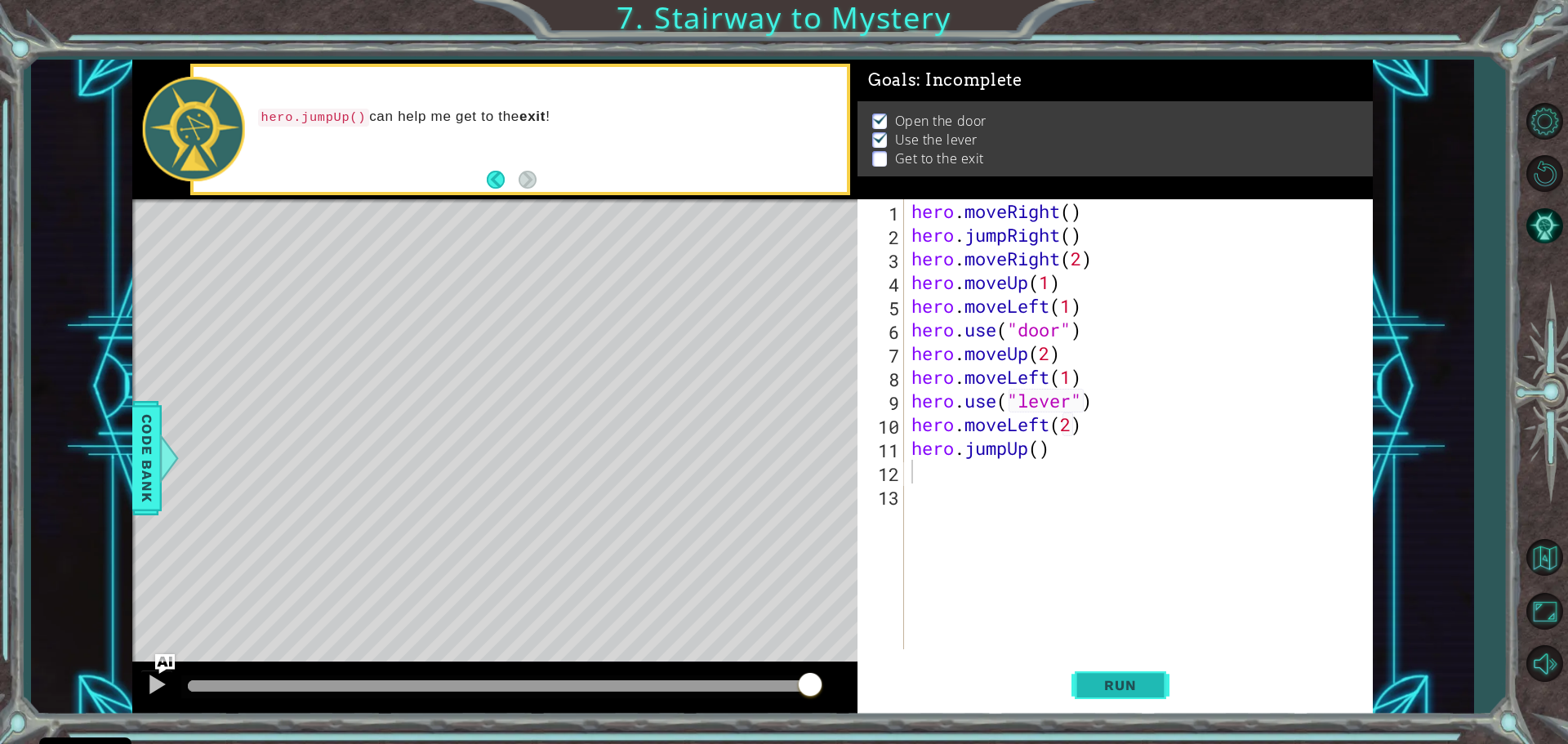
click at [1125, 687] on span "Run" at bounding box center [1120, 685] width 64 height 17
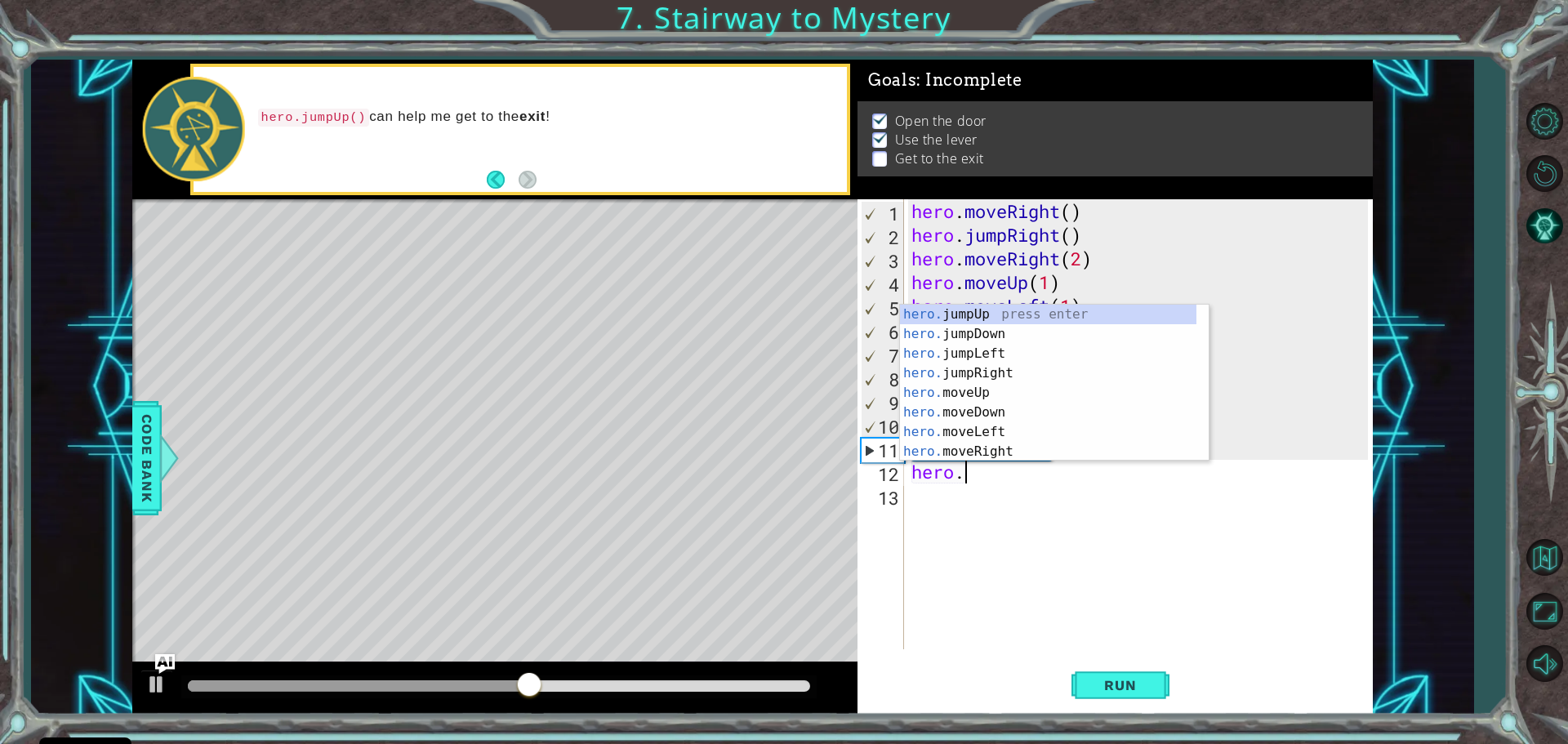
scroll to position [0, 2]
click at [976, 454] on div "hero. jumpUp press enter hero. jumpDown press enter hero. jumpLeft press enter …" at bounding box center [1048, 403] width 296 height 196
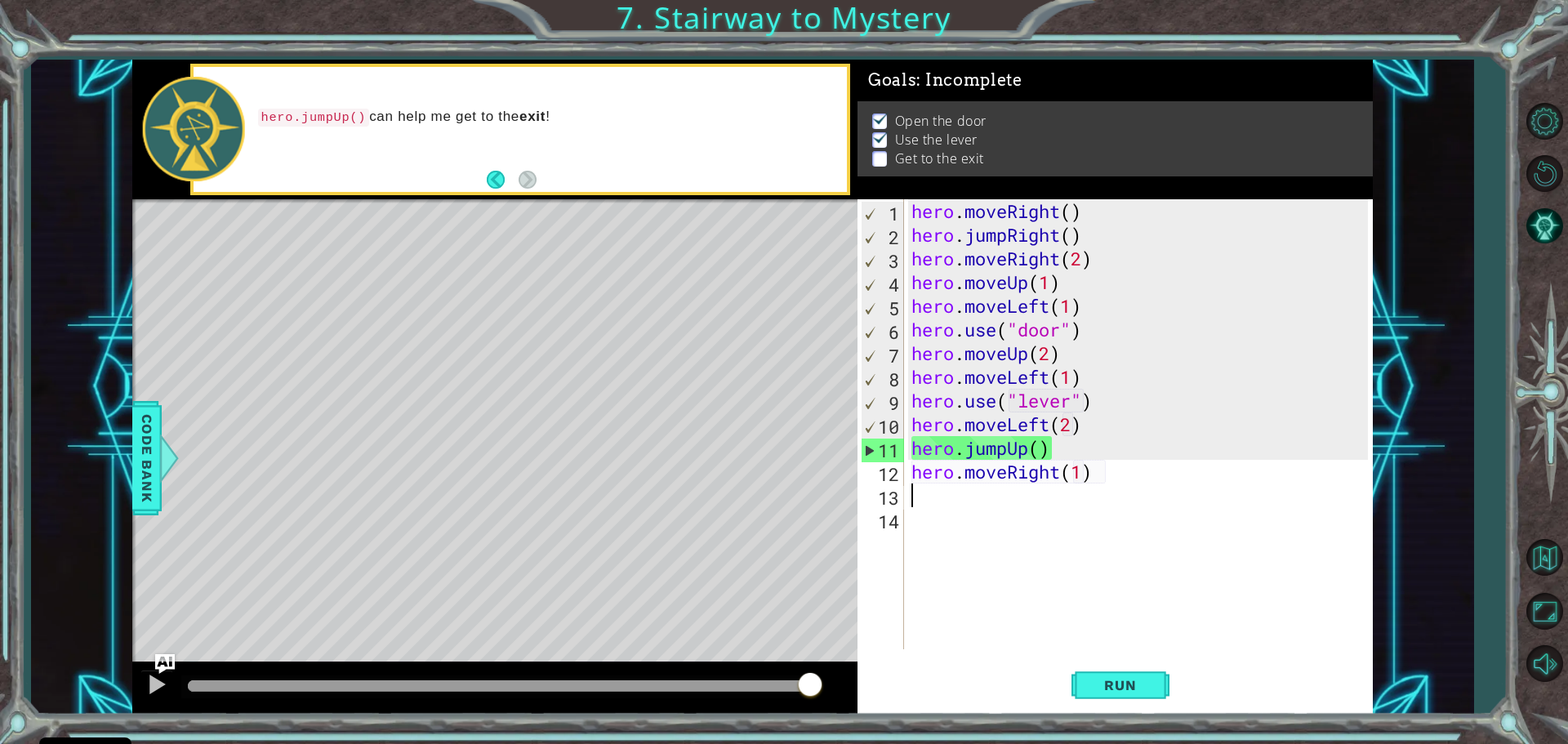
click at [1084, 476] on div "hero . moveRight ( ) hero . jumpRight ( ) hero . moveRight ( 2 ) hero . moveUp …" at bounding box center [1142, 448] width 468 height 497
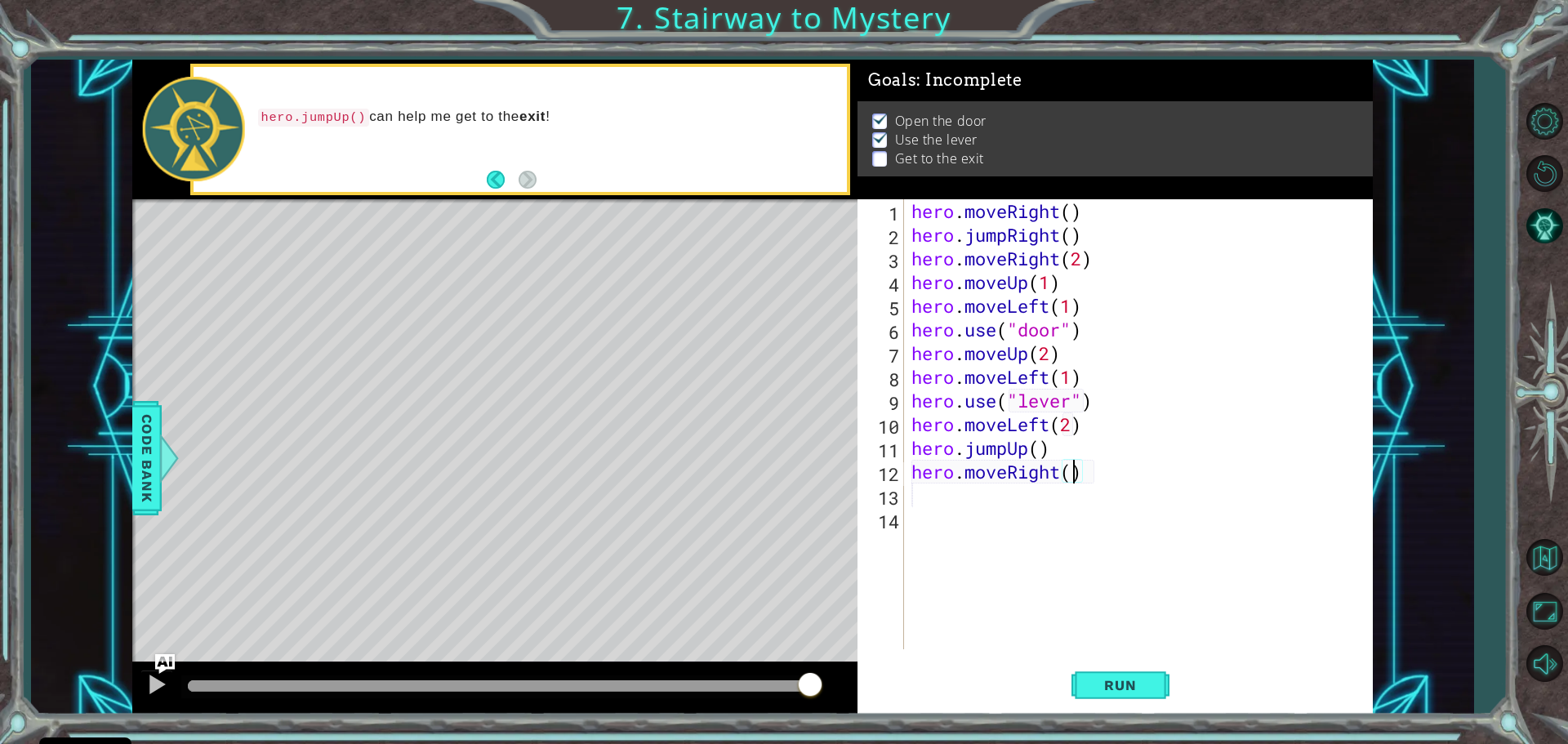
type textarea "hero.moveRight(2)"
click at [1128, 683] on span "Run" at bounding box center [1120, 685] width 64 height 17
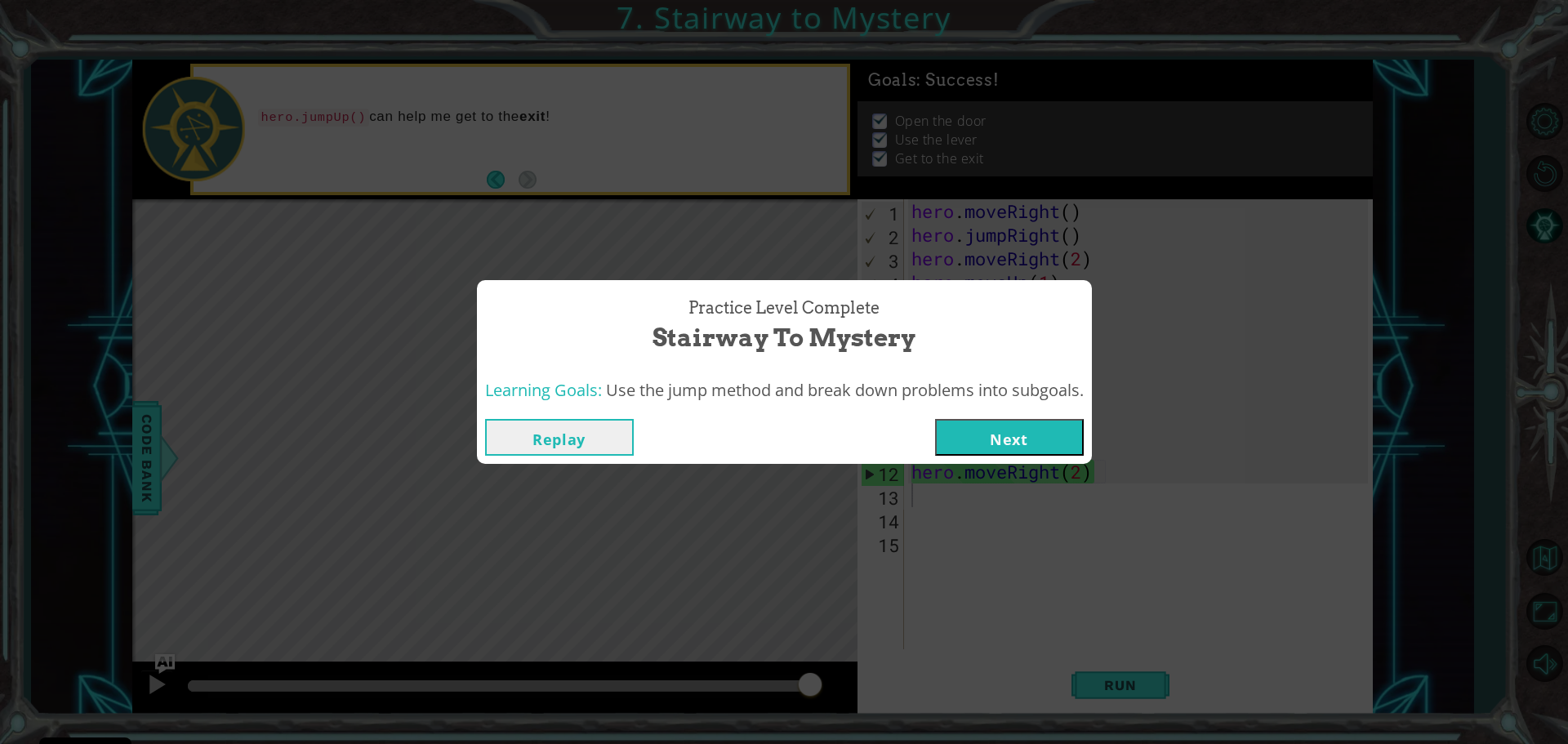
click at [1002, 428] on button "Next" at bounding box center [1010, 438] width 149 height 37
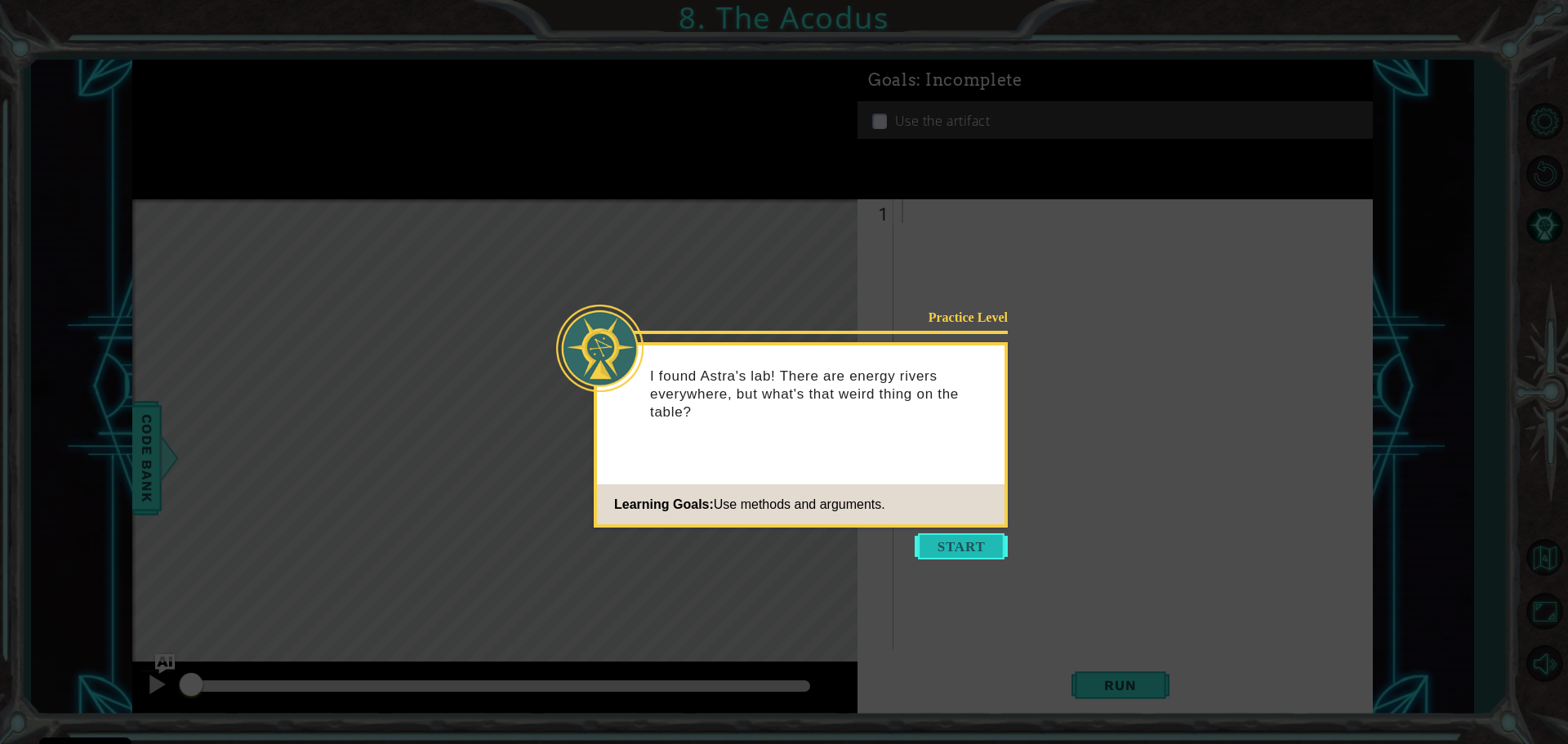
click at [966, 542] on button "Start" at bounding box center [961, 546] width 93 height 26
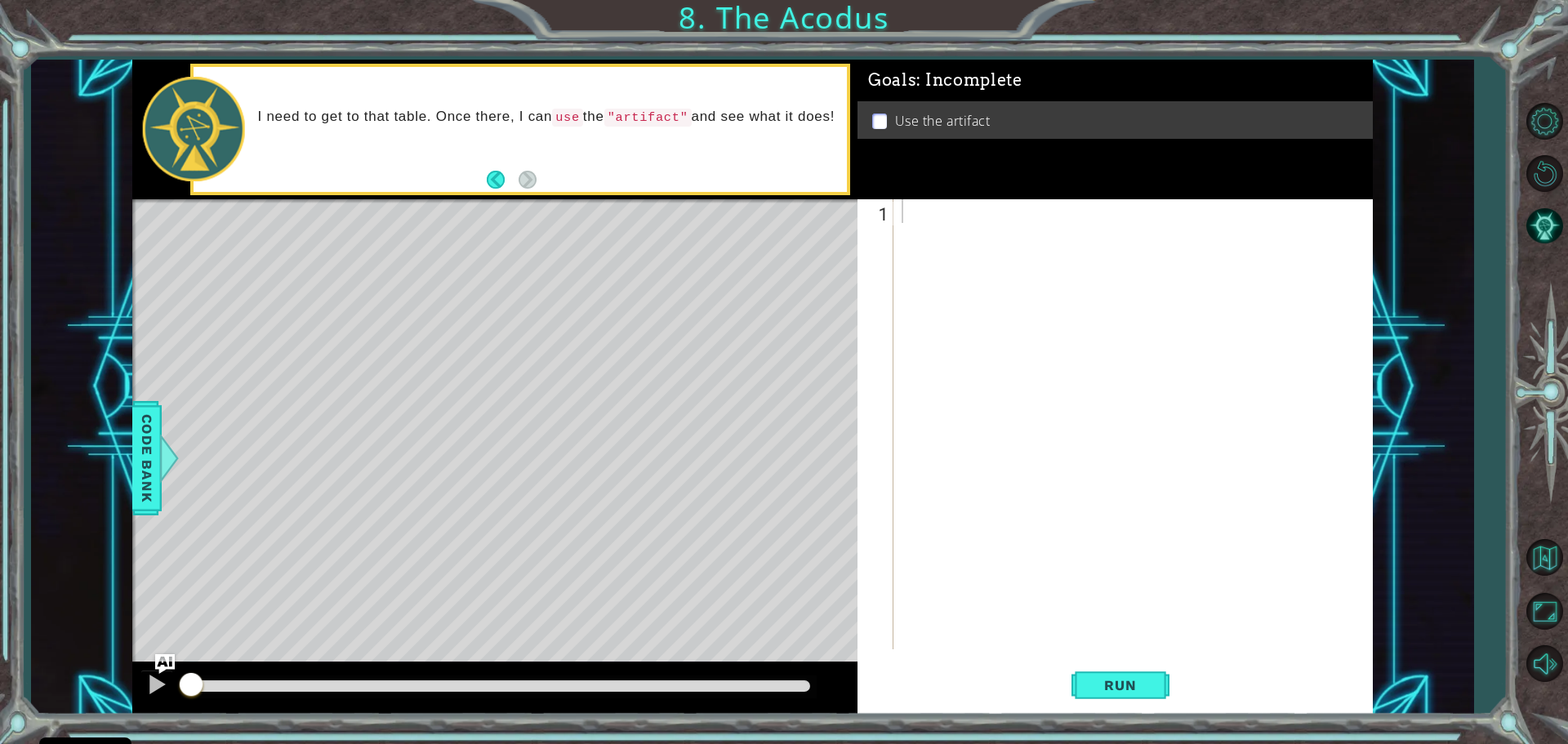
click at [908, 216] on div at bounding box center [1137, 448] width 478 height 497
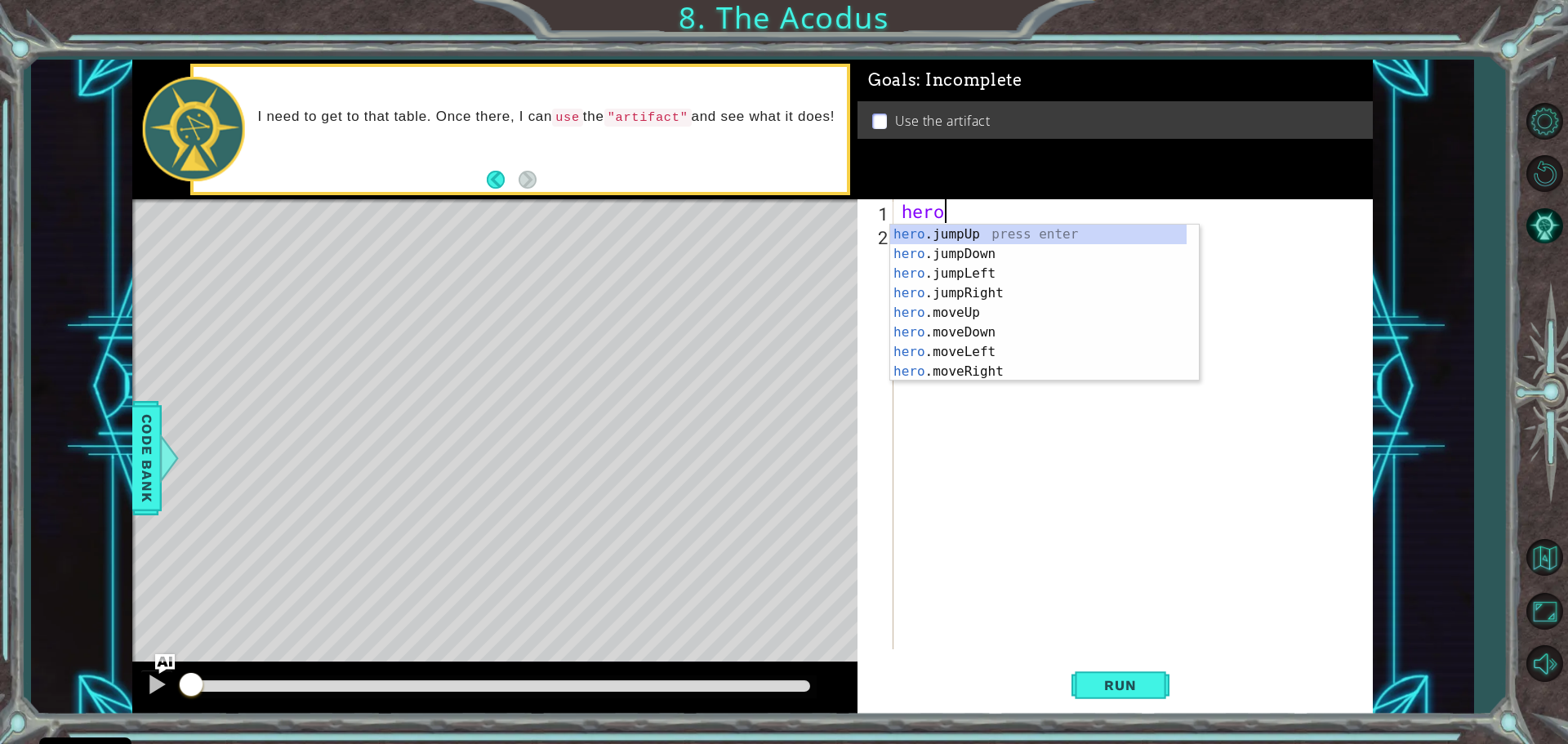
scroll to position [0, 1]
click at [1005, 316] on div "hero .jumpUp press enter hero .jumpDown press enter hero .jumpLeft press enter …" at bounding box center [1038, 322] width 296 height 196
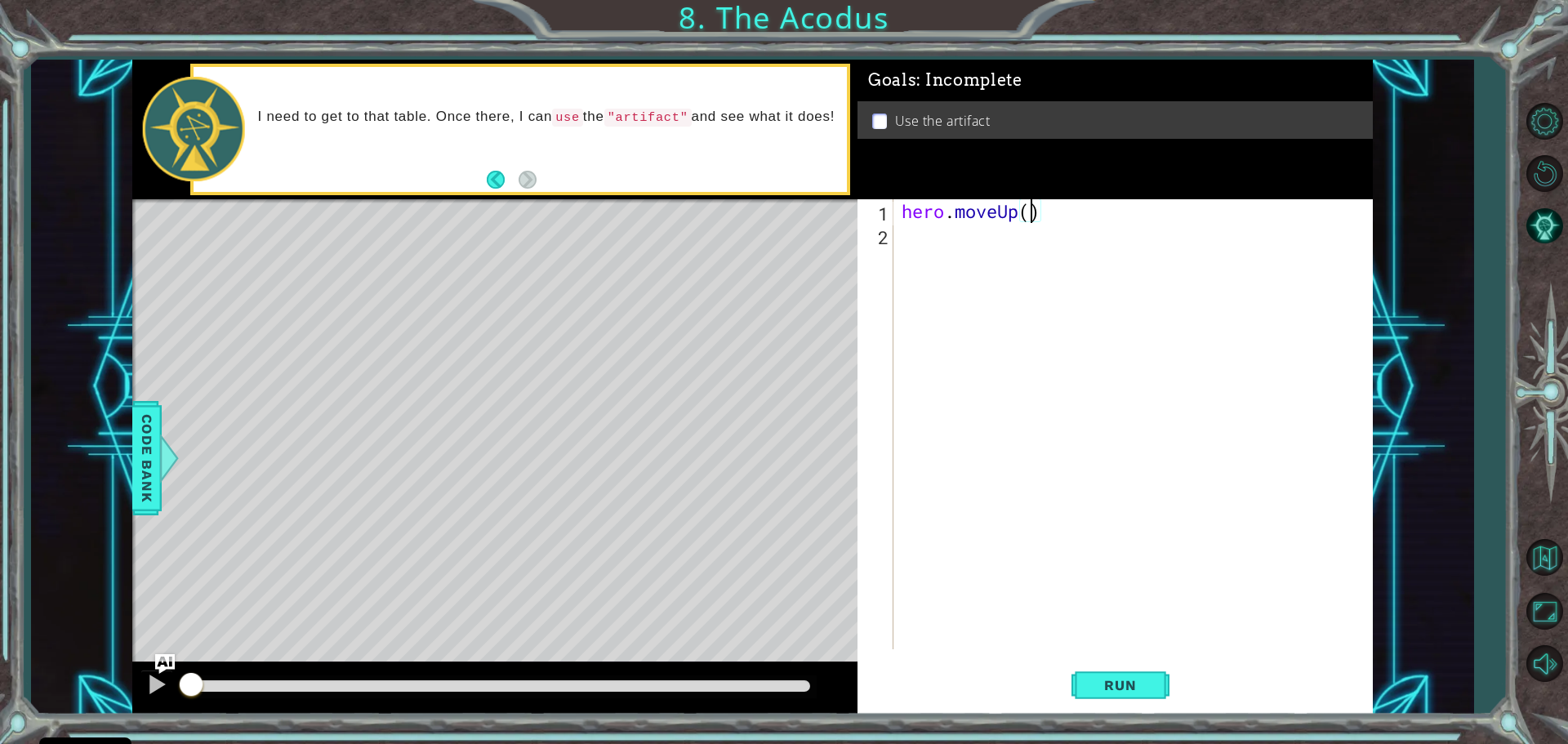
type textarea "hero.moveUp(2)"
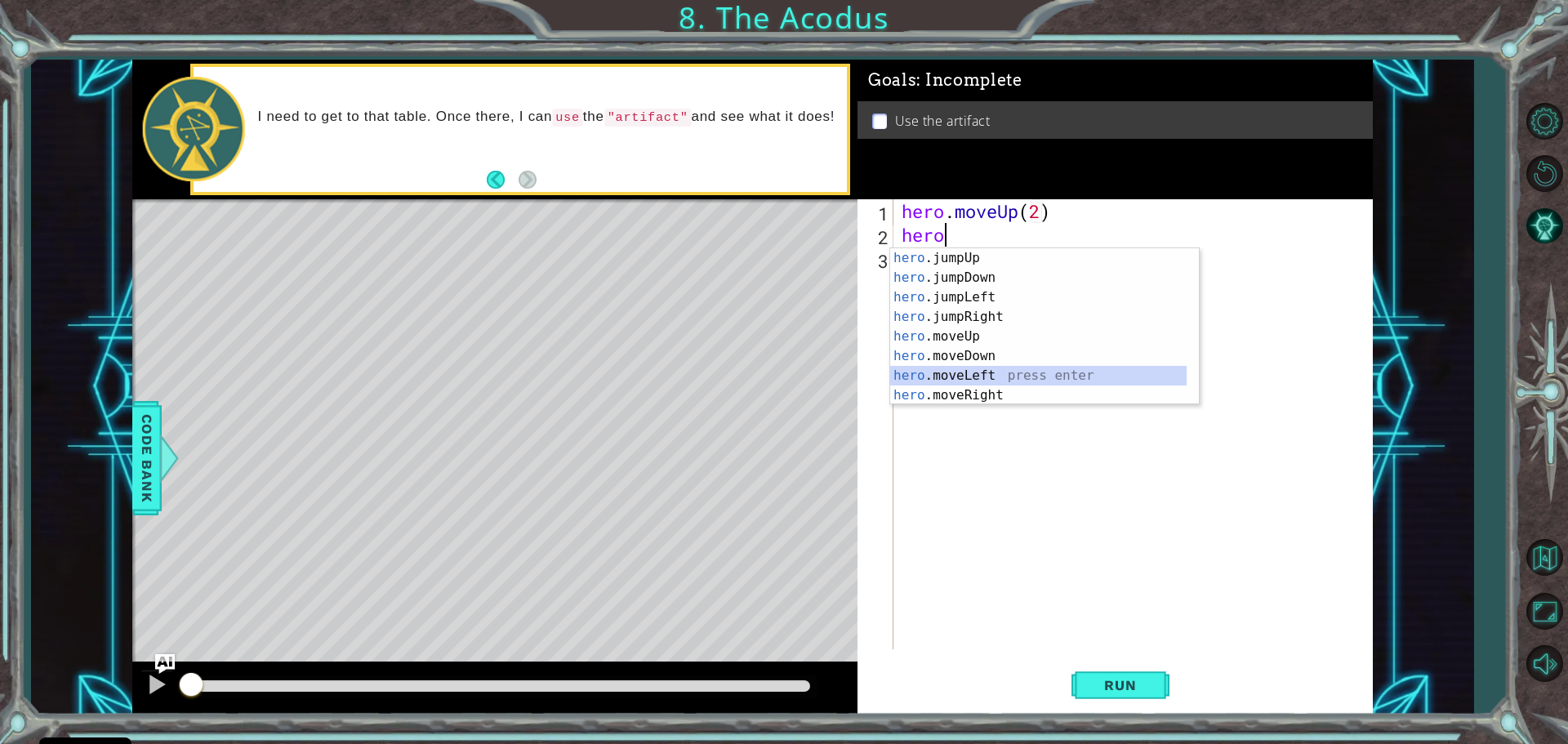
click at [952, 382] on div "hero .jumpUp press enter hero .jumpDown press enter hero .jumpLeft press enter …" at bounding box center [1038, 346] width 296 height 196
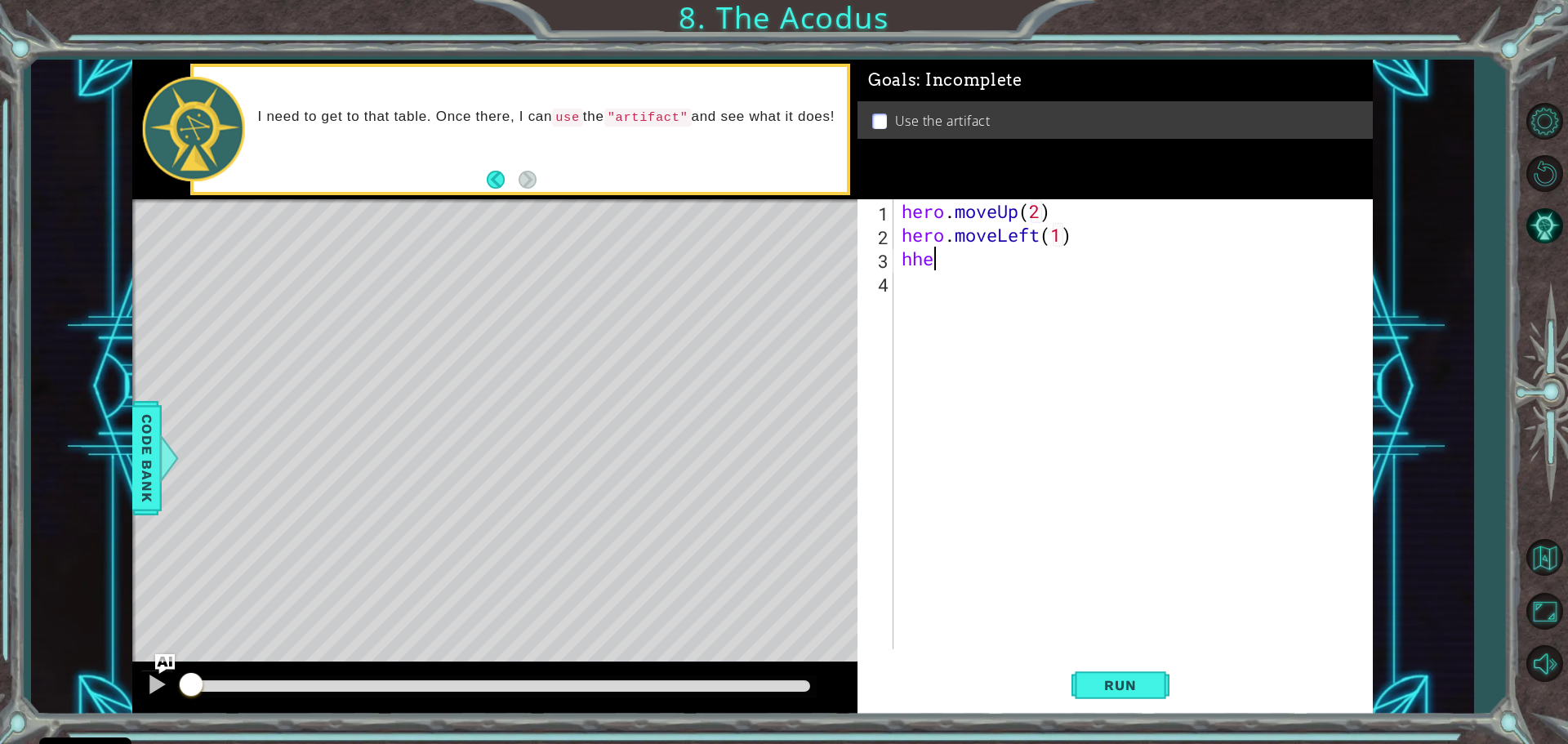
scroll to position [0, 0]
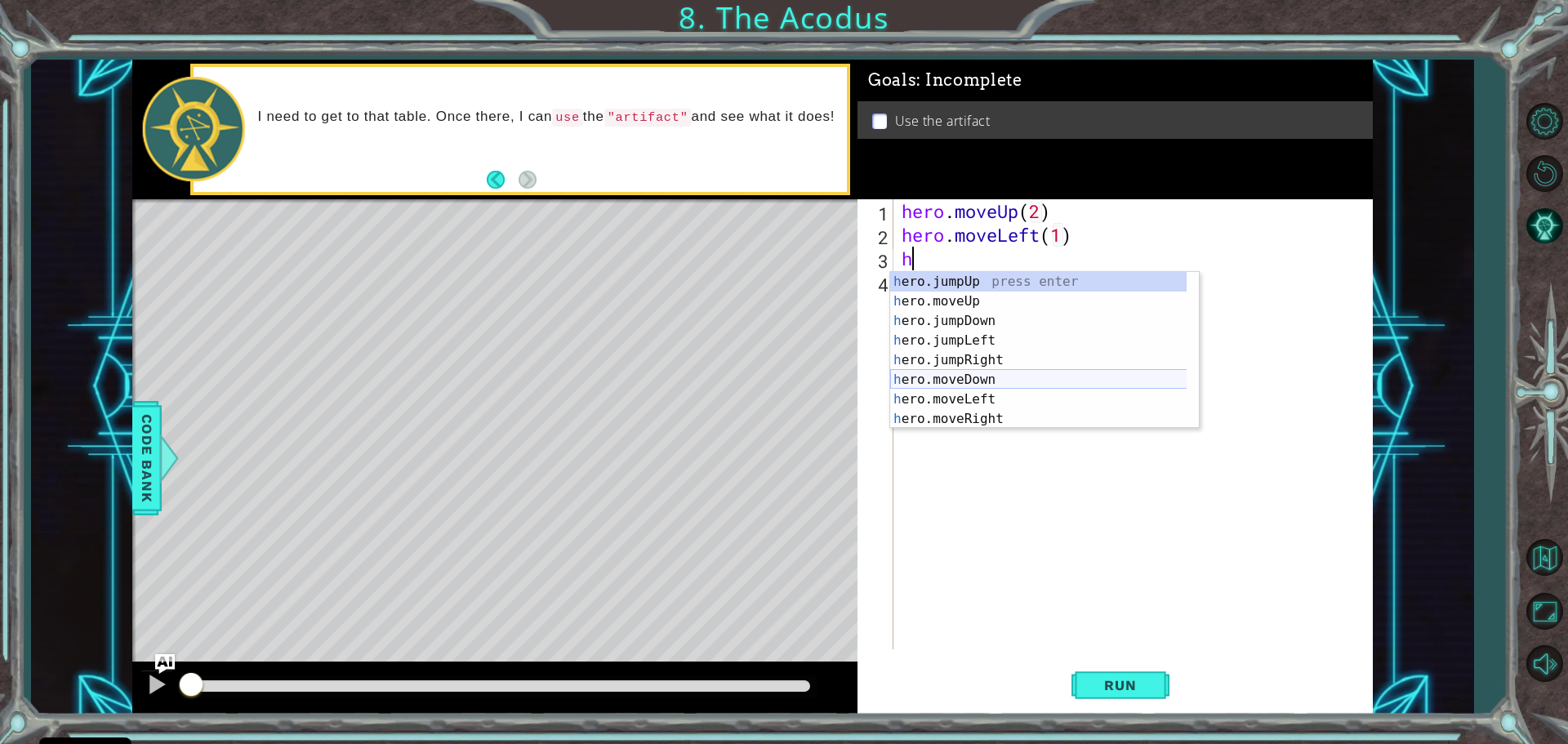
click at [1003, 382] on div "h ero.jumpUp press enter h ero.moveUp press enter h ero.jumpDown press enter h …" at bounding box center [1044, 370] width 309 height 196
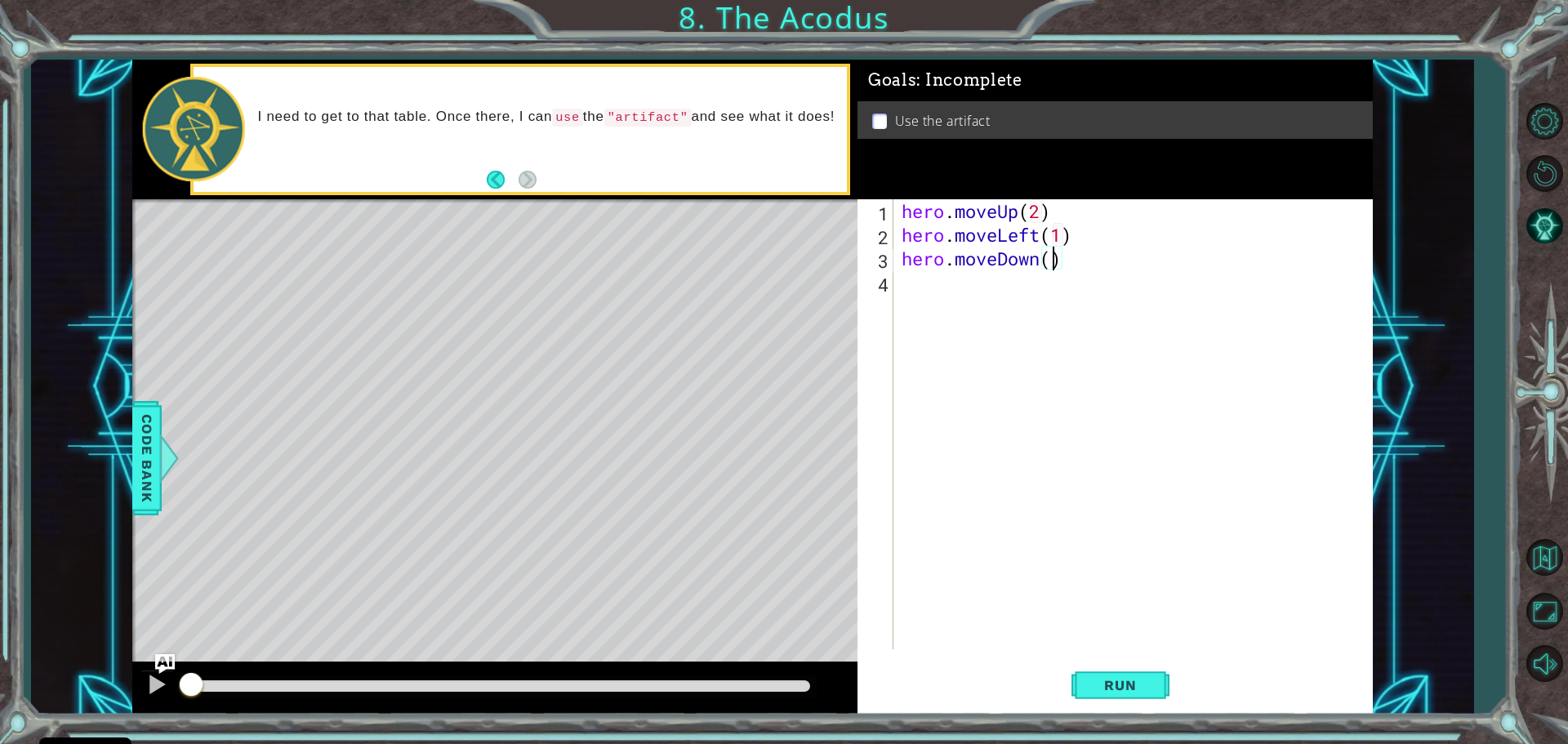
type textarea "hero.moveDown(2)"
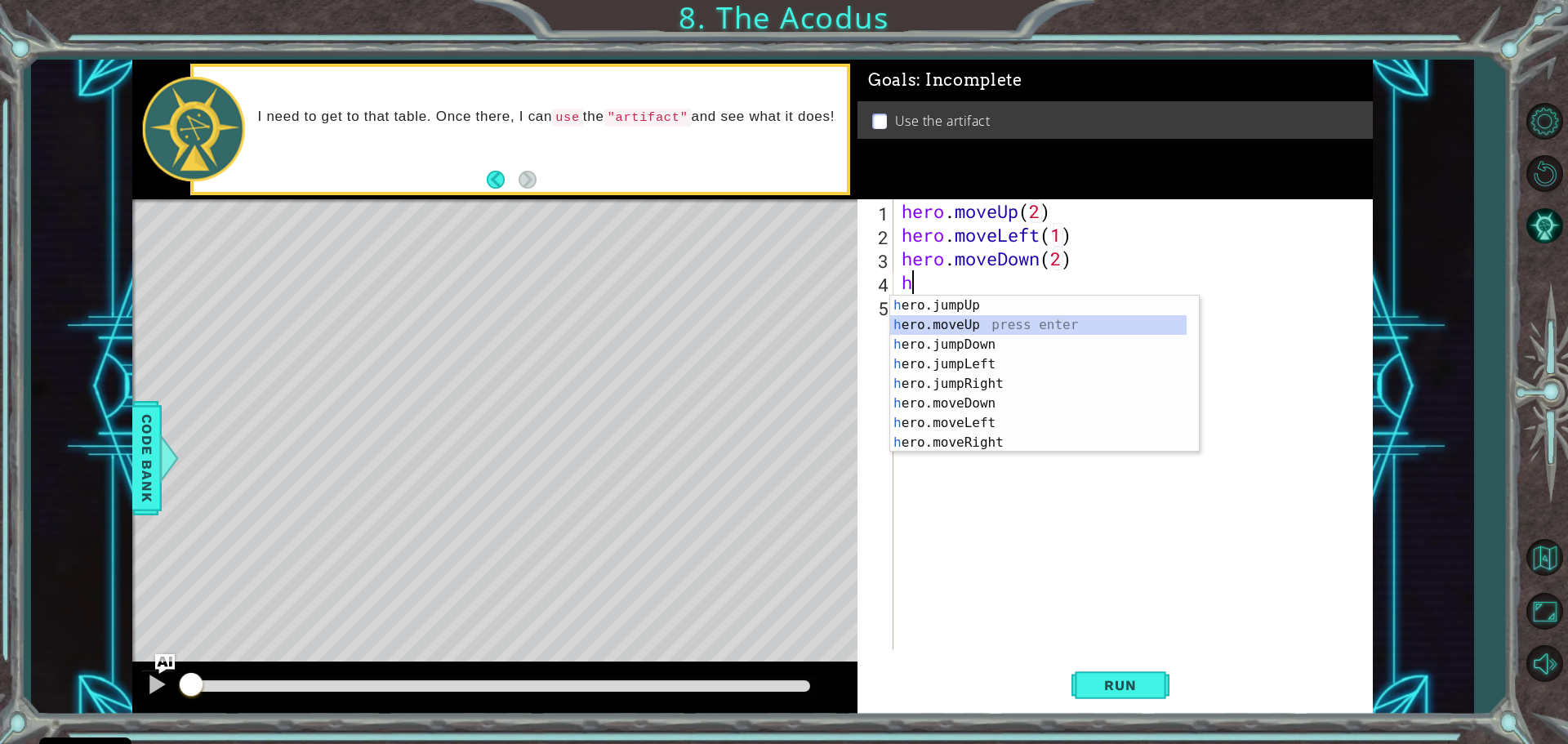
click at [997, 322] on div "h ero.jumpUp press enter h ero.moveUp press enter h ero.jumpDown press enter h …" at bounding box center [1038, 393] width 296 height 196
type textarea ")"
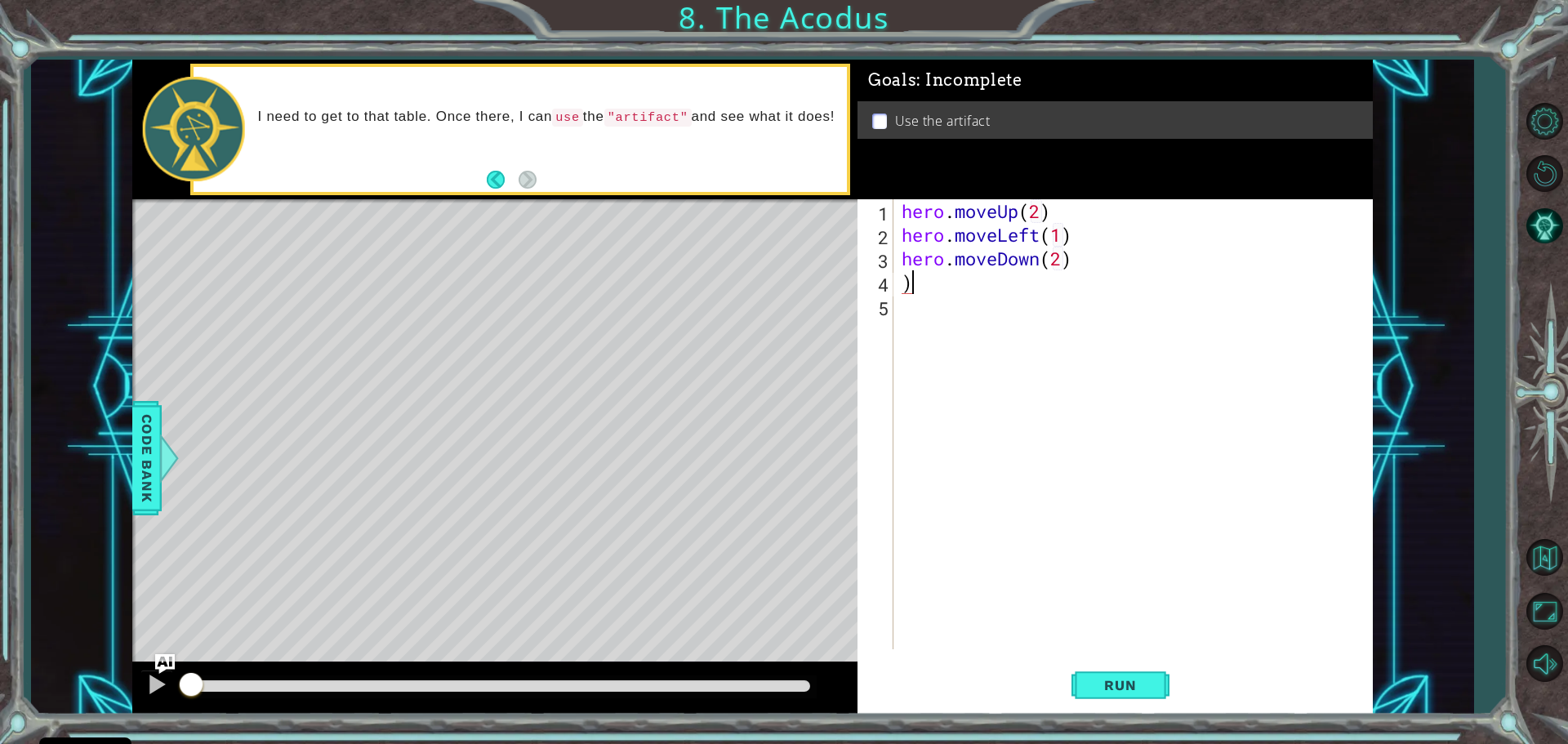
click at [935, 293] on div "hero . moveUp ( 2 ) hero . moveLeft ( 1 ) hero . moveDown ( 2 ) )" at bounding box center [1137, 448] width 478 height 497
type textarea "h"
click at [1051, 280] on div "hero . moveUp ( 2 ) hero . moveLeft ( 1 ) hero . moveDown ( 2 ) hero . jumpUp (…" at bounding box center [1137, 448] width 478 height 497
type textarea "h"
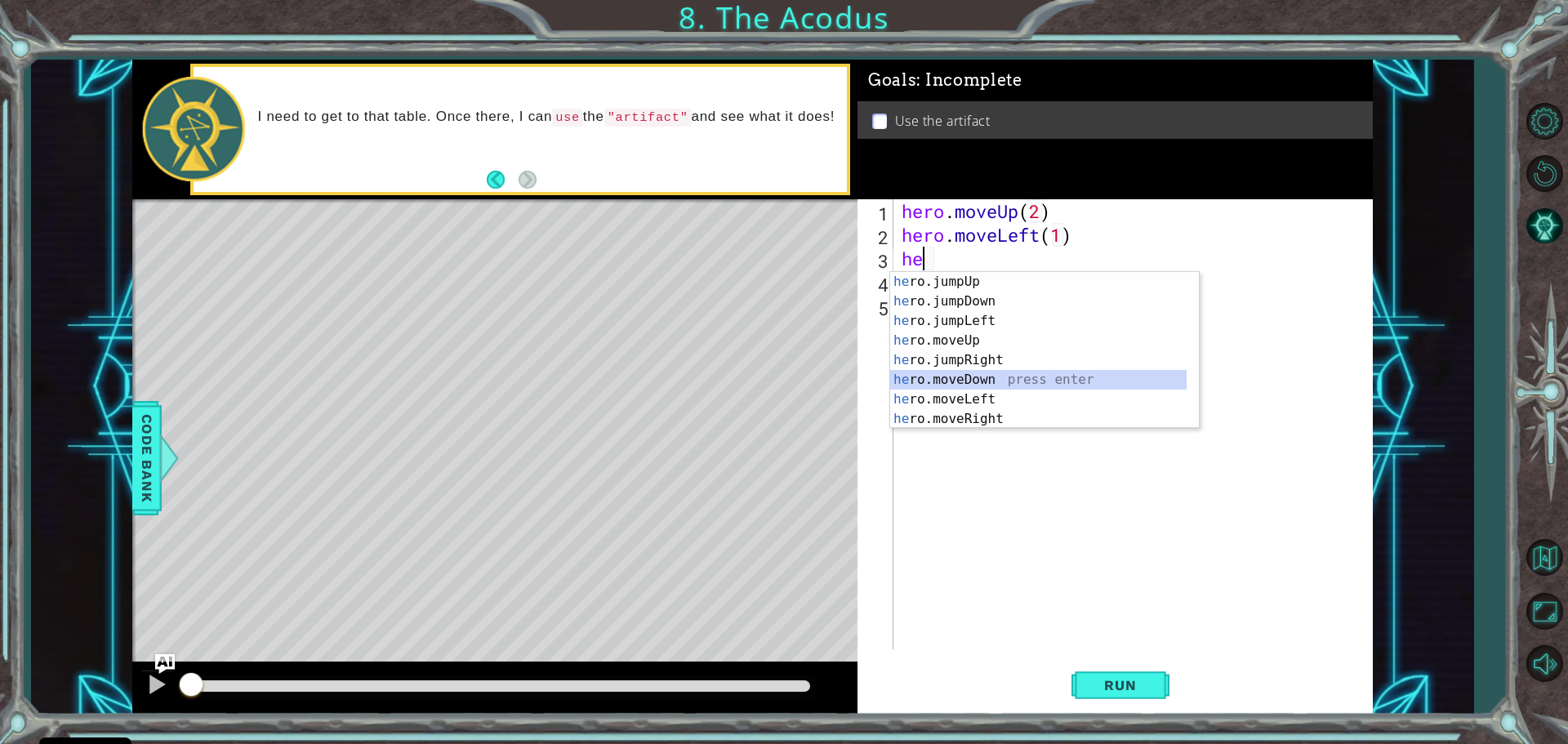
click at [1073, 381] on div "he ro.jumpUp press enter he ro.jumpDown press enter he ro.jumpLeft press enter …" at bounding box center [1038, 370] width 296 height 196
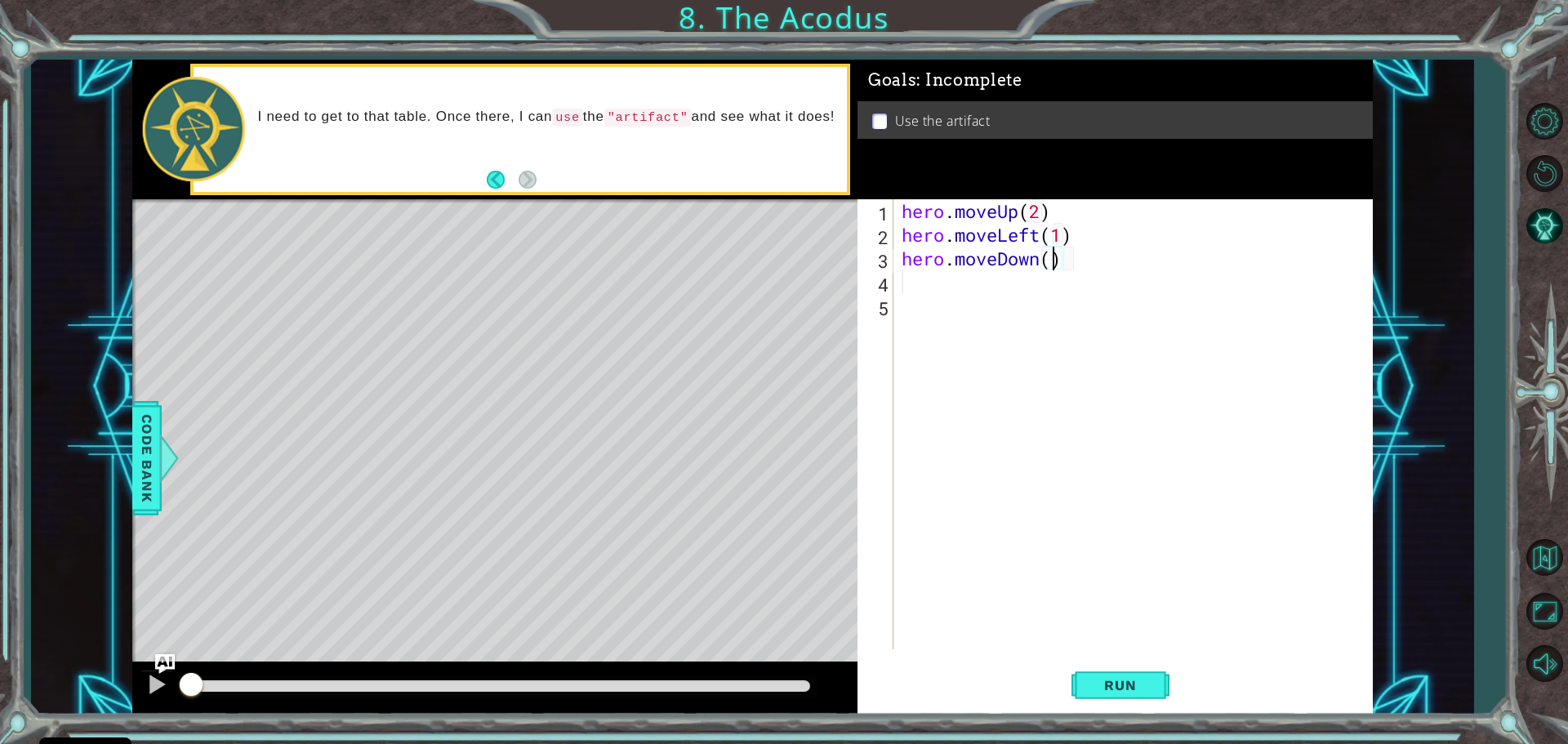
type textarea "hero.moveDown(2)"
type textarea "h"
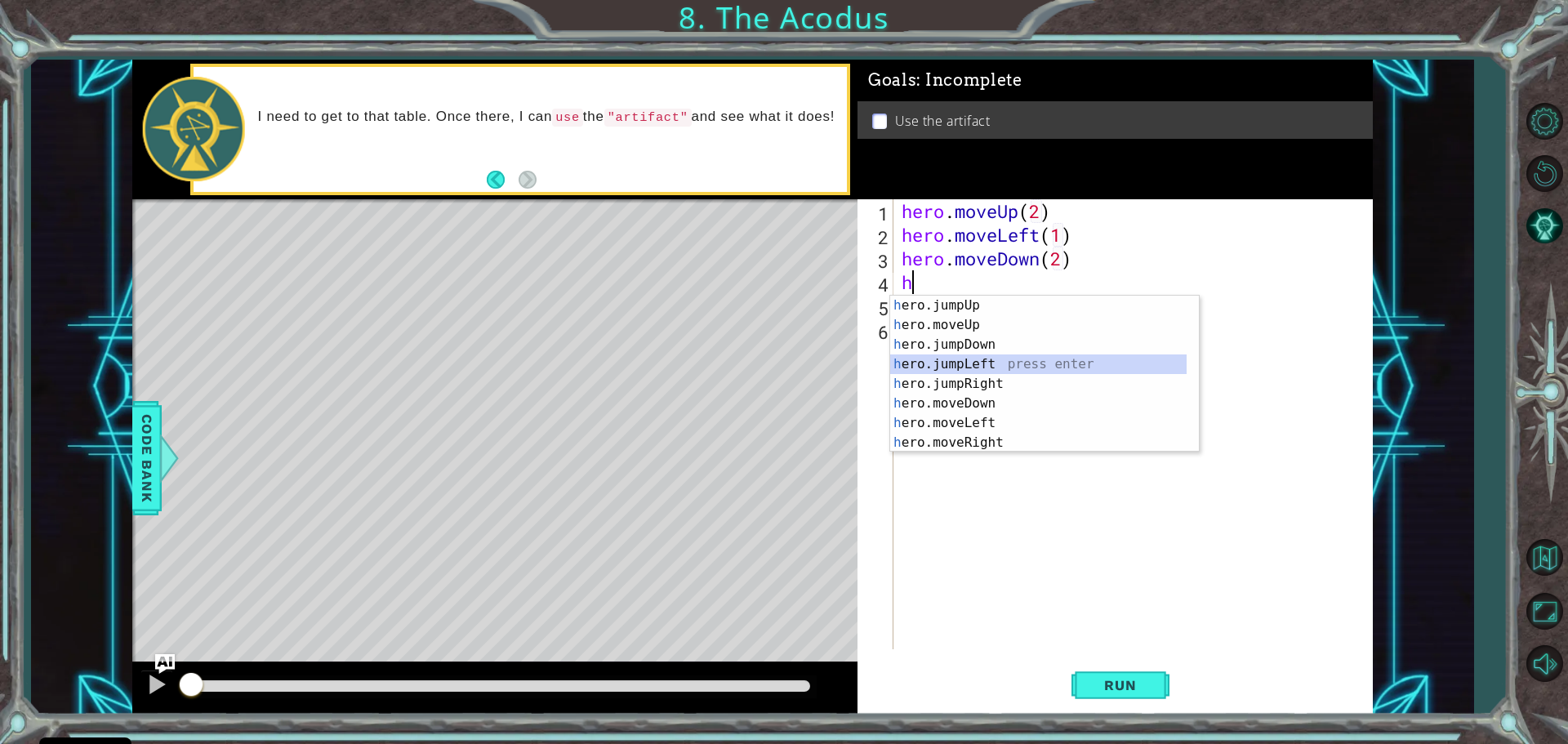
click at [995, 365] on div "h ero.jumpUp press enter h ero.moveUp press enter h ero.jumpDown press enter h …" at bounding box center [1038, 393] width 296 height 196
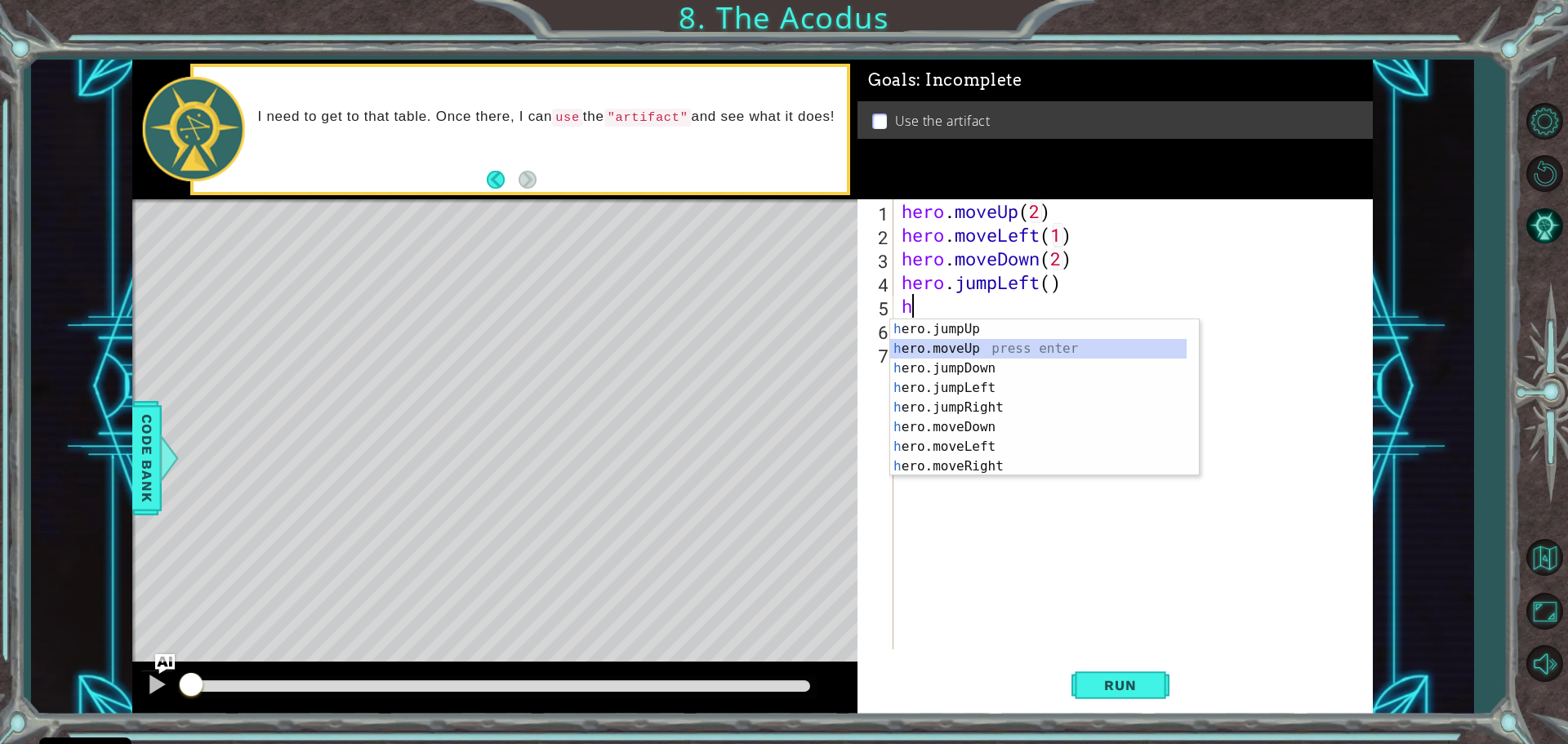
click at [976, 352] on div "h ero.jumpUp press enter h ero.moveUp press enter h ero.jumpDown press enter h …" at bounding box center [1038, 417] width 296 height 196
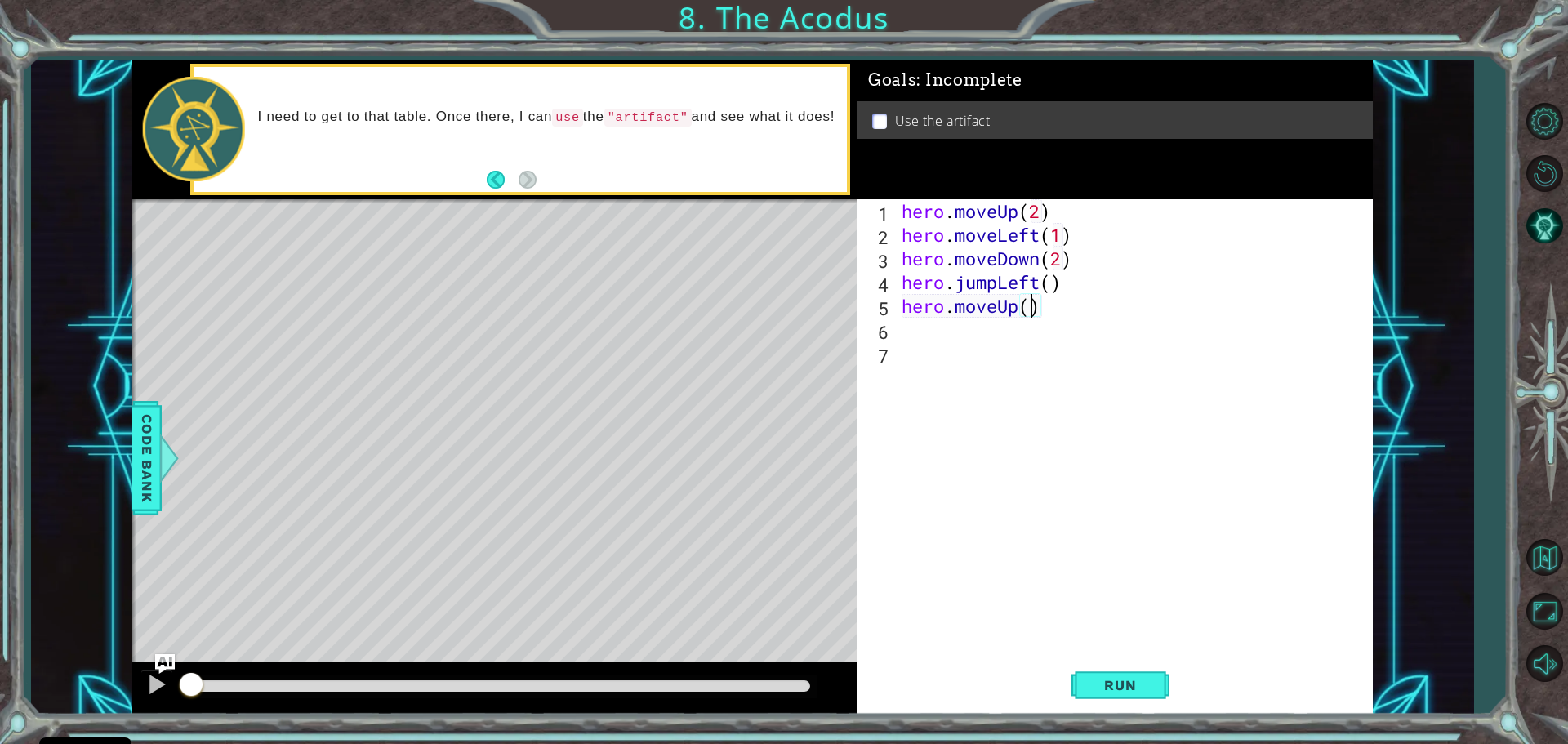
type textarea "hero.moveUp(2)"
click at [913, 329] on div "hero . moveUp ( 2 ) hero . moveLeft ( 1 ) hero . moveDown ( 2 ) hero . jumpLeft…" at bounding box center [1137, 448] width 478 height 497
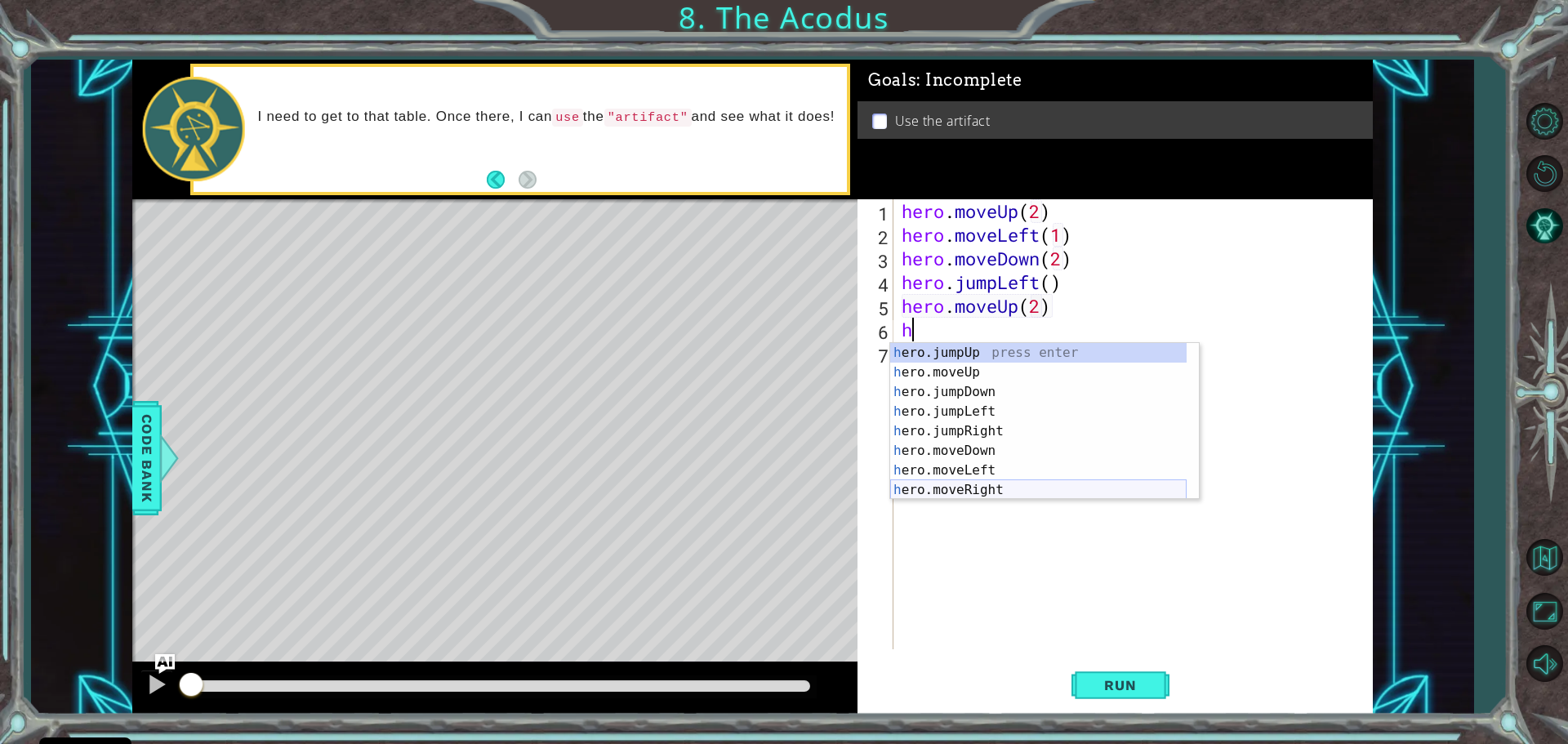
click at [985, 487] on div "h ero.jumpUp press enter h ero.moveUp press enter h ero.jumpDown press enter h …" at bounding box center [1038, 441] width 296 height 196
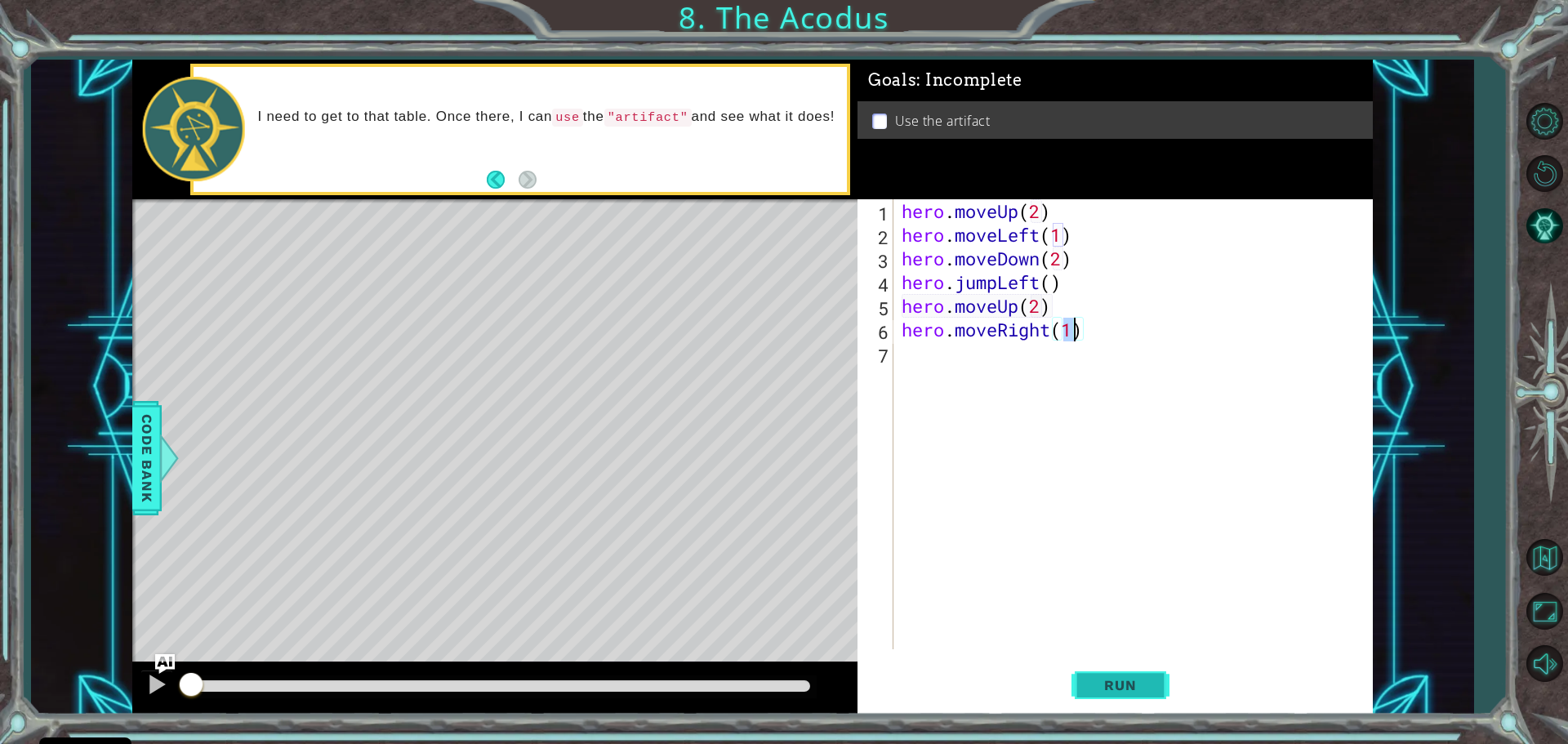
type textarea "hero.moveRight(1)"
click at [1119, 671] on button "Run" at bounding box center [1120, 684] width 98 height 51
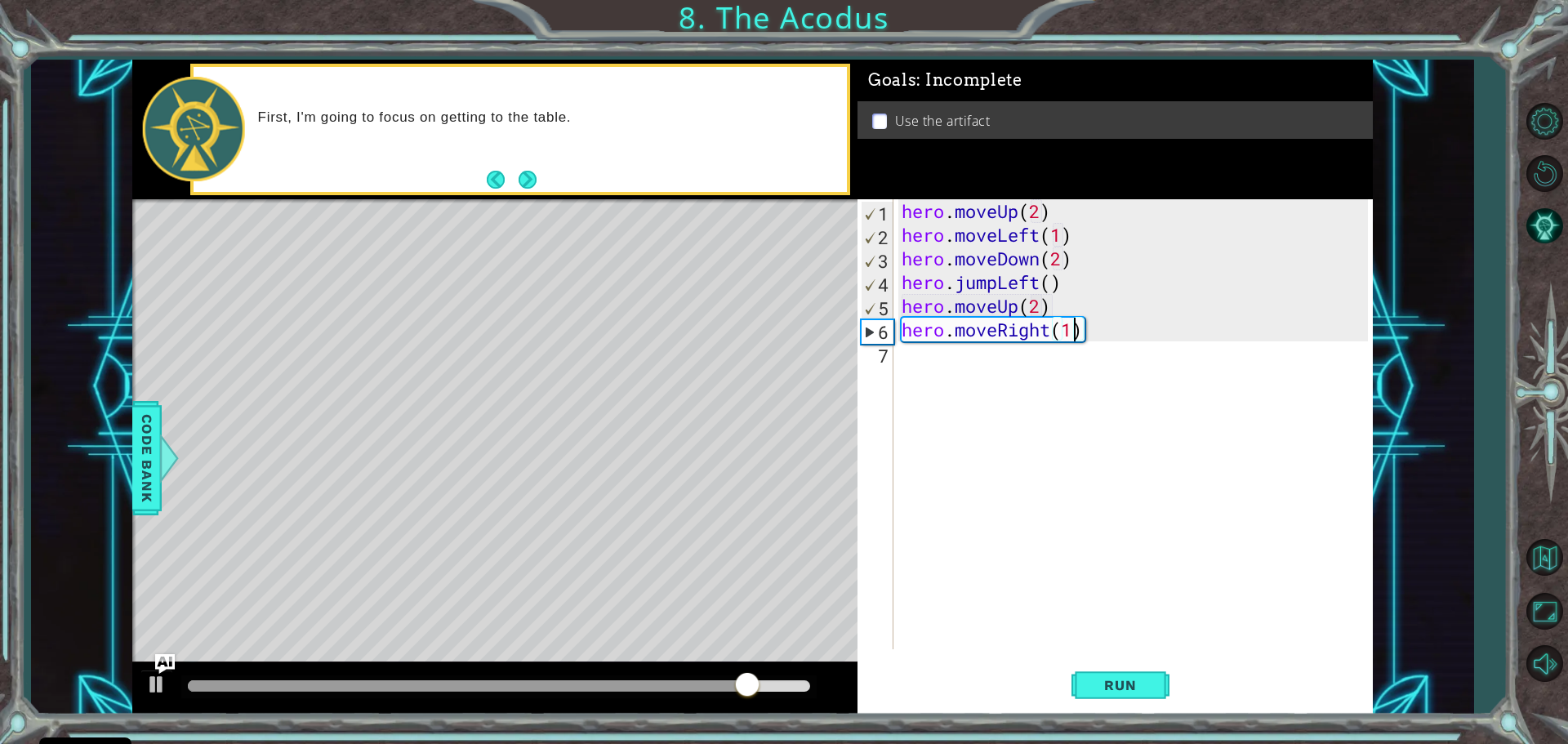
click at [902, 362] on div "hero . moveUp ( 2 ) hero . moveLeft ( 1 ) hero . moveDown ( 2 ) hero . jumpLeft…" at bounding box center [1137, 448] width 478 height 497
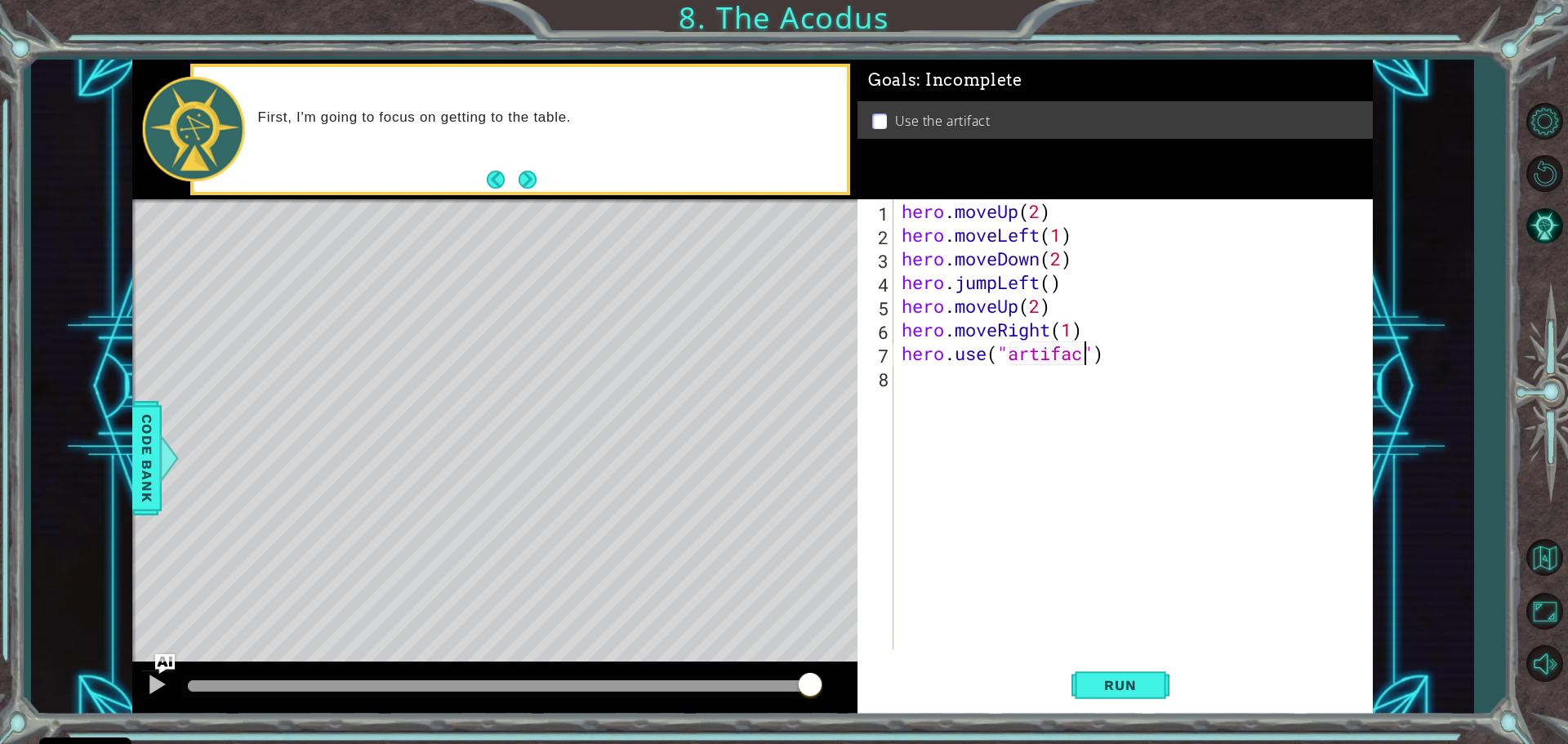
scroll to position [0, 8]
type textarea "hero.use("artifact")"
click at [1122, 669] on button "Run" at bounding box center [1120, 684] width 98 height 51
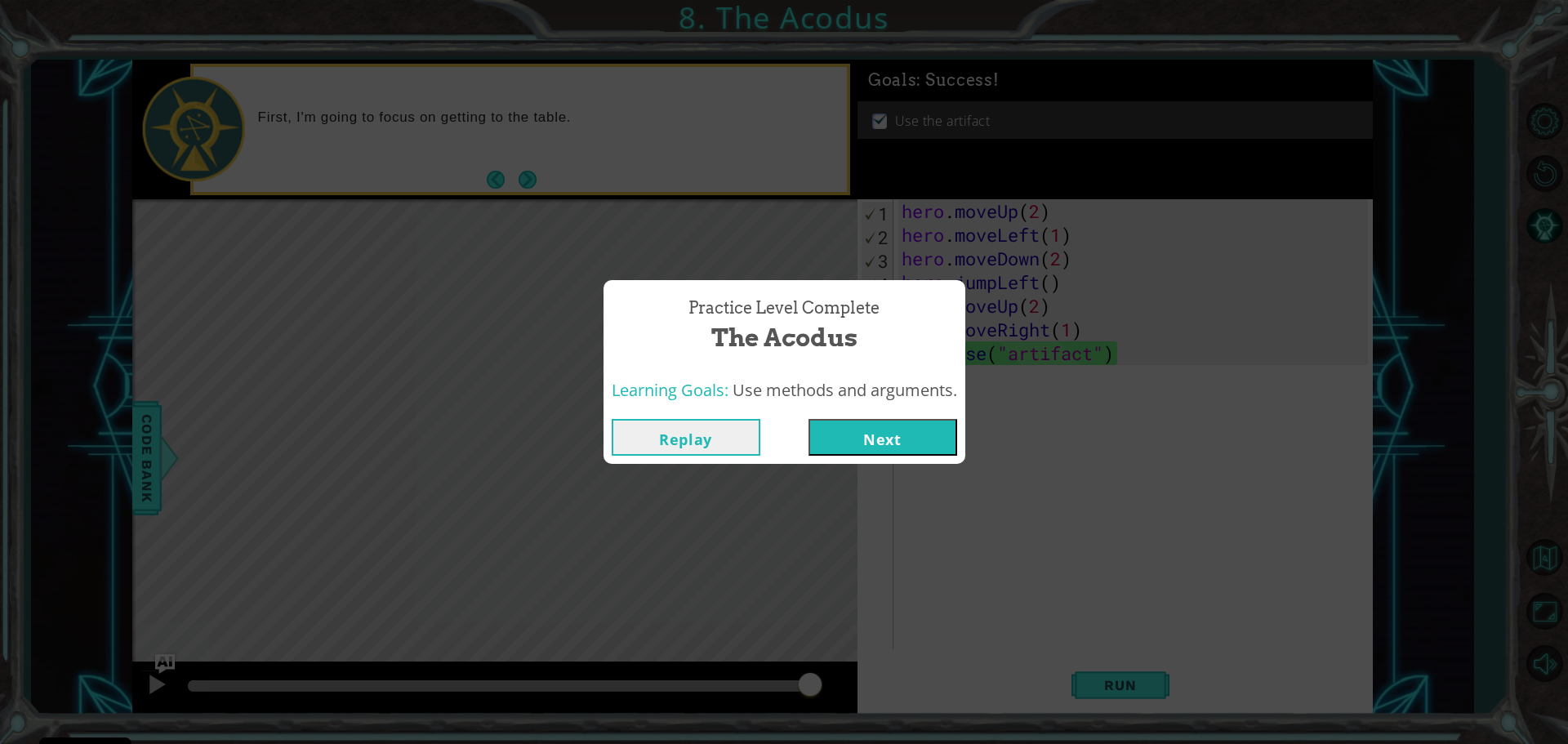
click at [905, 443] on button "Next" at bounding box center [883, 438] width 149 height 37
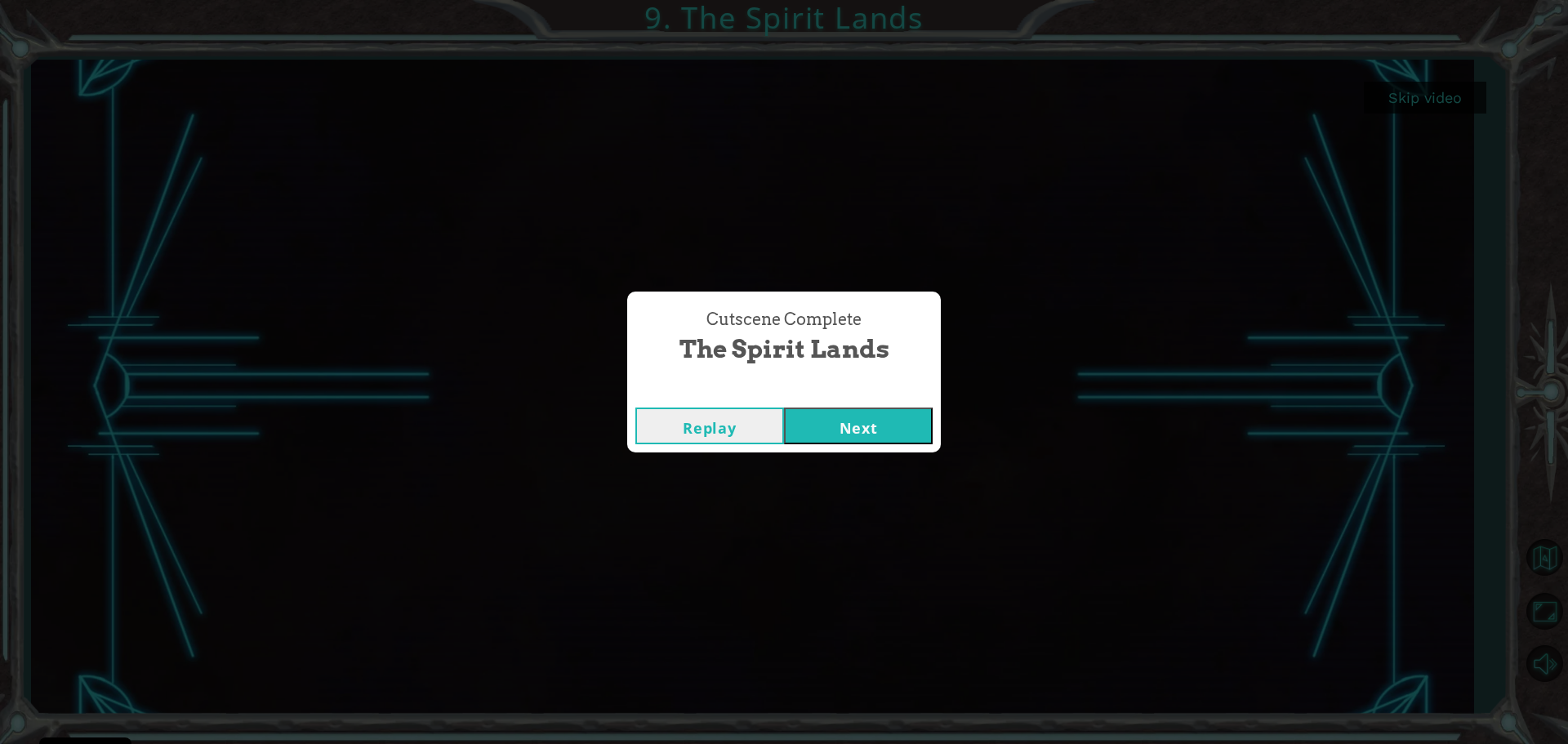
drag, startPoint x: 846, startPoint y: 393, endPoint x: 845, endPoint y: 402, distance: 9.1
click at [846, 393] on div "Cutscene Complete" at bounding box center [784, 392] width 314 height 17
click at [846, 416] on button "Next" at bounding box center [859, 426] width 149 height 37
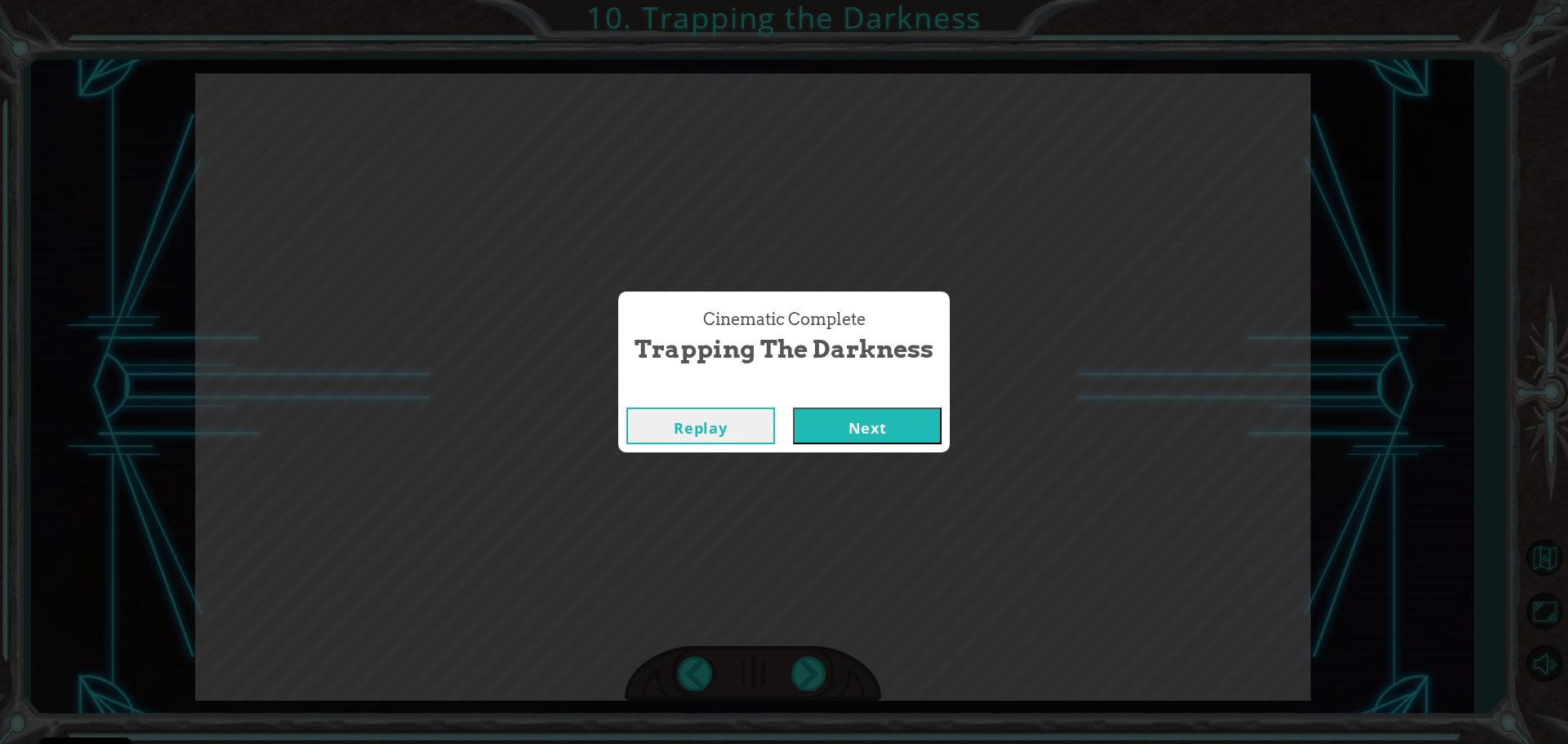
click at [869, 424] on button "Next" at bounding box center [867, 426] width 149 height 37
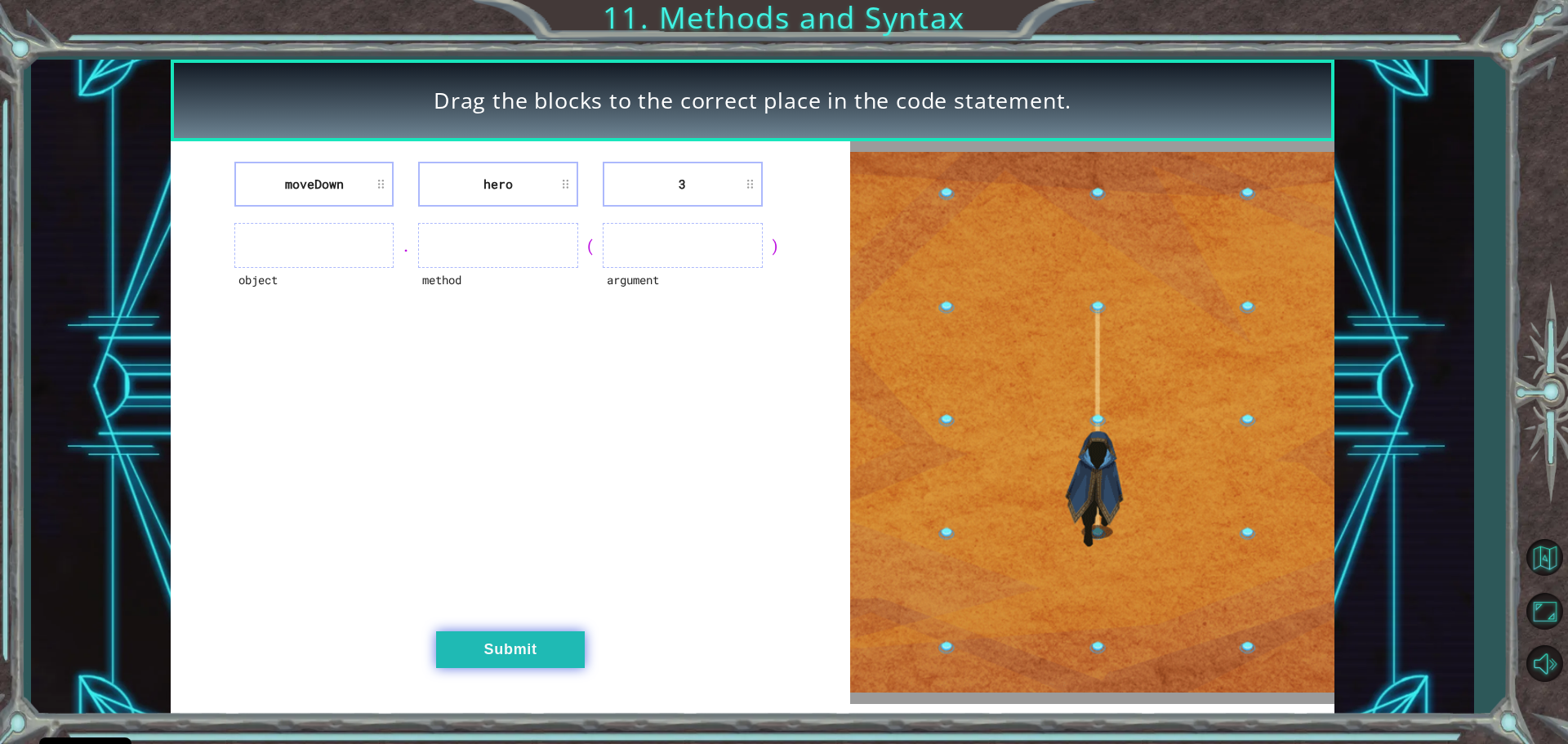
click at [543, 637] on button "Submit" at bounding box center [511, 649] width 149 height 37
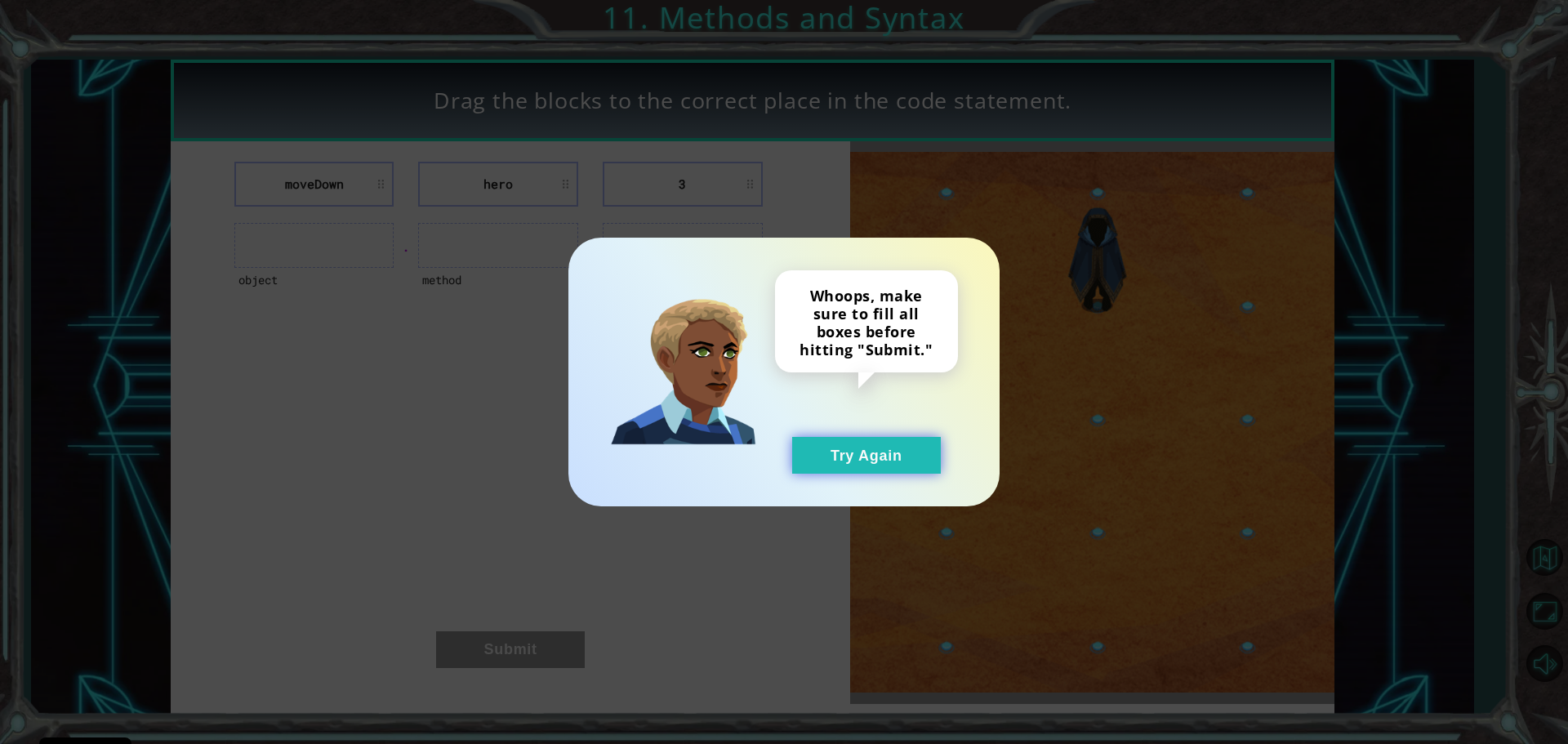
click at [899, 452] on button "Try Again" at bounding box center [866, 455] width 149 height 37
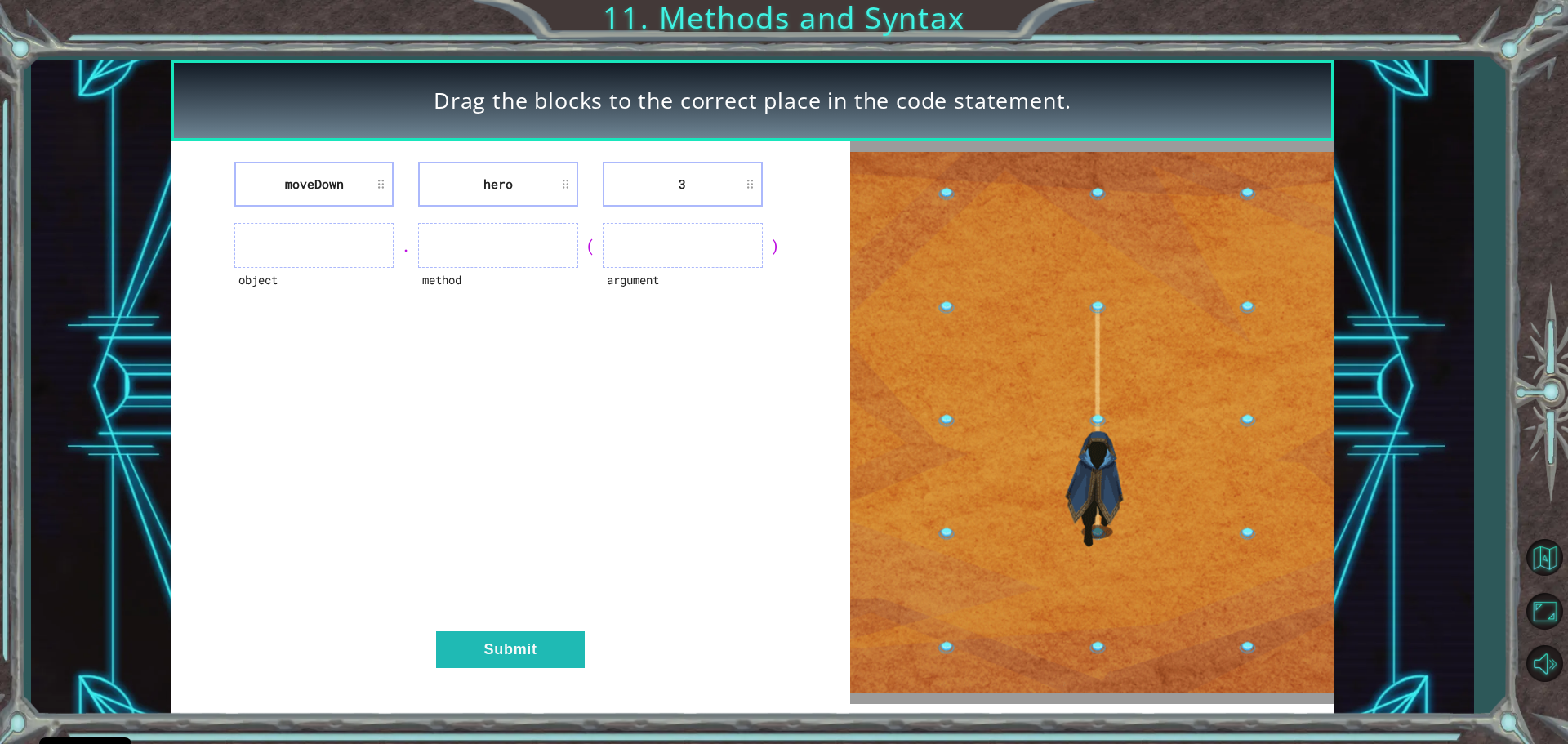
click at [676, 250] on ul at bounding box center [682, 245] width 160 height 45
click at [620, 218] on div "moveDown hero 3 object . method ( argument ) Submit" at bounding box center [511, 423] width 680 height 562
click at [643, 233] on ul at bounding box center [682, 245] width 160 height 45
click at [296, 244] on ul at bounding box center [314, 245] width 160 height 45
click at [496, 182] on li "hero" at bounding box center [498, 184] width 160 height 45
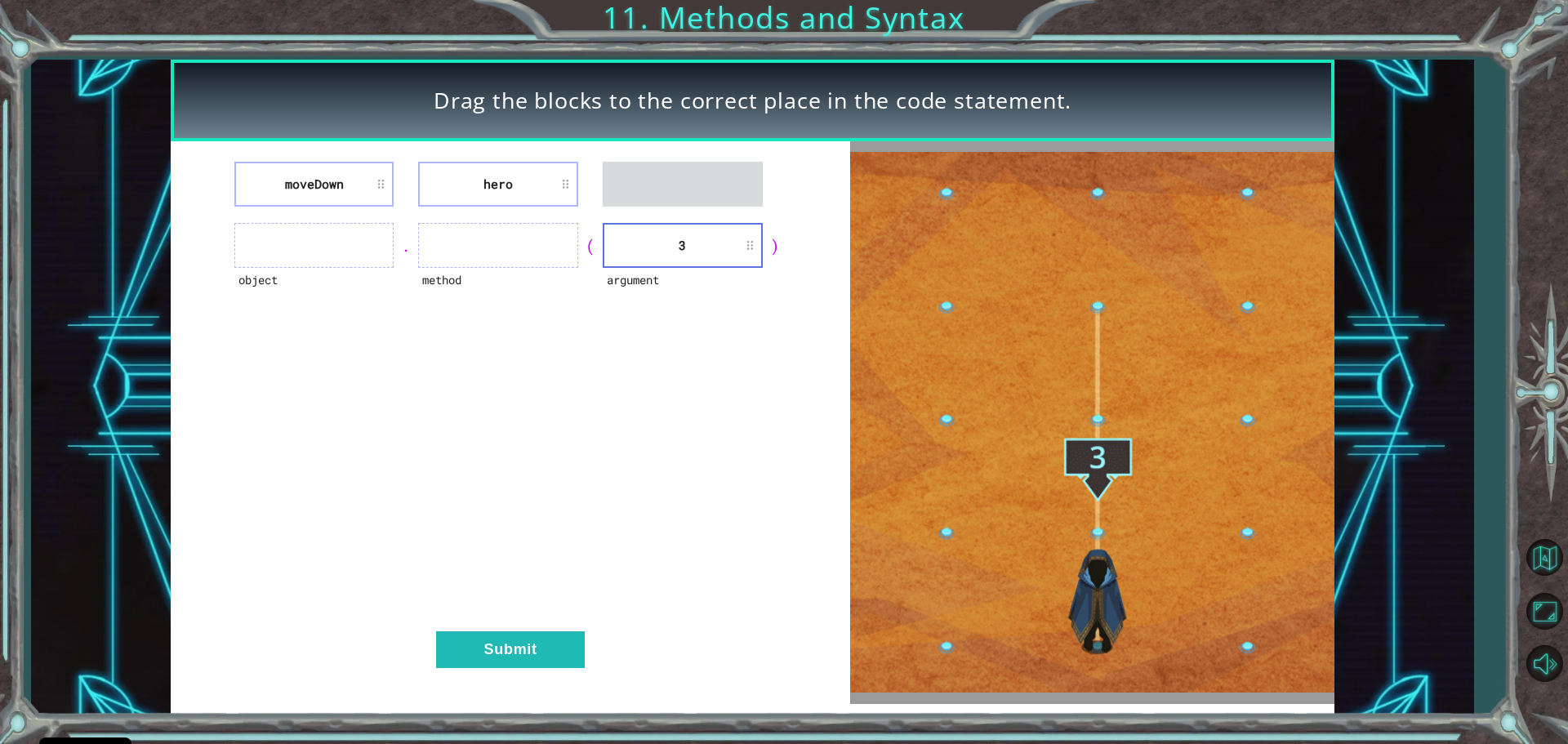
click at [688, 252] on li "3" at bounding box center [682, 245] width 160 height 45
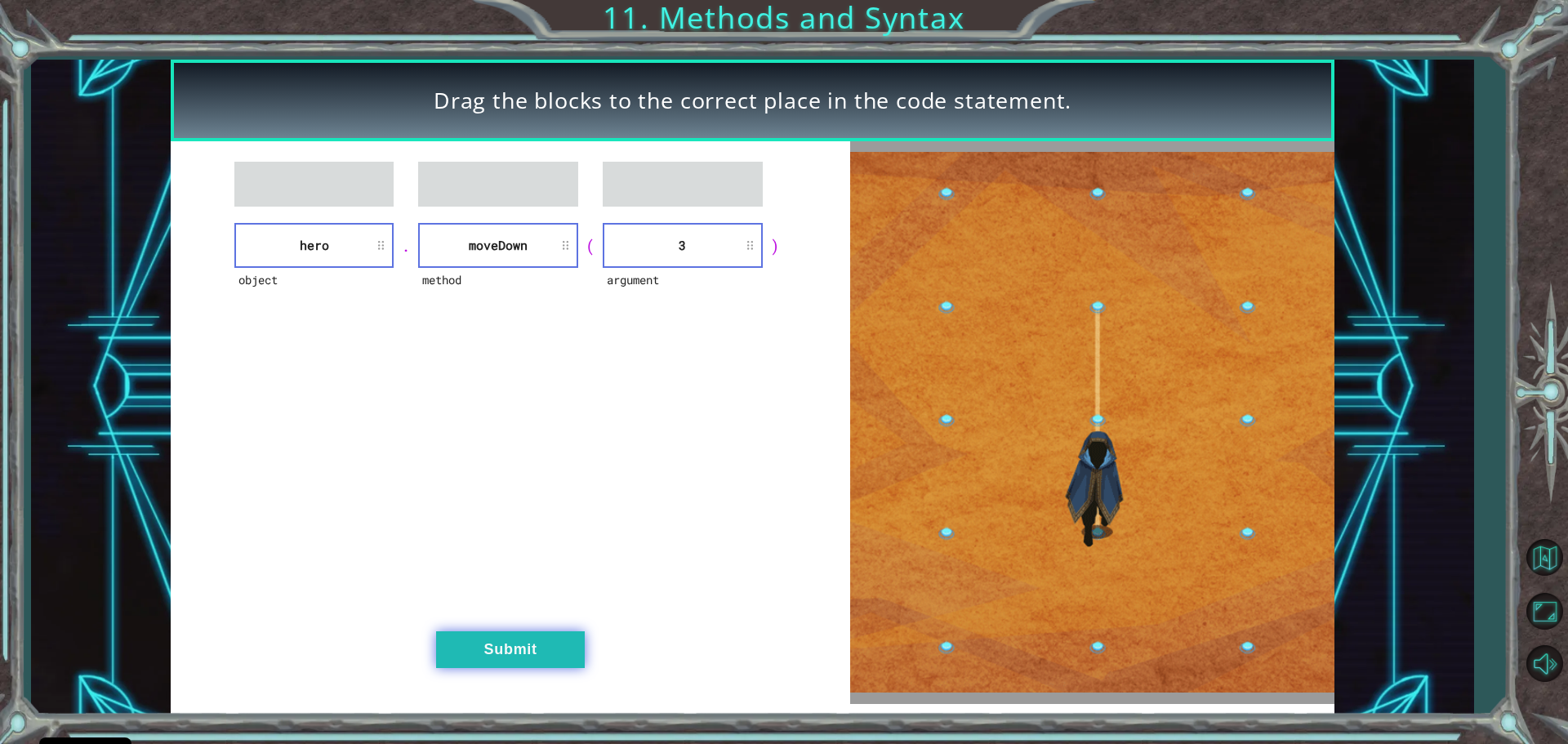
click at [570, 655] on button "Submit" at bounding box center [511, 649] width 149 height 37
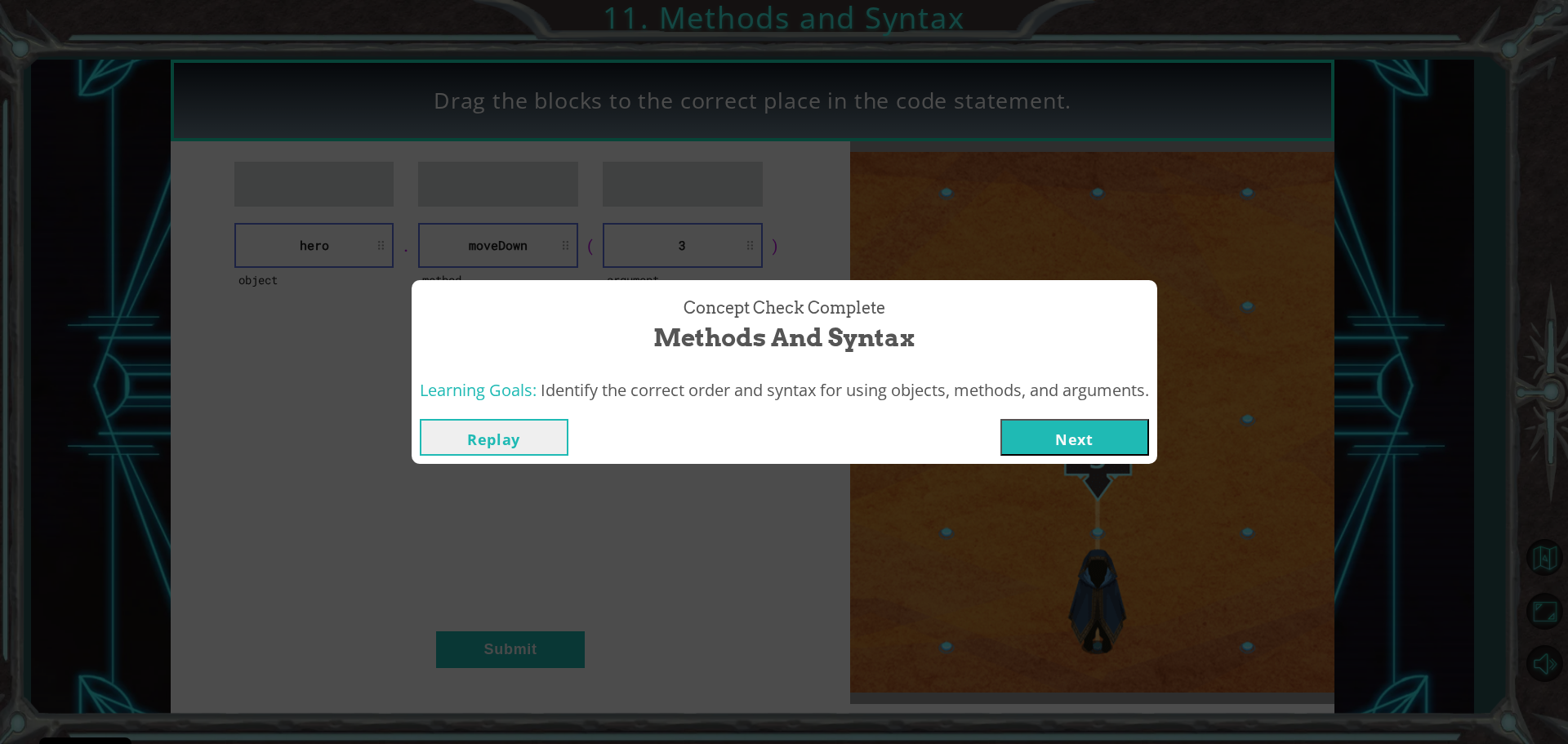
click at [1105, 436] on button "Next" at bounding box center [1075, 438] width 149 height 37
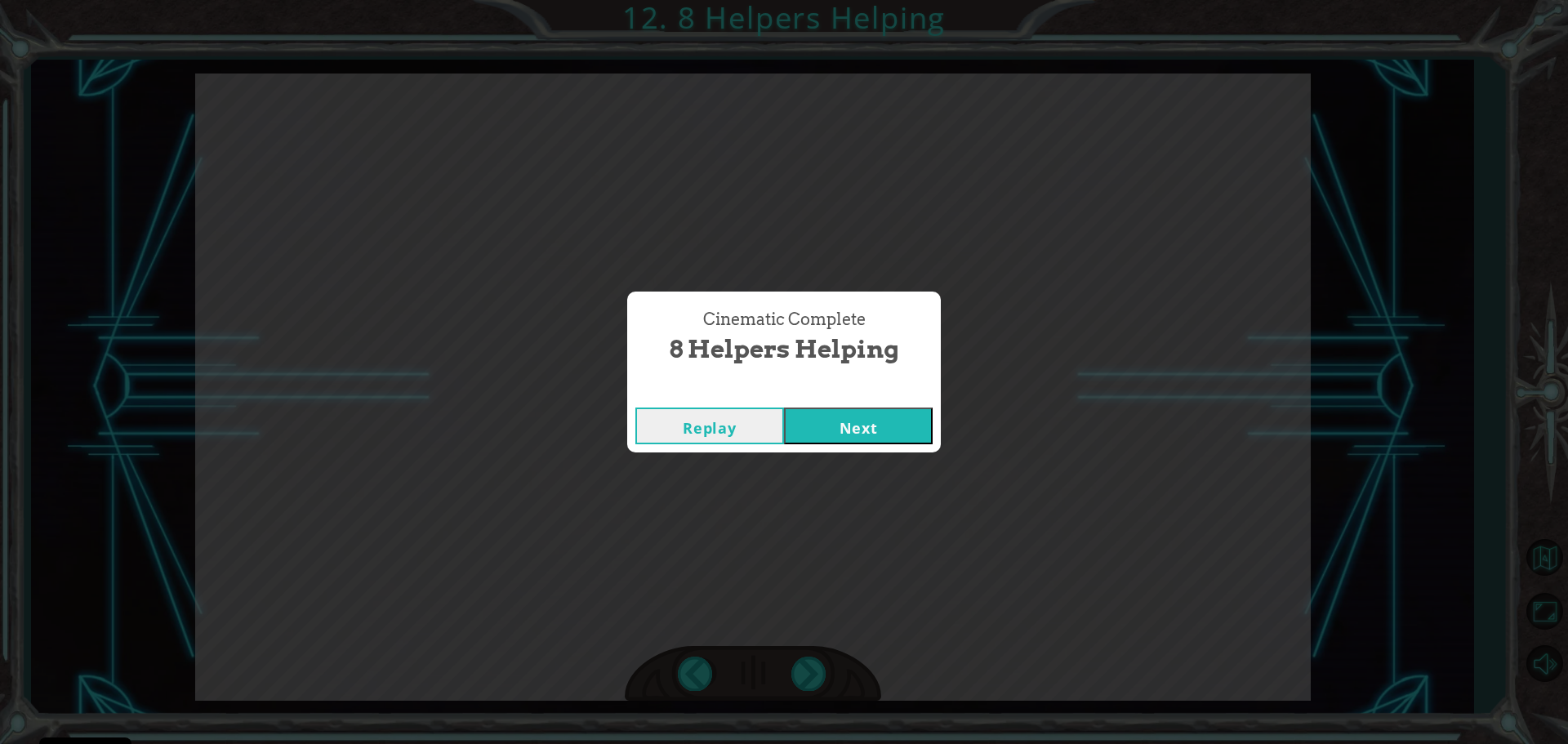
click at [889, 412] on button "Next" at bounding box center [859, 426] width 149 height 37
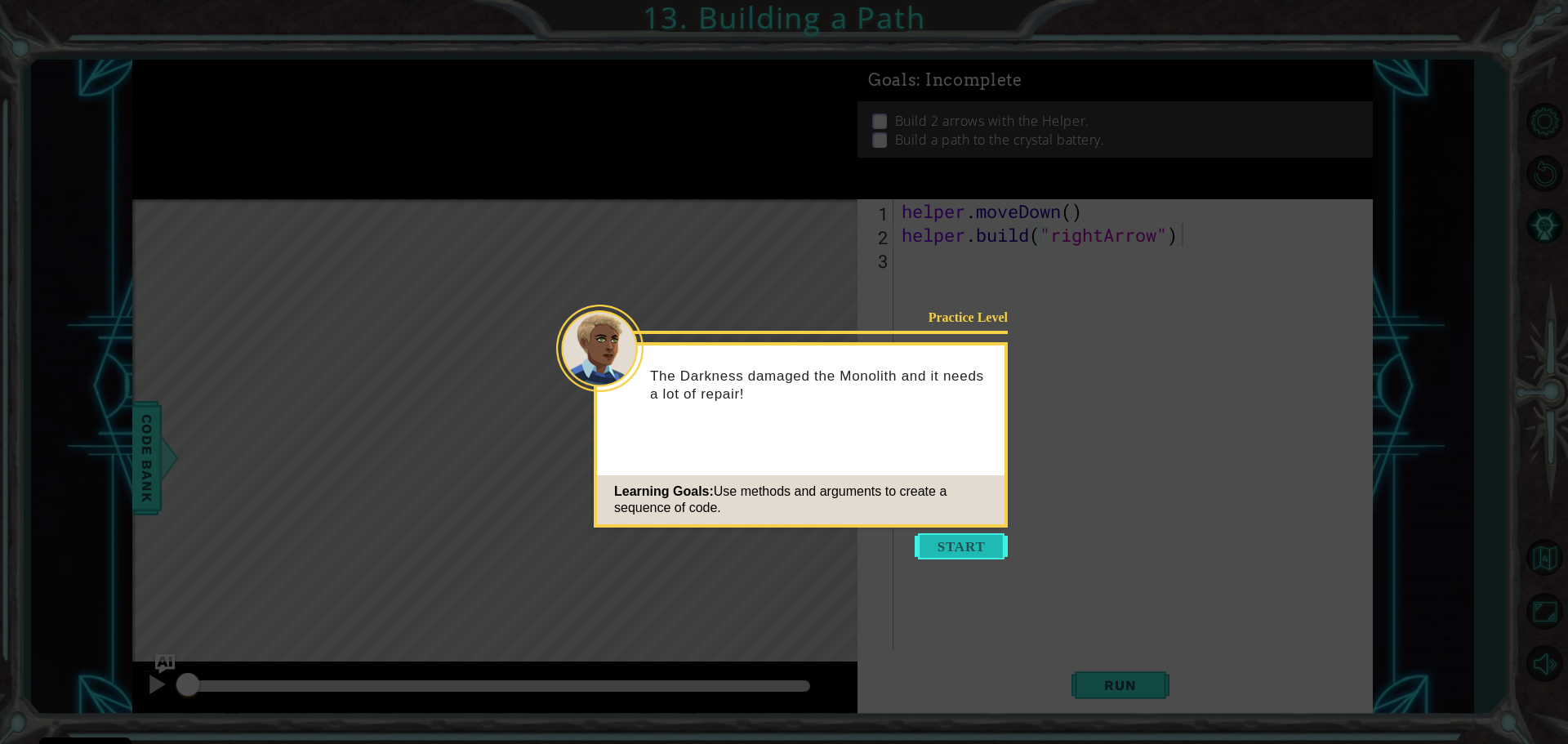
click at [952, 550] on button "Start" at bounding box center [961, 546] width 93 height 26
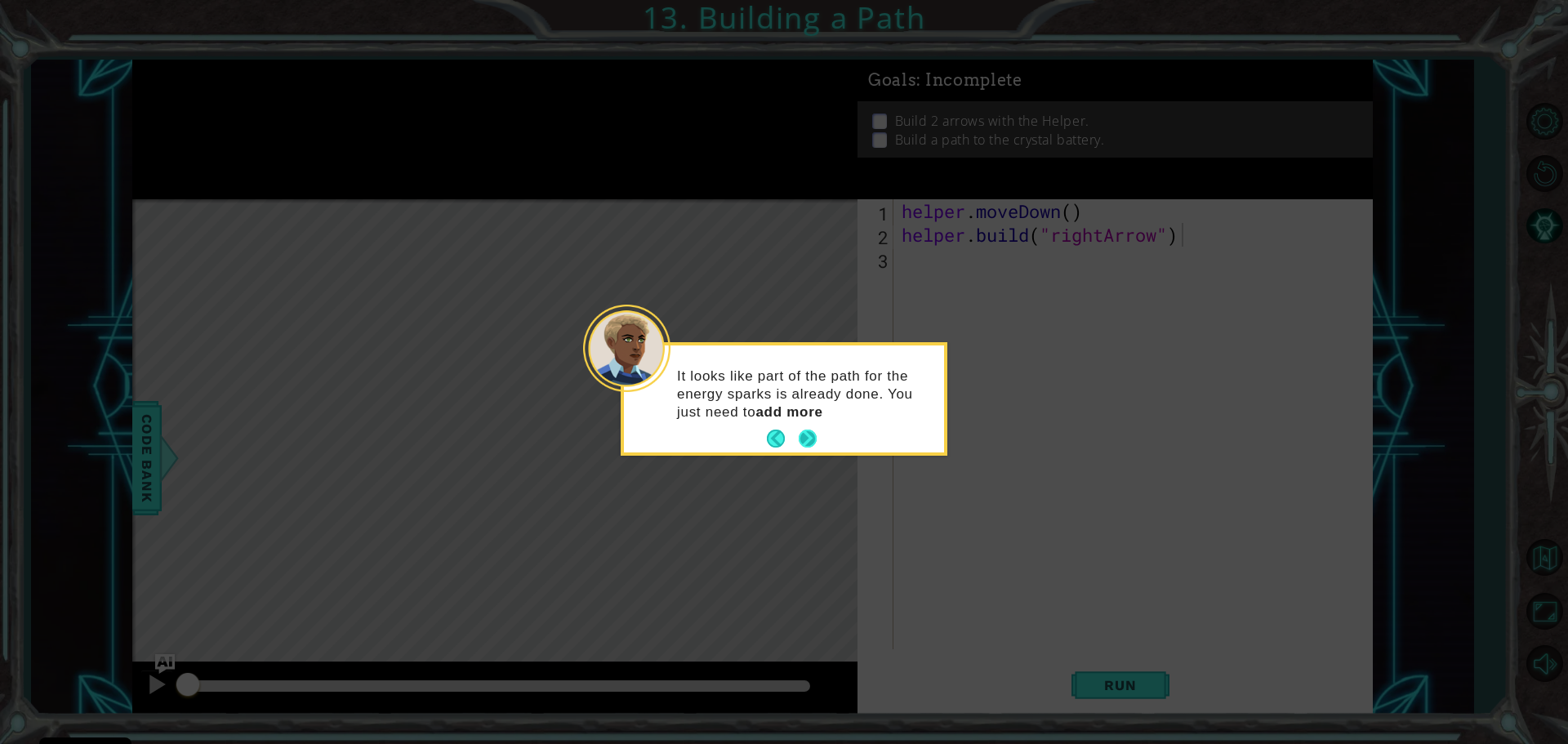
click at [808, 437] on button "Next" at bounding box center [807, 439] width 21 height 21
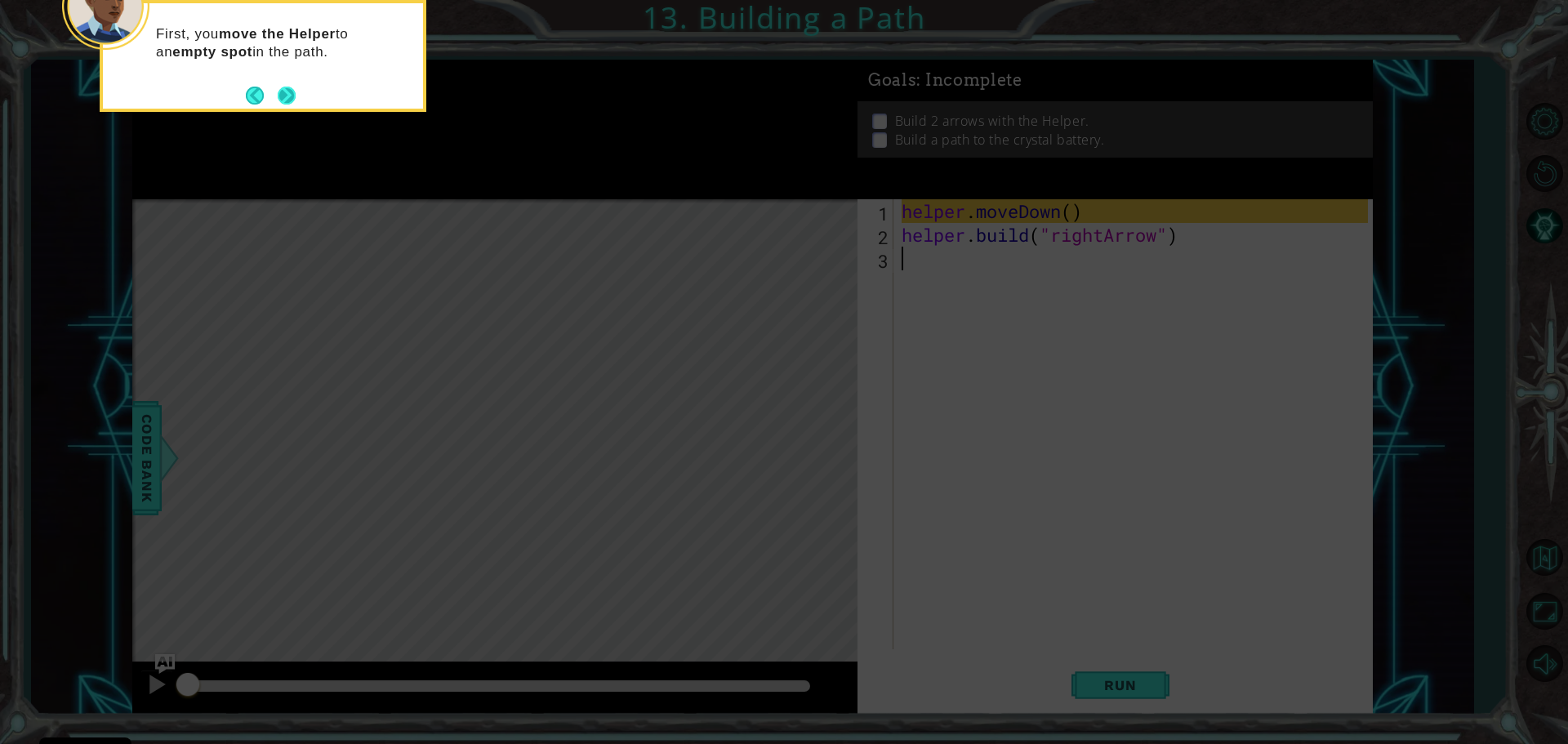
click at [292, 95] on button "Next" at bounding box center [287, 95] width 27 height 27
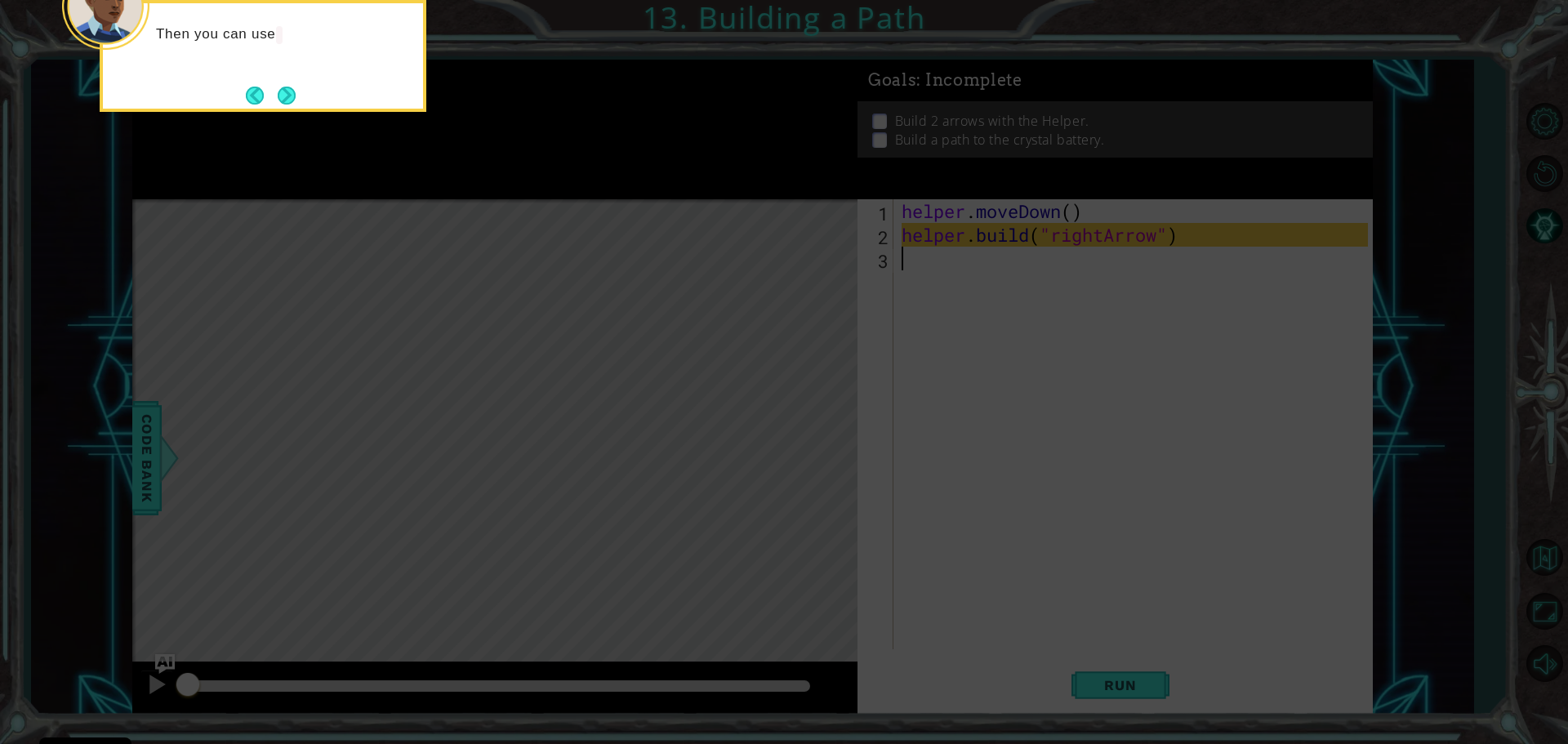
click at [292, 95] on button "Next" at bounding box center [286, 95] width 26 height 26
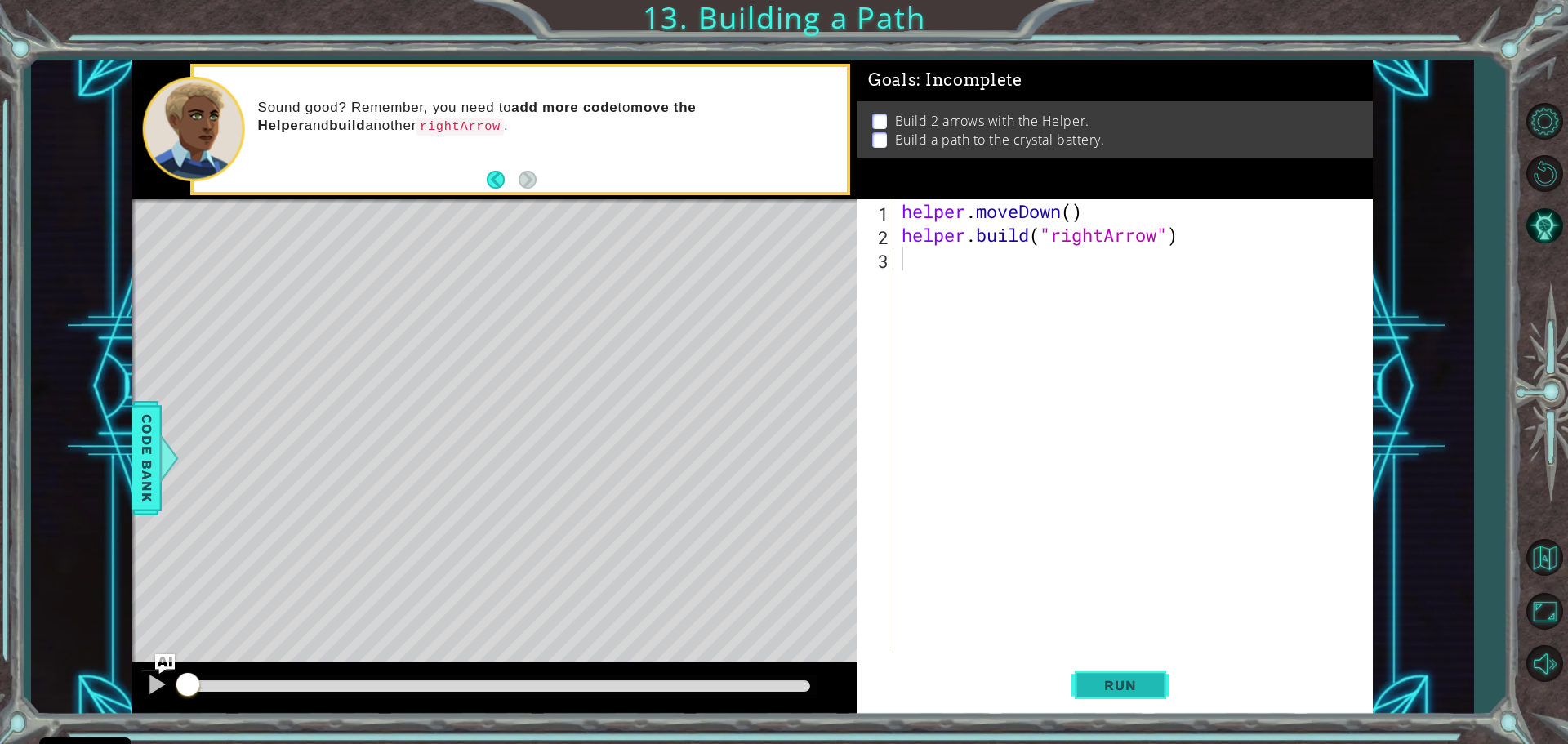
click at [1103, 675] on button "Run" at bounding box center [1120, 684] width 98 height 51
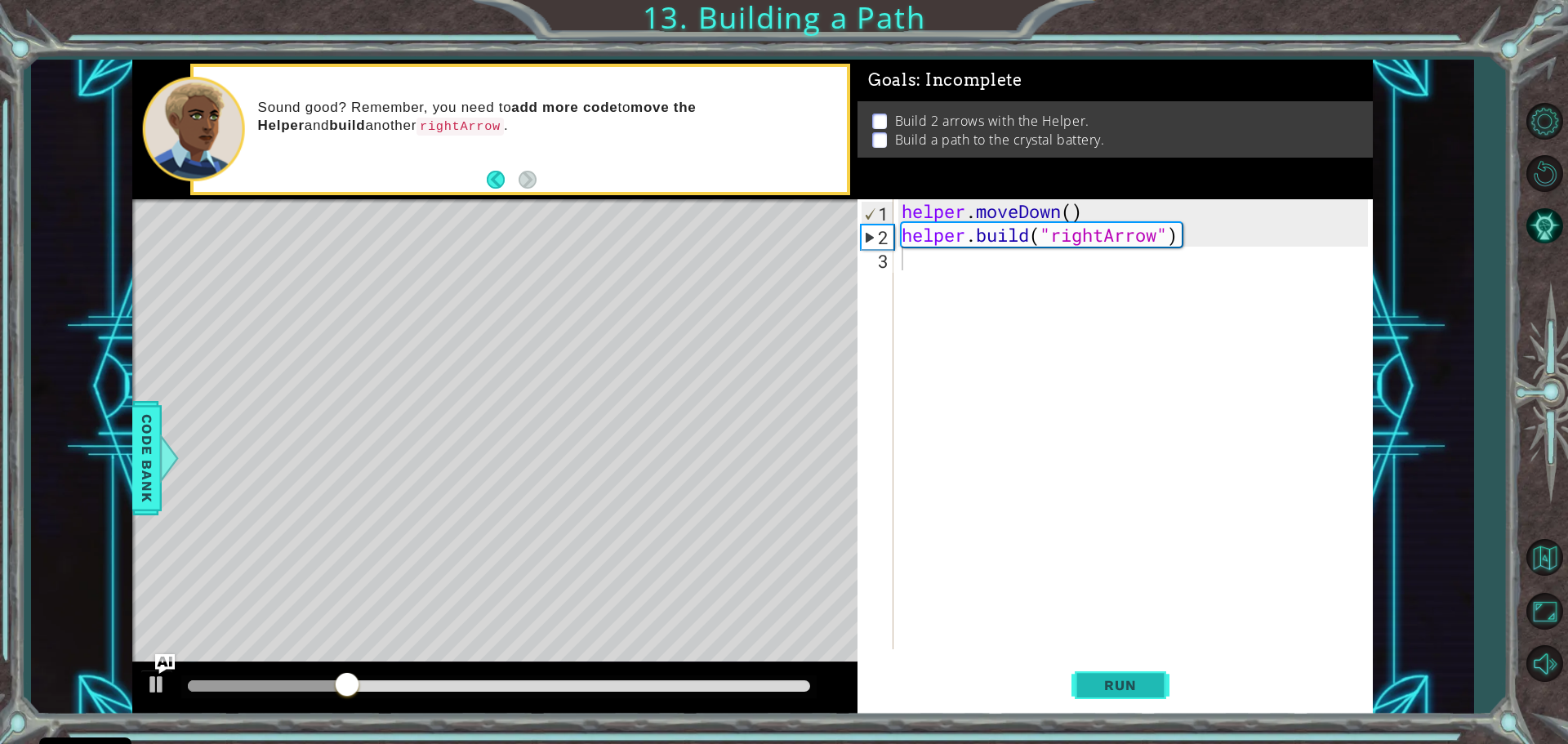
click at [1120, 692] on span "Run" at bounding box center [1120, 685] width 64 height 17
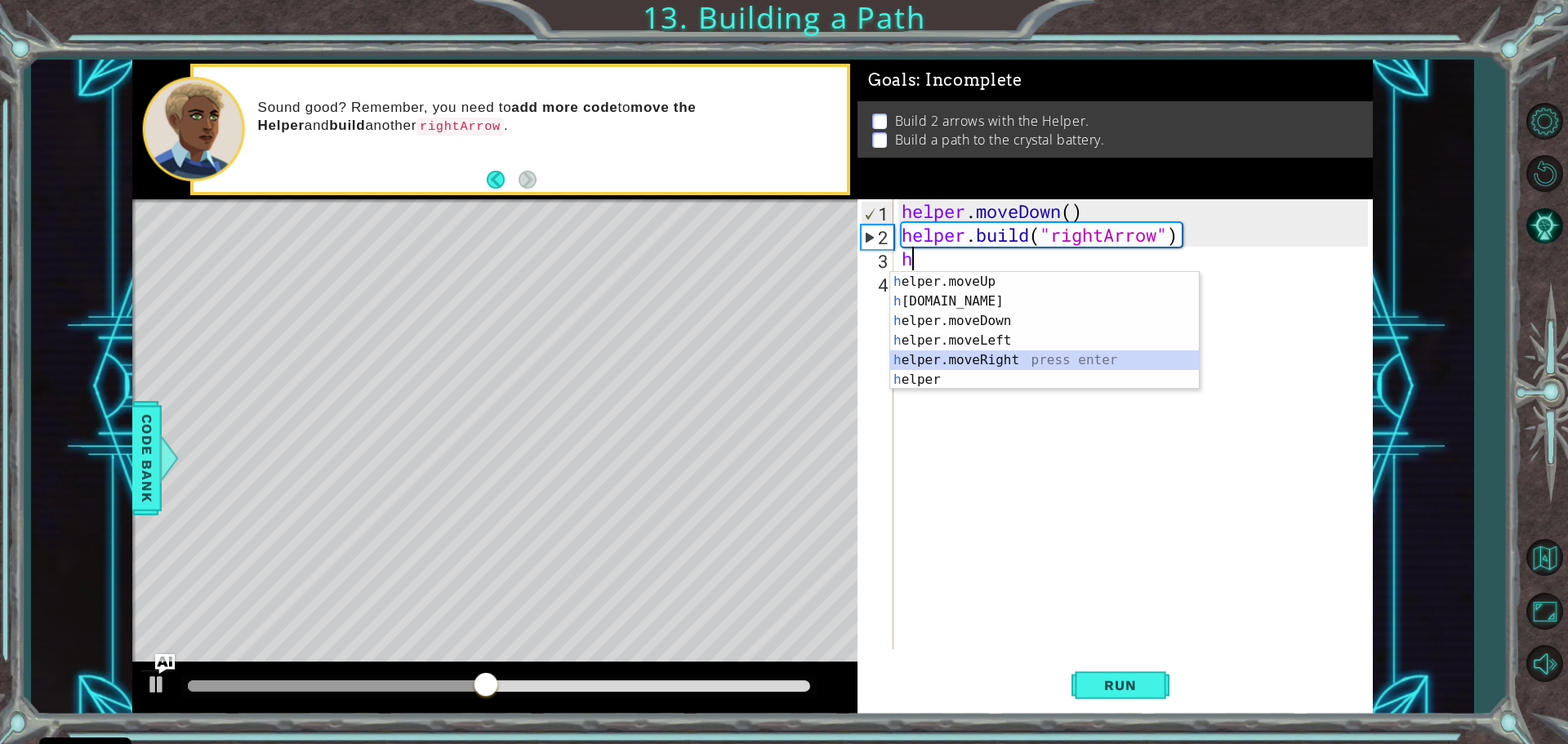
click at [1010, 360] on div "h elper.moveUp press enter h [DOMAIN_NAME] press enter h elper.moveDown press e…" at bounding box center [1044, 350] width 309 height 156
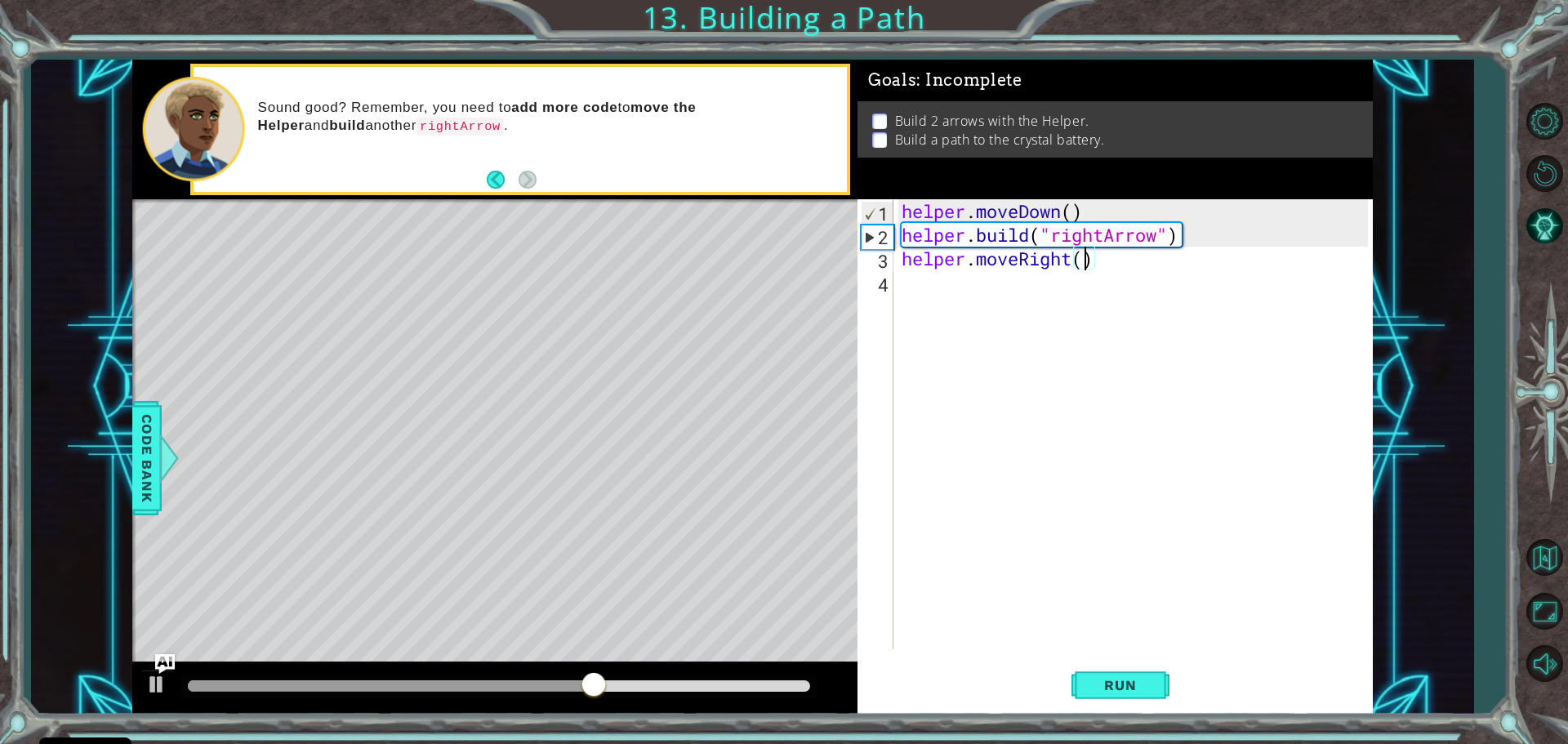
type textarea "helper.moveRight(2)"
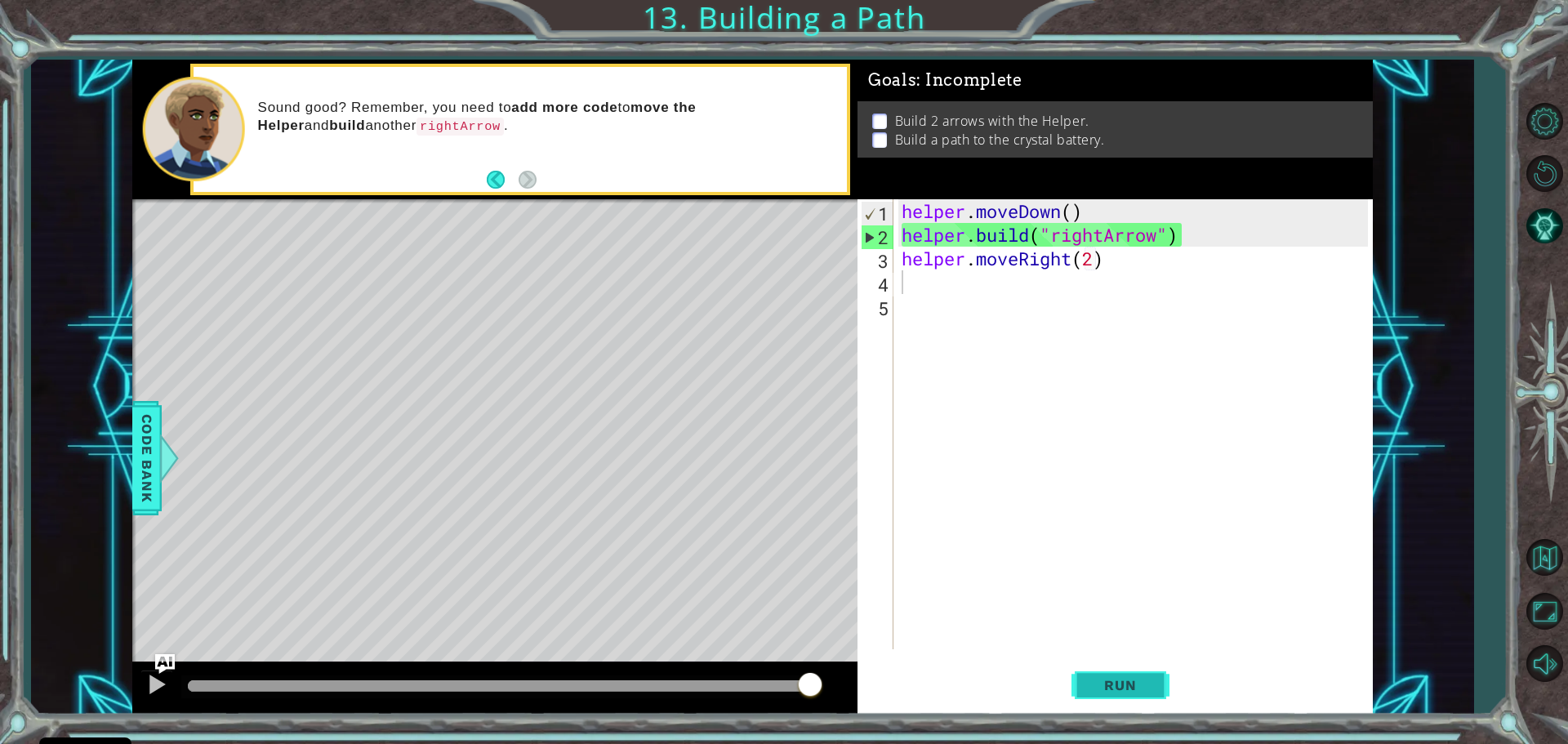
click at [1101, 673] on button "Run" at bounding box center [1120, 684] width 98 height 51
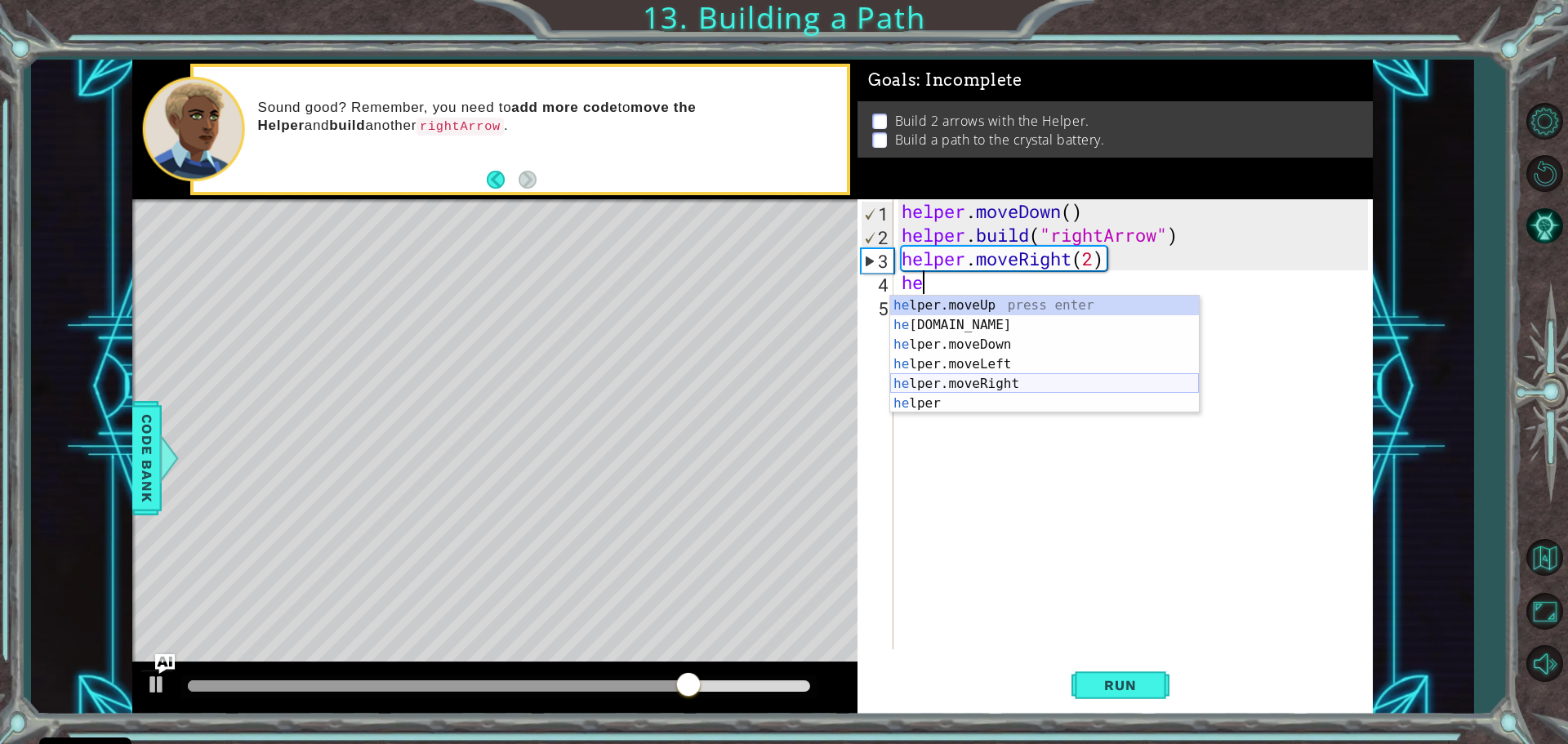
click at [988, 380] on div "he lper.moveUp press enter he [DOMAIN_NAME] press enter he lper.moveDown press …" at bounding box center [1044, 373] width 309 height 156
type textarea "helper.moveRight(1)"
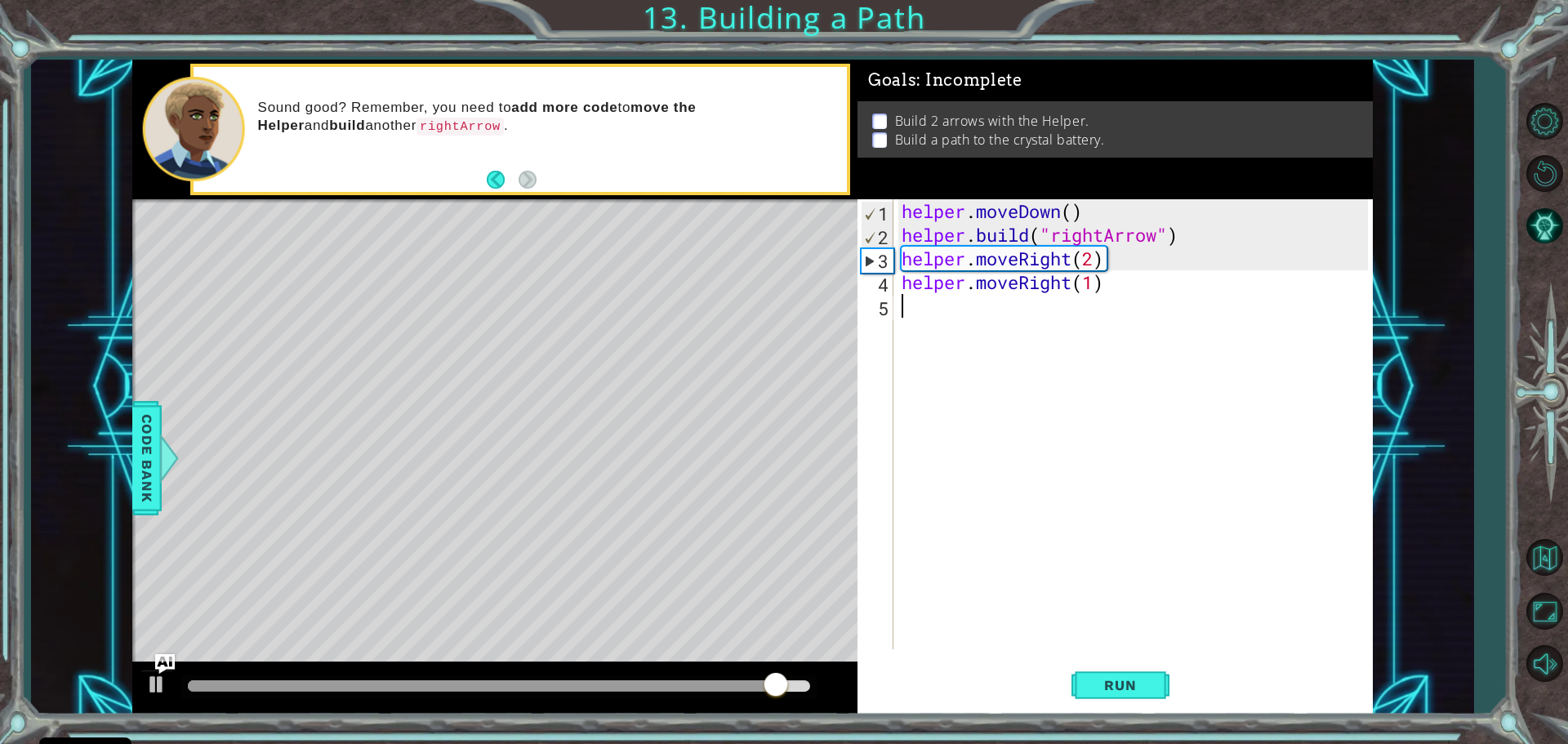
click at [918, 319] on div "helper . moveDown ( ) helper . build ( "rightArrow" ) helper . moveRight ( 2 ) …" at bounding box center [1137, 448] width 478 height 497
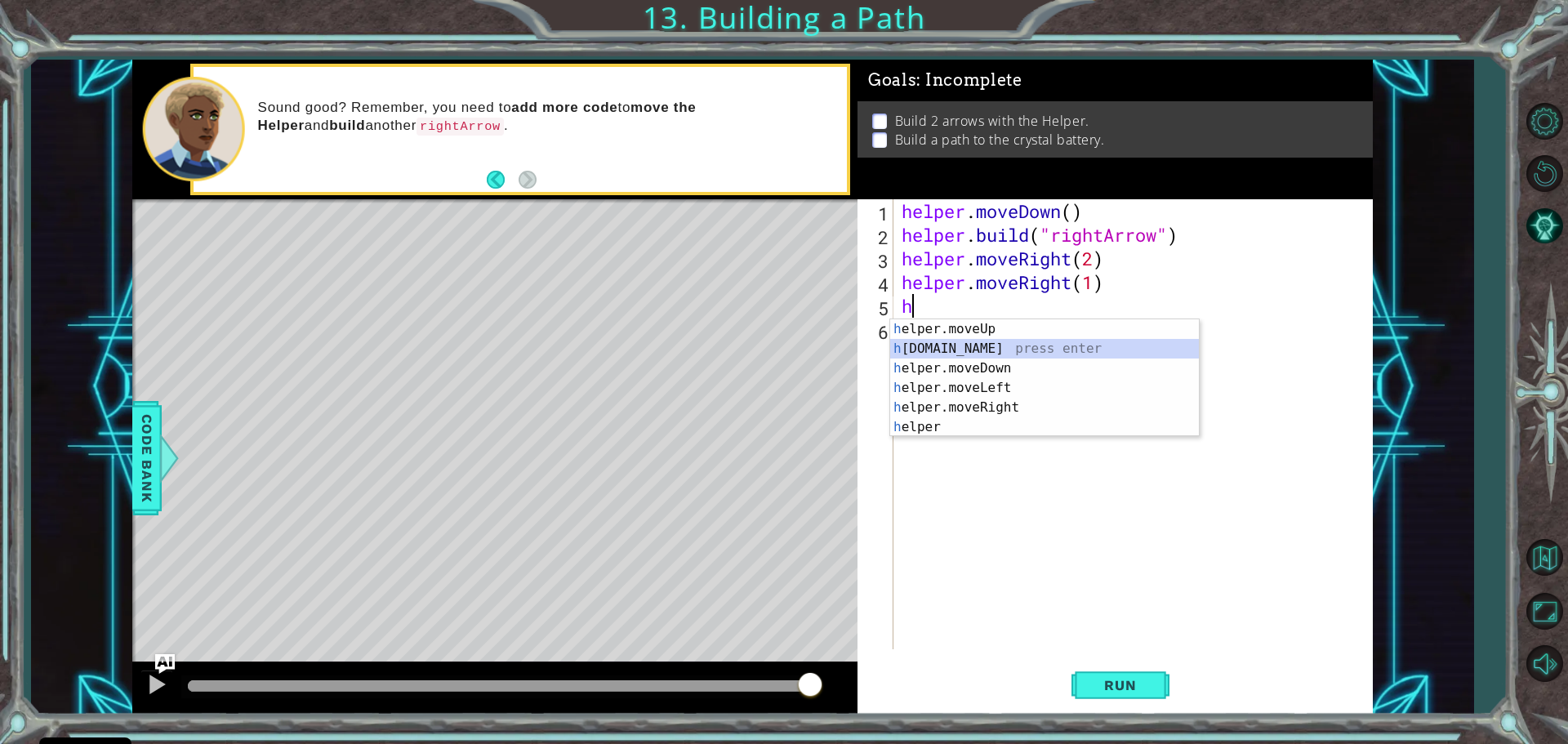
click at [954, 343] on div "h elper.moveUp press enter h [DOMAIN_NAME] press enter h elper.moveDown press e…" at bounding box center [1044, 397] width 309 height 156
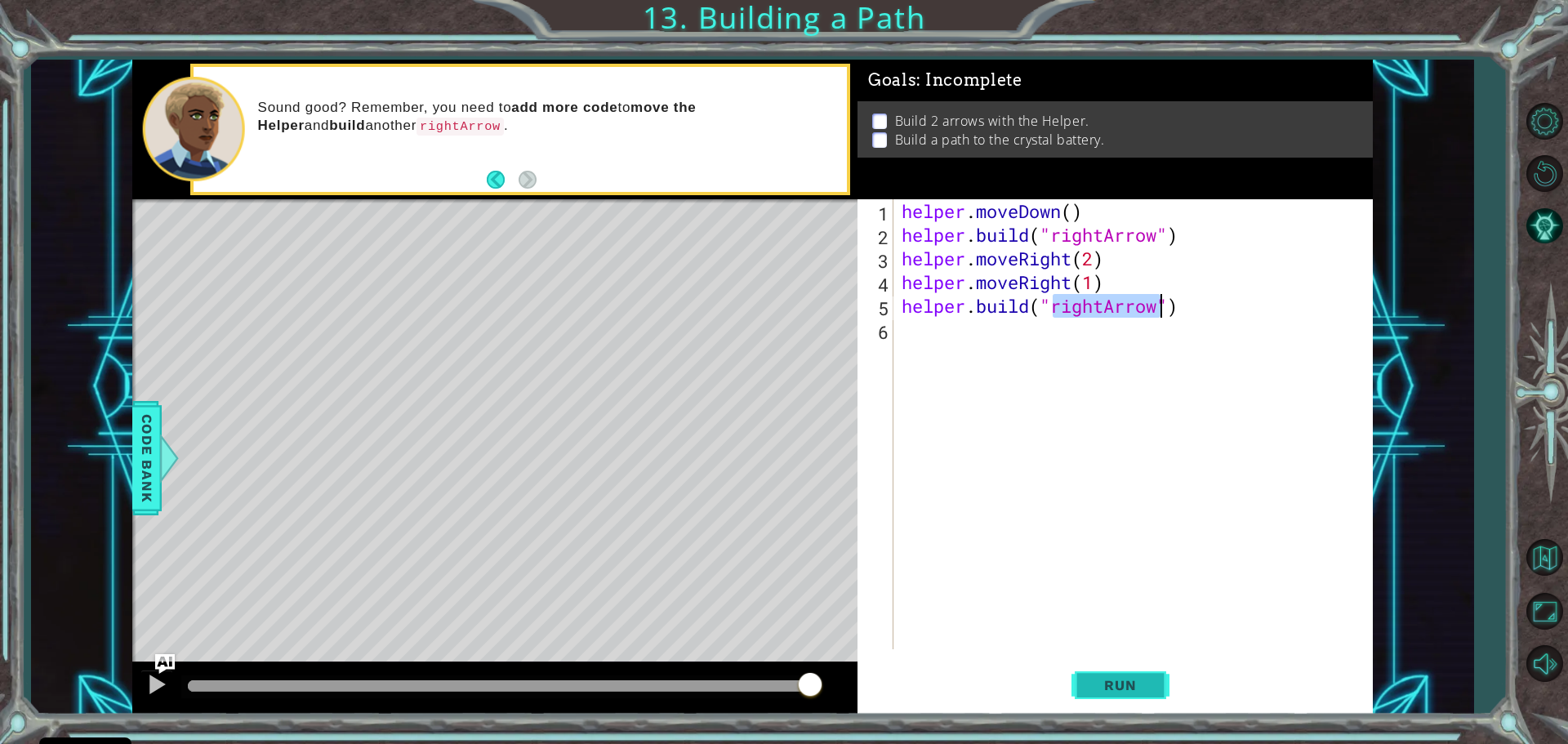
type textarea "[DOMAIN_NAME]("rightArrow")"
drag, startPoint x: 1137, startPoint y: 694, endPoint x: 1165, endPoint y: 679, distance: 31.8
click at [1159, 680] on button "Run" at bounding box center [1120, 684] width 98 height 51
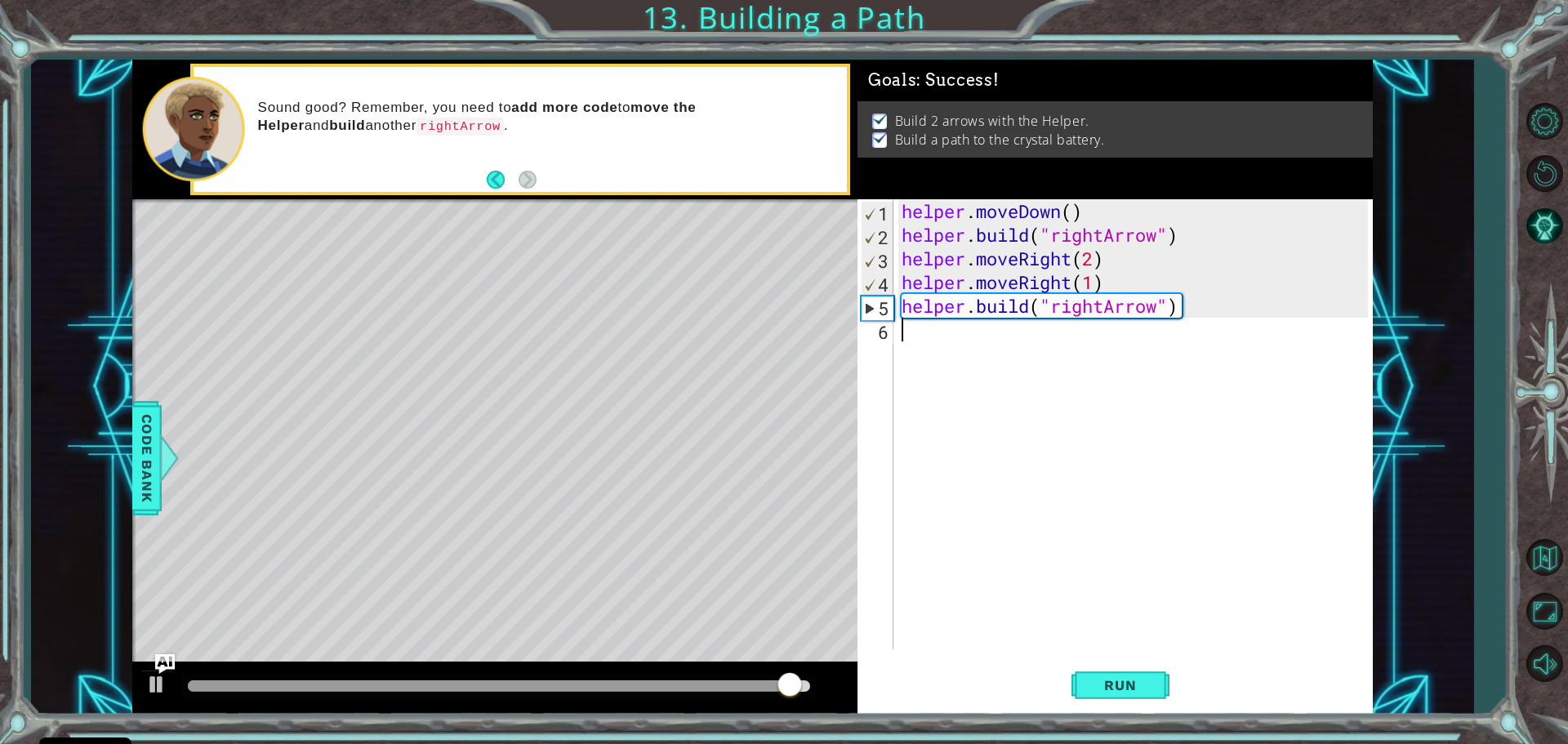
click at [914, 337] on div "helper . moveDown ( ) helper . build ( "rightArrow" ) helper . moveRight ( 2 ) …" at bounding box center [1137, 448] width 478 height 497
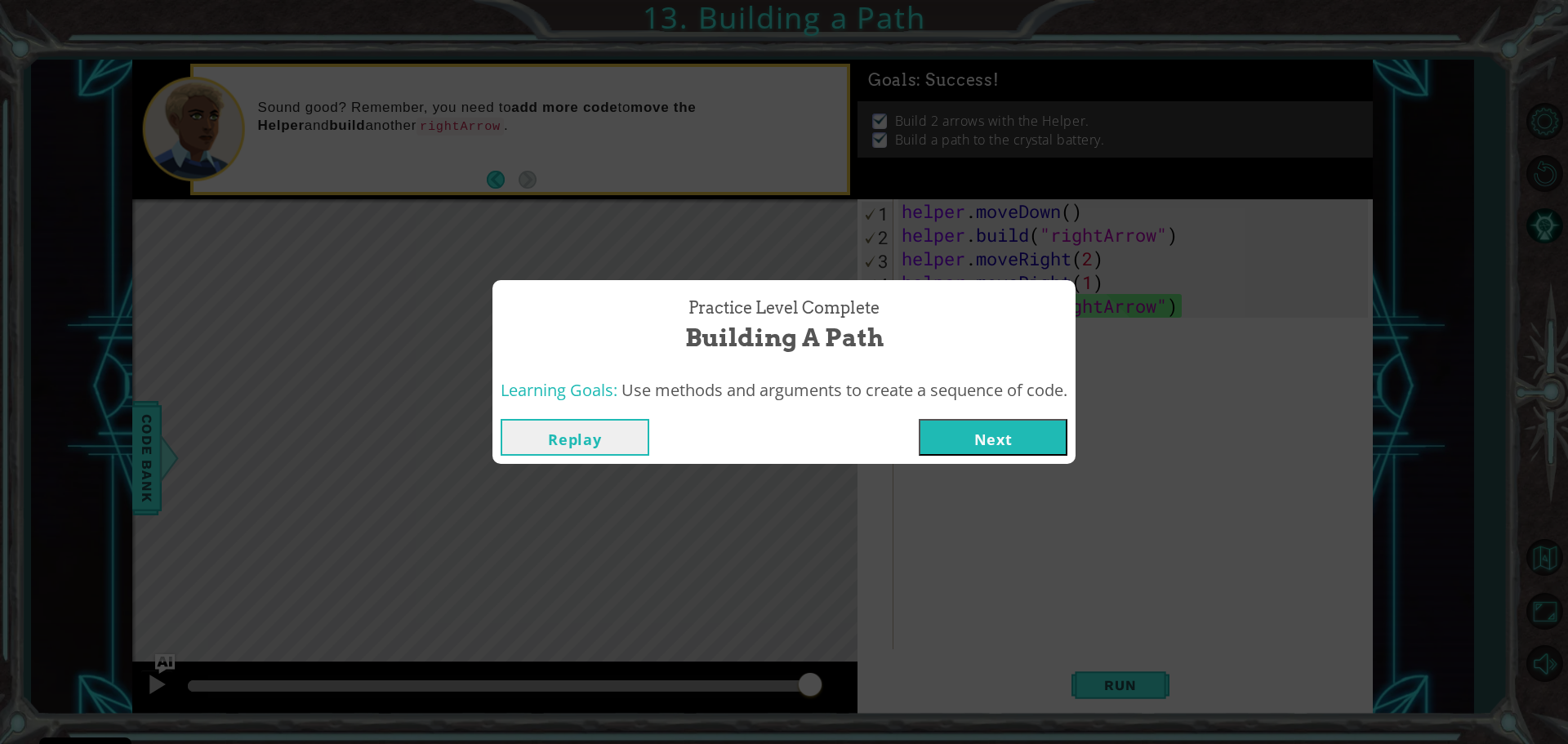
click at [928, 438] on button "Next" at bounding box center [994, 438] width 149 height 37
